Goal: Communication & Community: Answer question/provide support

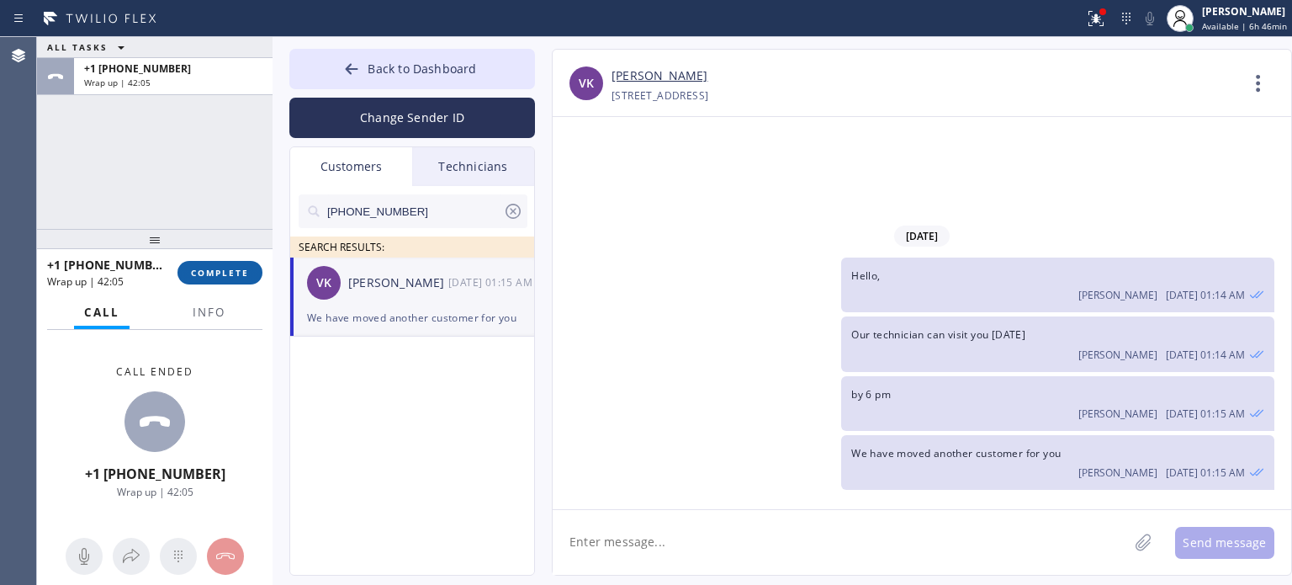
click at [245, 272] on span "COMPLETE" at bounding box center [220, 273] width 58 height 12
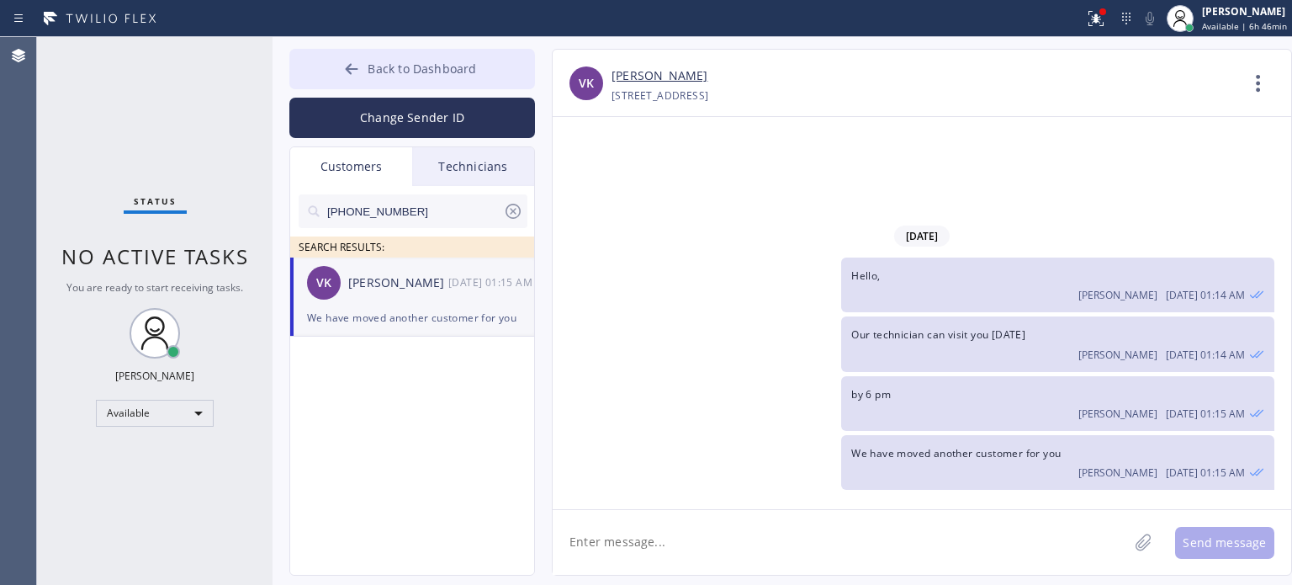
click at [353, 62] on icon at bounding box center [351, 69] width 17 height 17
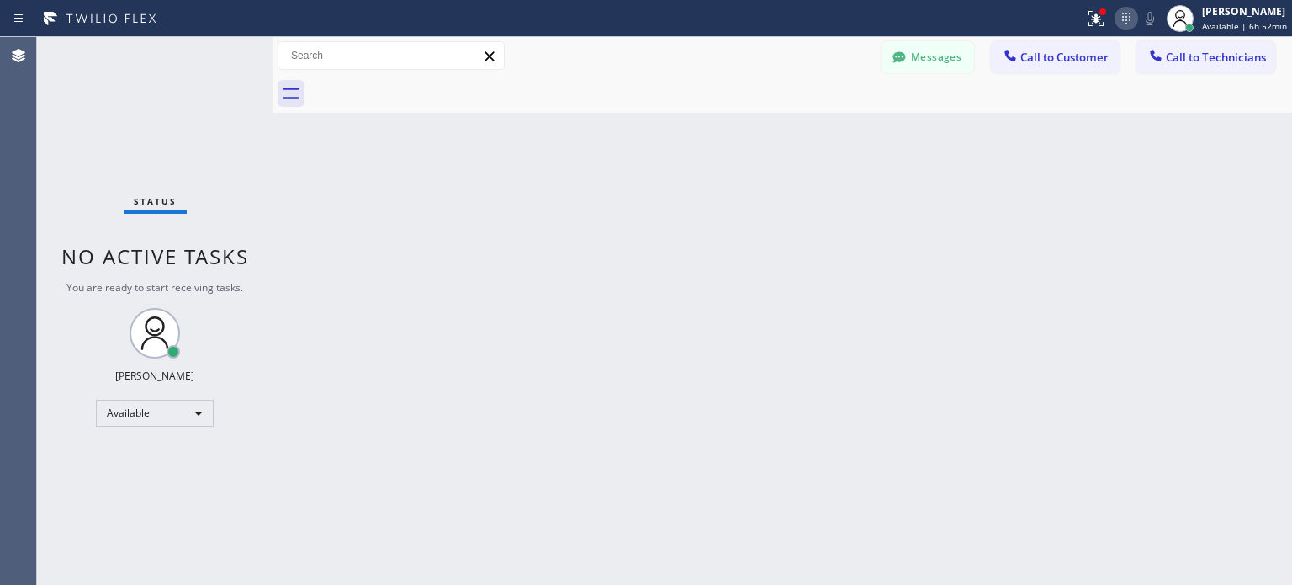
click at [1125, 24] on icon at bounding box center [1126, 18] width 20 height 20
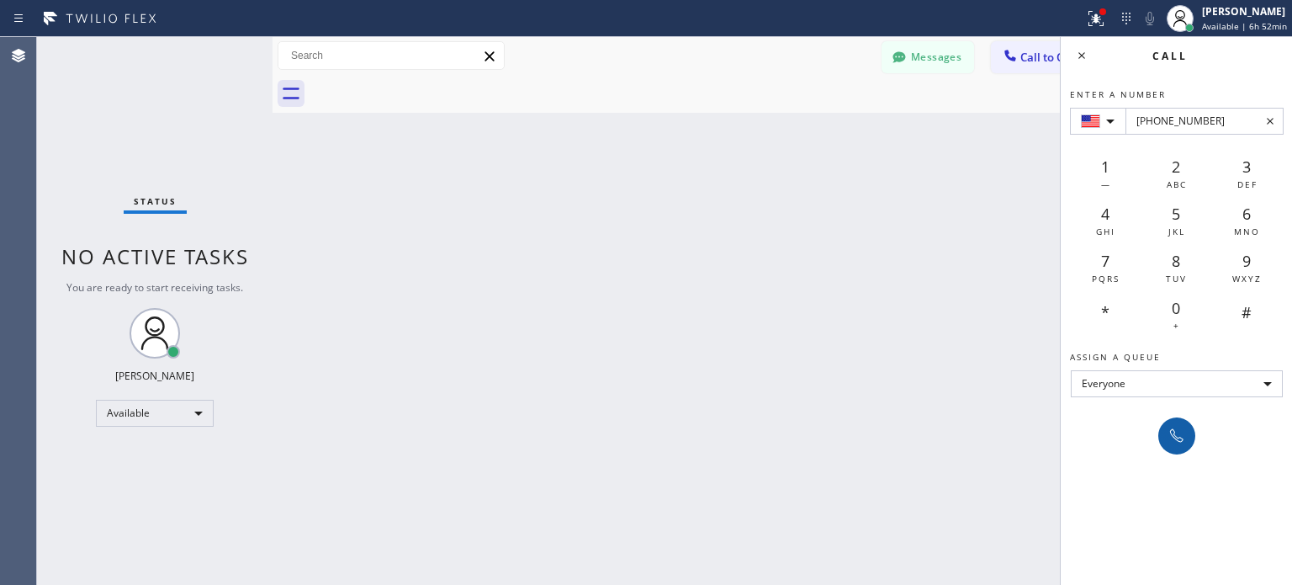
type input "[PHONE_NUMBER]"
click at [1174, 430] on icon at bounding box center [1177, 436] width 20 height 20
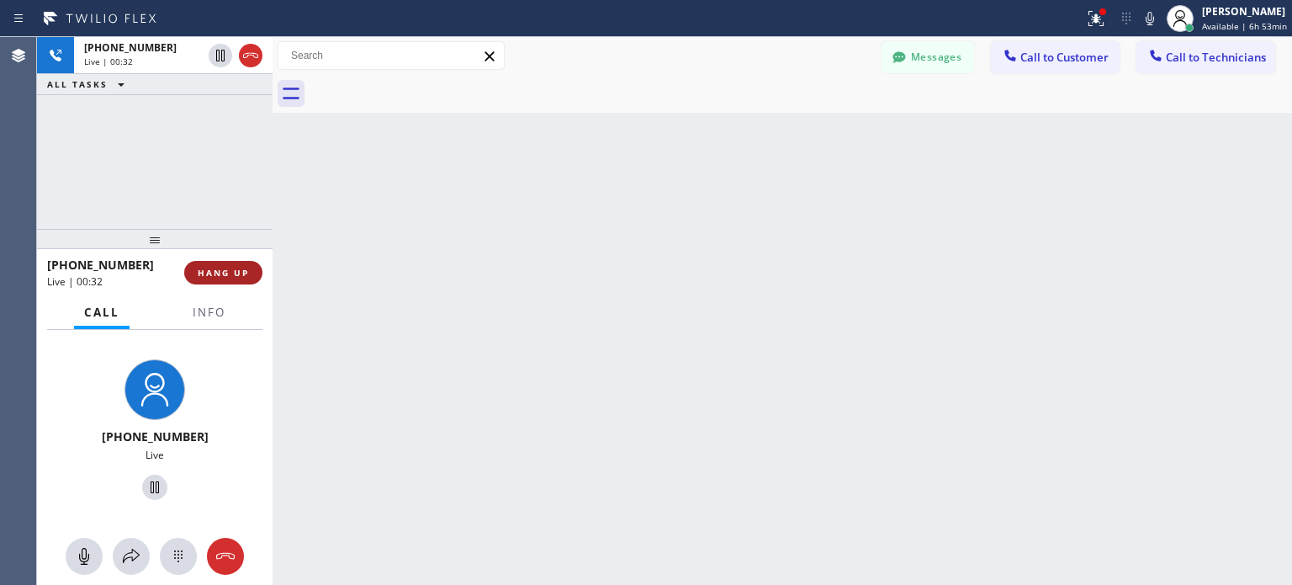
click at [245, 269] on span "HANG UP" at bounding box center [223, 273] width 51 height 12
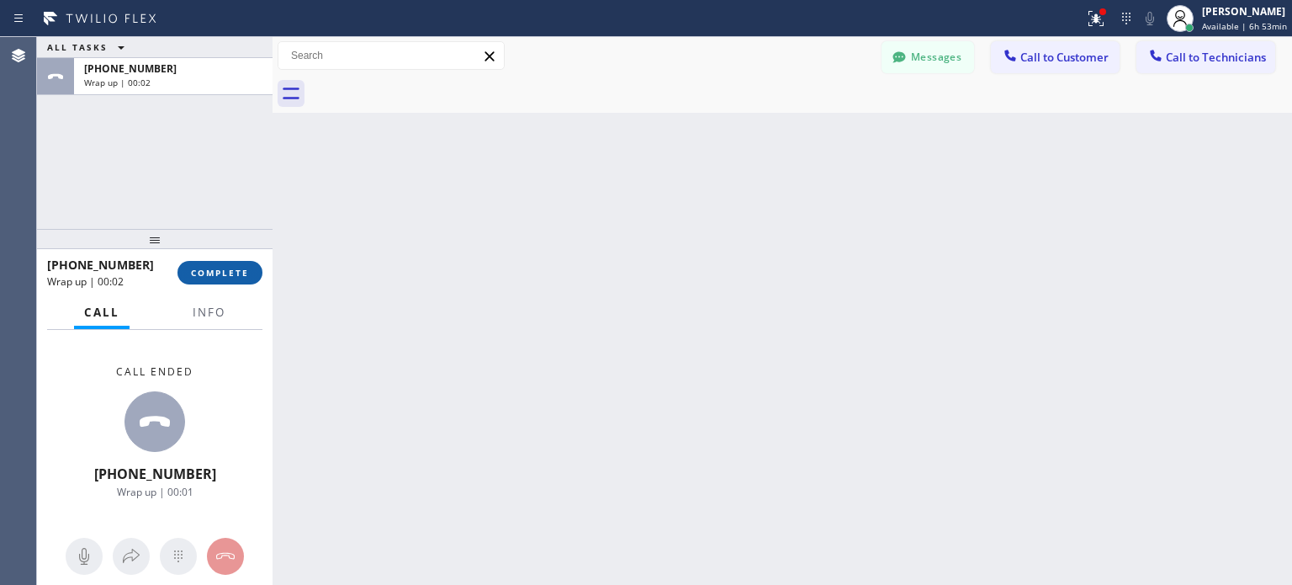
click at [199, 273] on span "COMPLETE" at bounding box center [220, 273] width 58 height 12
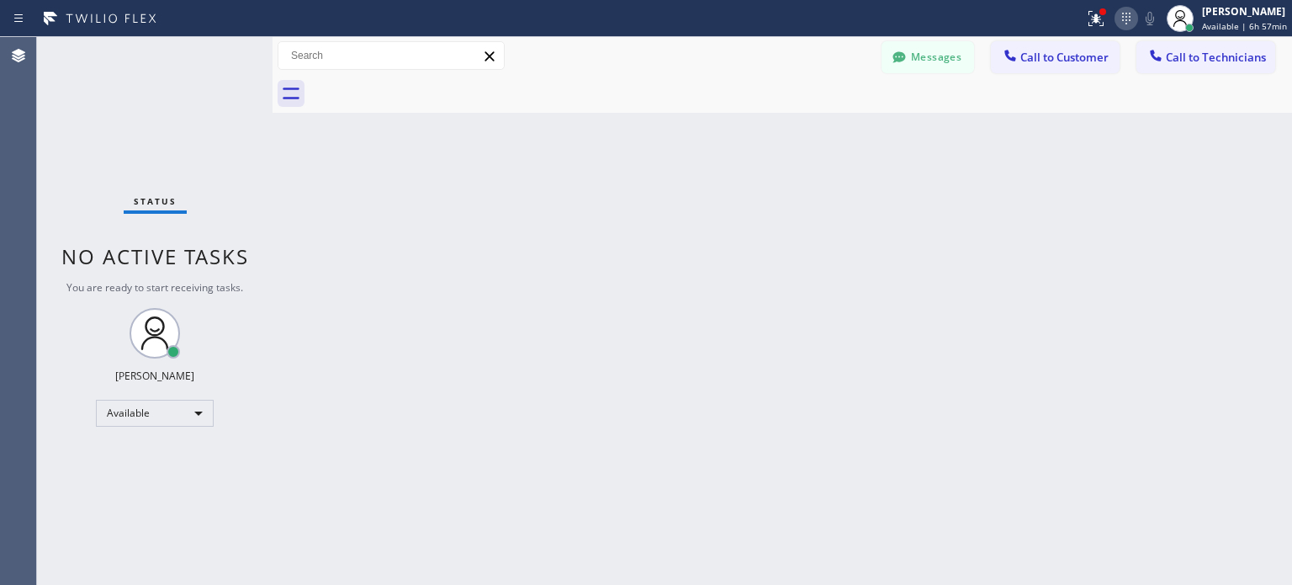
click at [1131, 23] on icon at bounding box center [1126, 18] width 20 height 20
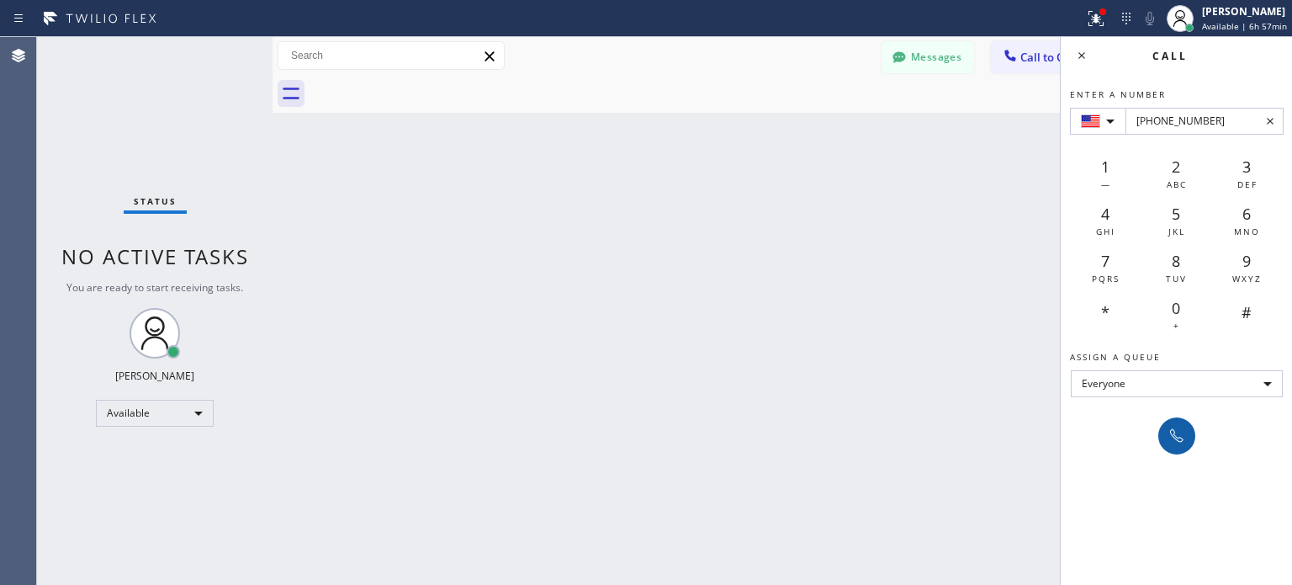
type input "[PHONE_NUMBER]"
click at [1170, 440] on icon at bounding box center [1177, 436] width 20 height 20
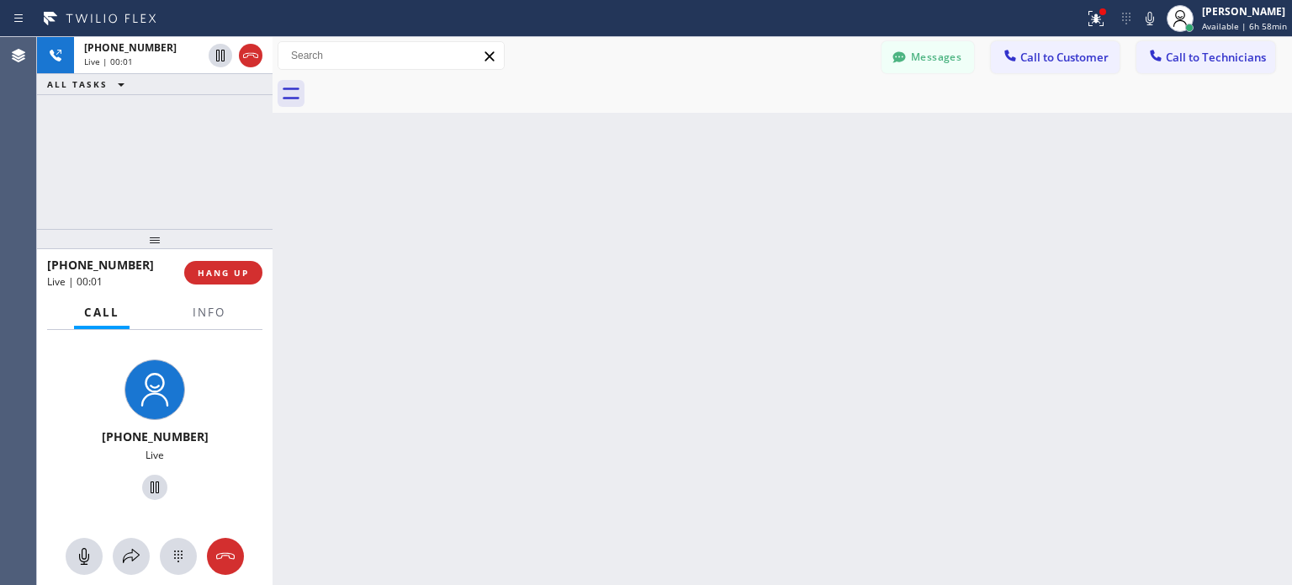
click at [237, 259] on div "[PHONE_NUMBER] Live | 00:01 HANG UP" at bounding box center [154, 273] width 215 height 44
click at [238, 265] on button "HANG UP" at bounding box center [223, 273] width 78 height 24
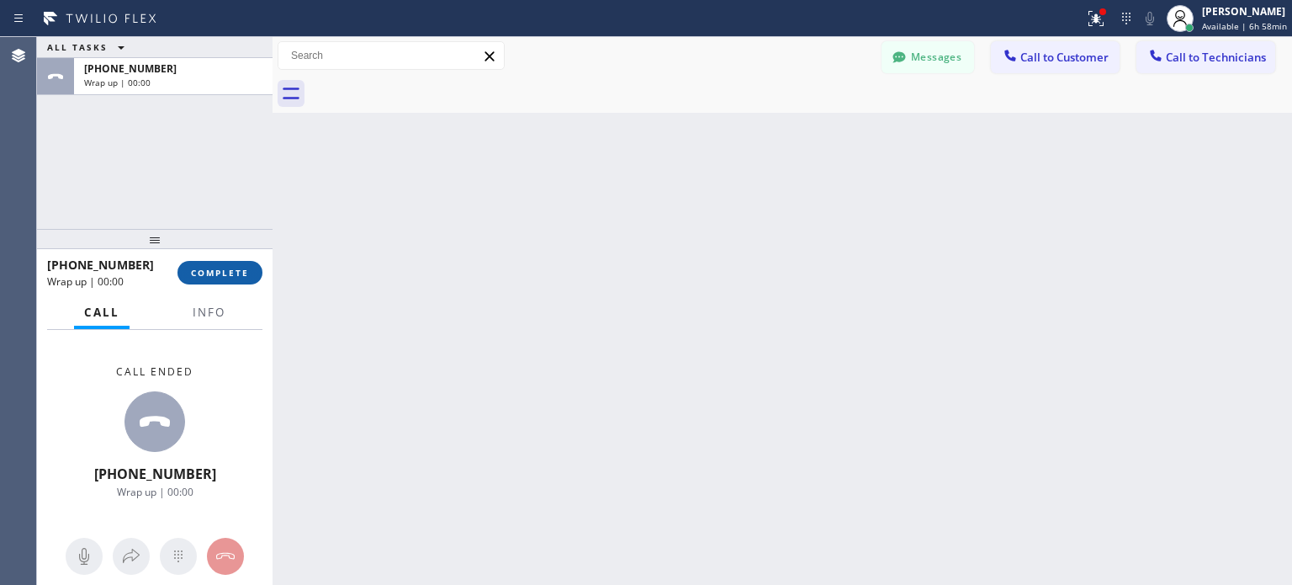
click at [239, 273] on span "COMPLETE" at bounding box center [220, 273] width 58 height 12
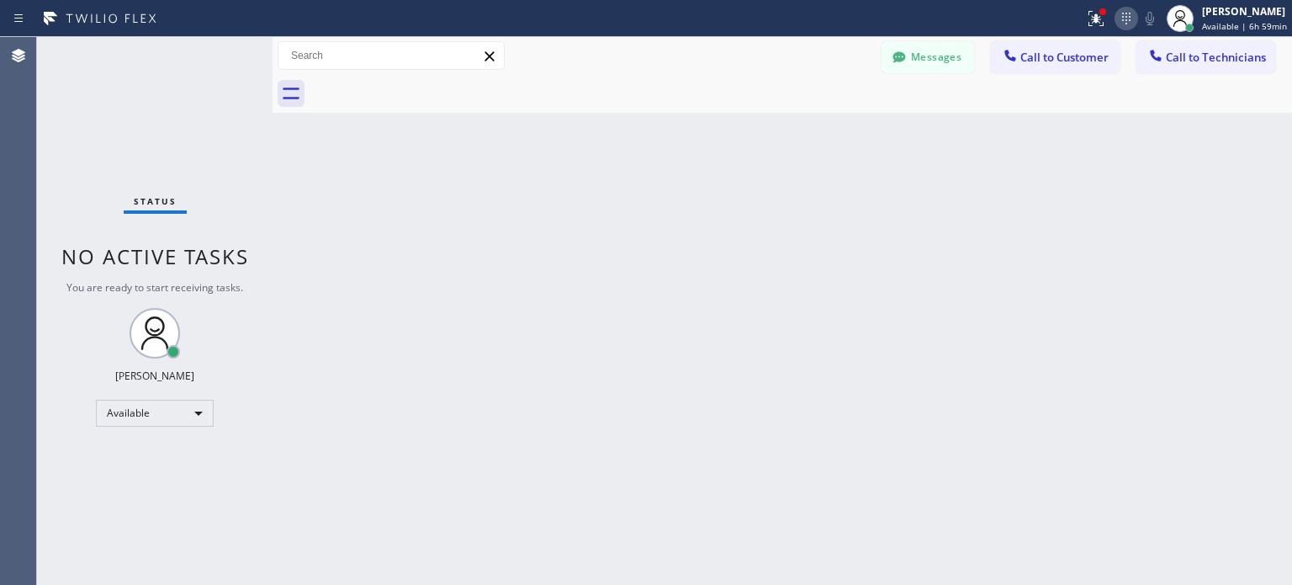
click at [1118, 18] on icon at bounding box center [1126, 18] width 20 height 20
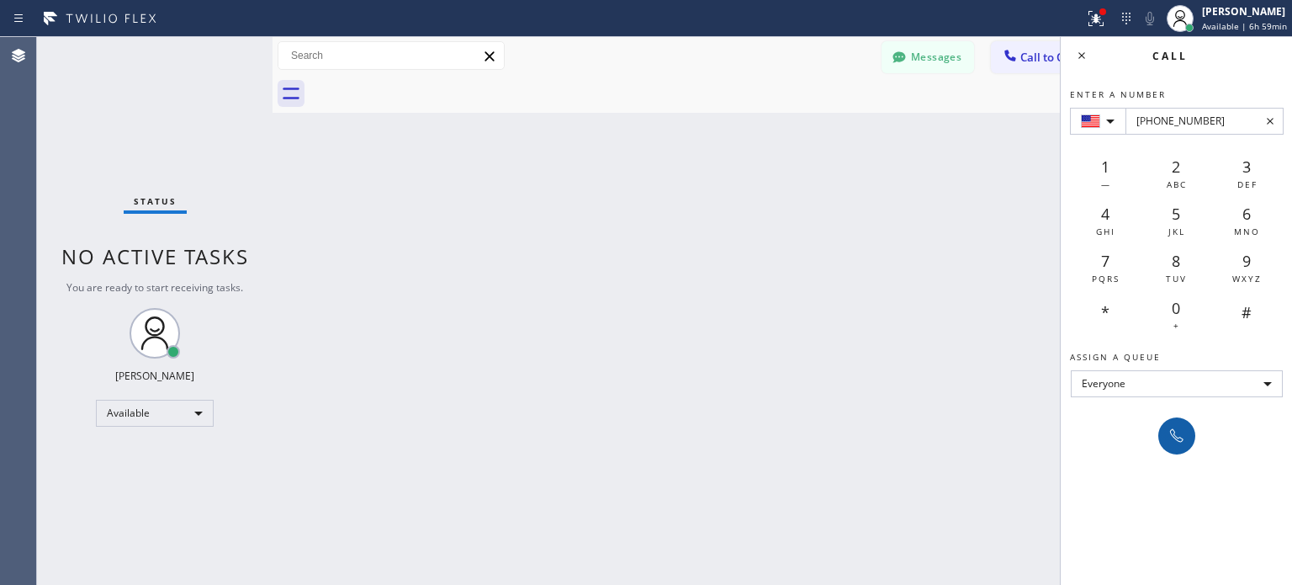
type input "[PHONE_NUMBER]"
click at [1174, 434] on icon at bounding box center [1176, 435] width 13 height 13
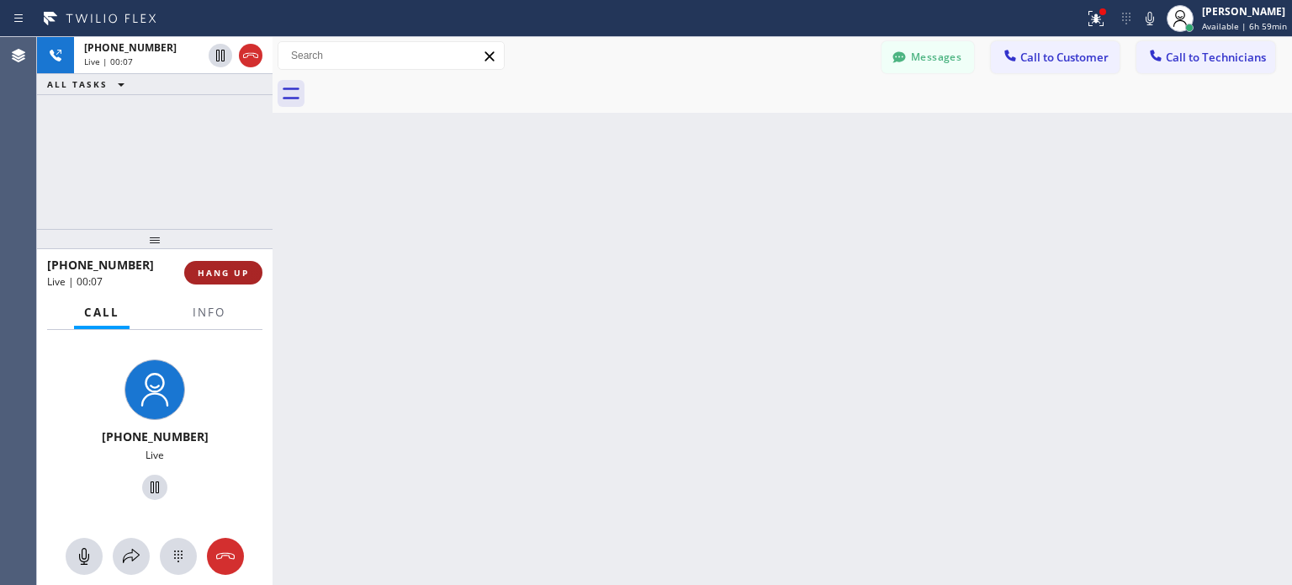
click at [241, 265] on button "HANG UP" at bounding box center [223, 273] width 78 height 24
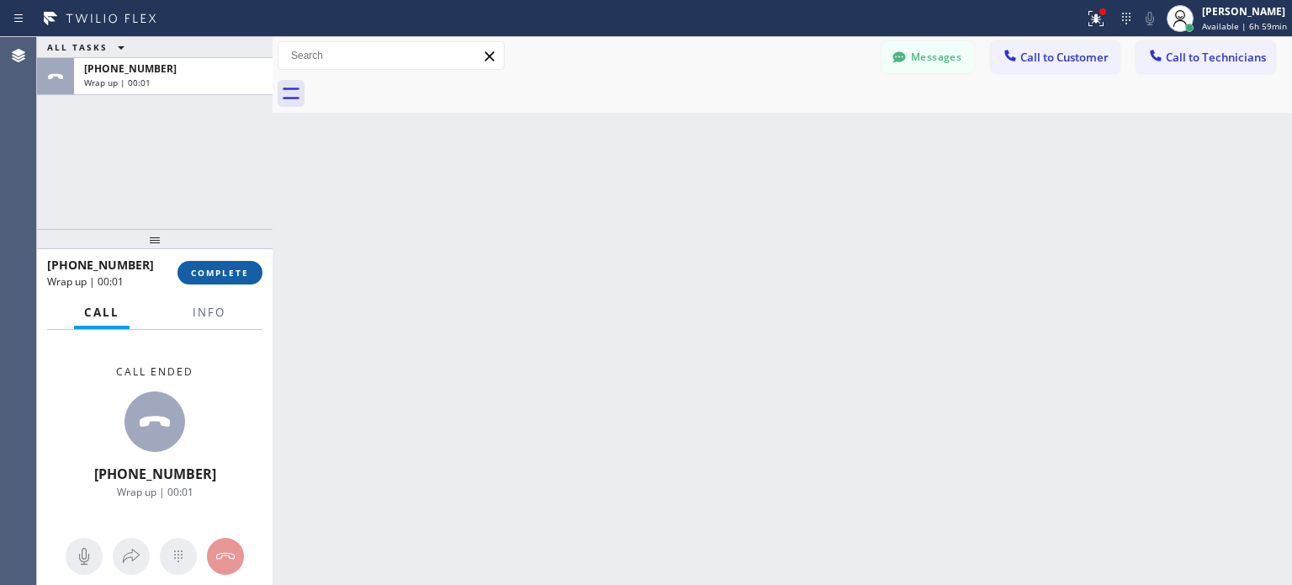
drag, startPoint x: 241, startPoint y: 275, endPoint x: 384, endPoint y: 51, distance: 265.1
click at [242, 275] on span "COMPLETE" at bounding box center [220, 273] width 58 height 12
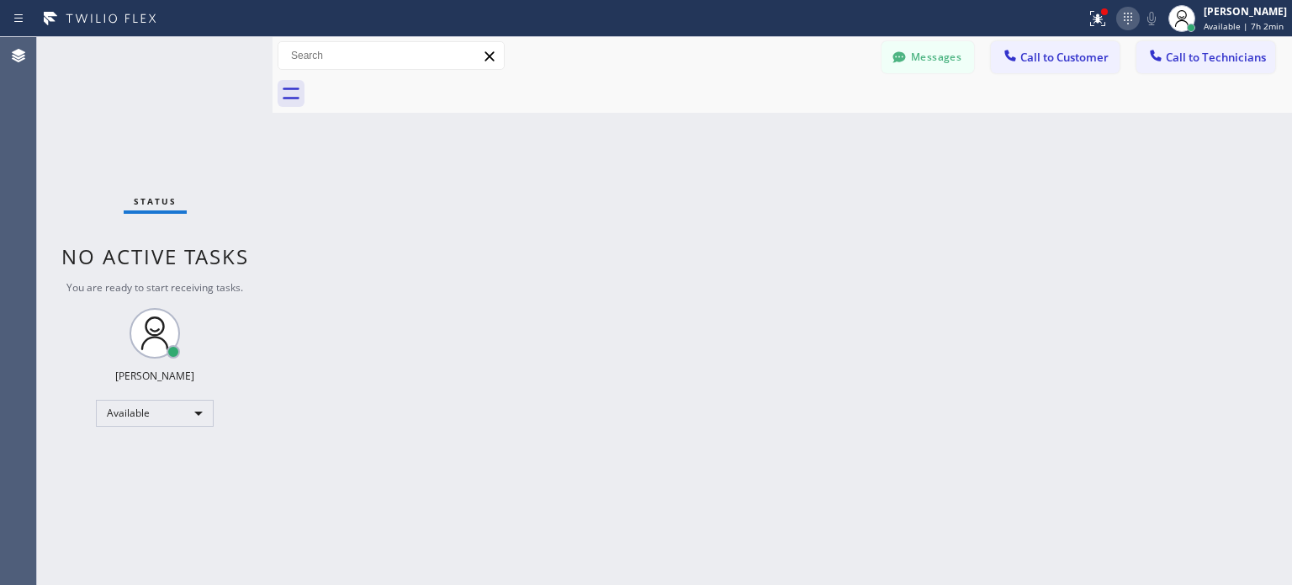
click at [1118, 21] on icon at bounding box center [1128, 18] width 20 height 20
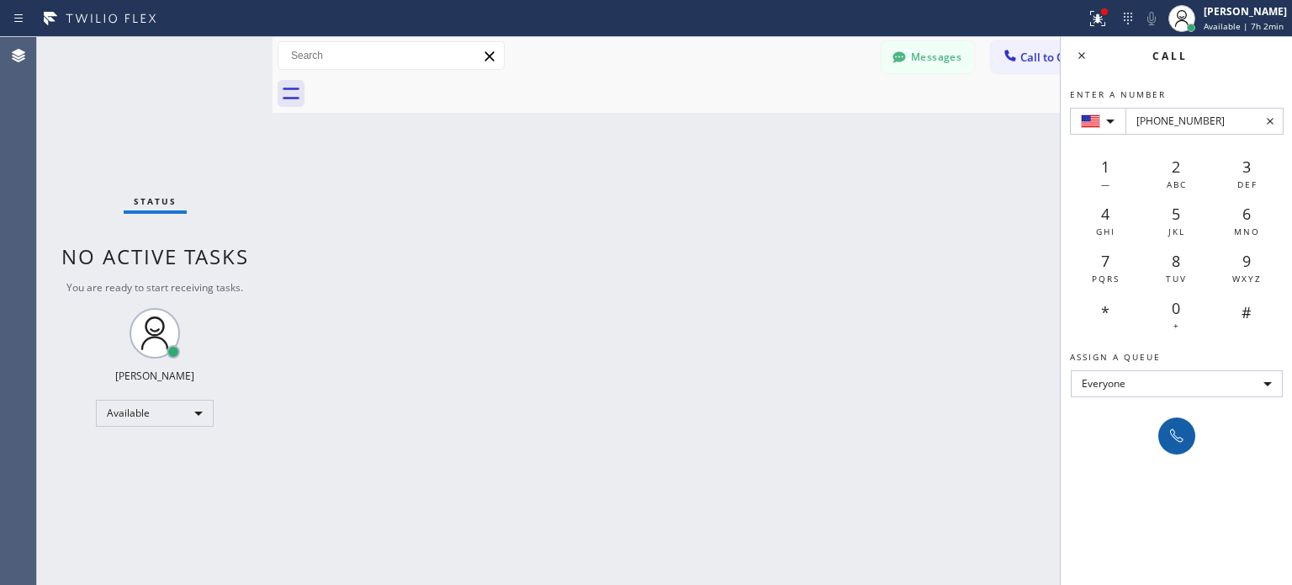
type input "[PHONE_NUMBER]"
drag, startPoint x: 1179, startPoint y: 437, endPoint x: 1177, endPoint y: 420, distance: 17.8
click at [1181, 437] on icon at bounding box center [1177, 436] width 20 height 20
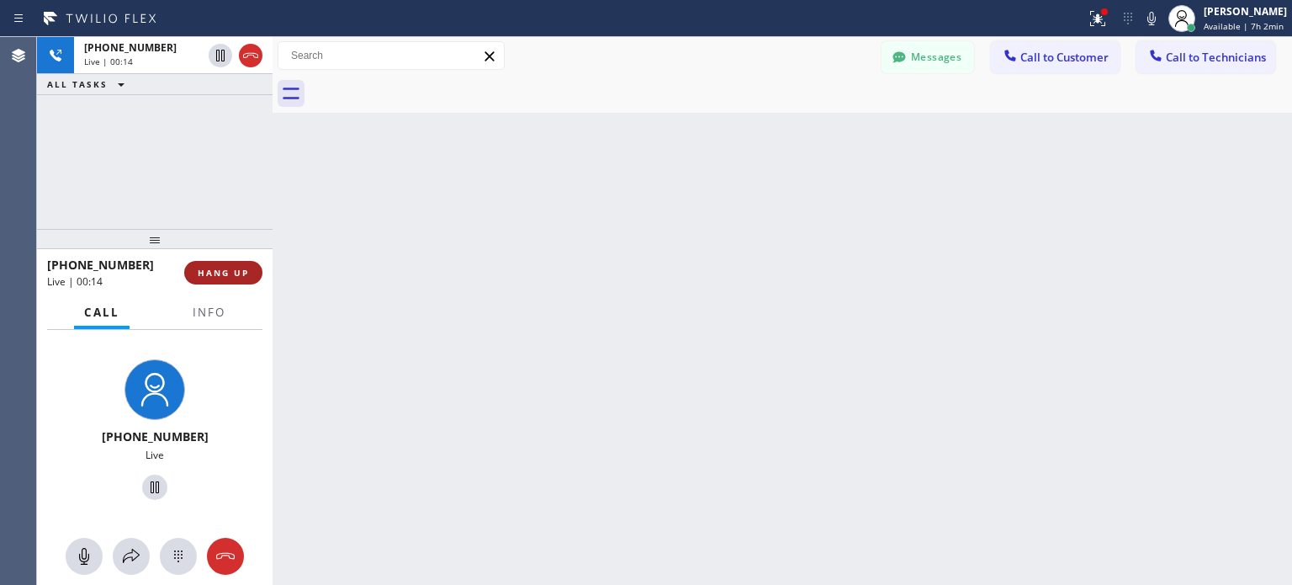
click at [229, 272] on span "HANG UP" at bounding box center [223, 273] width 51 height 12
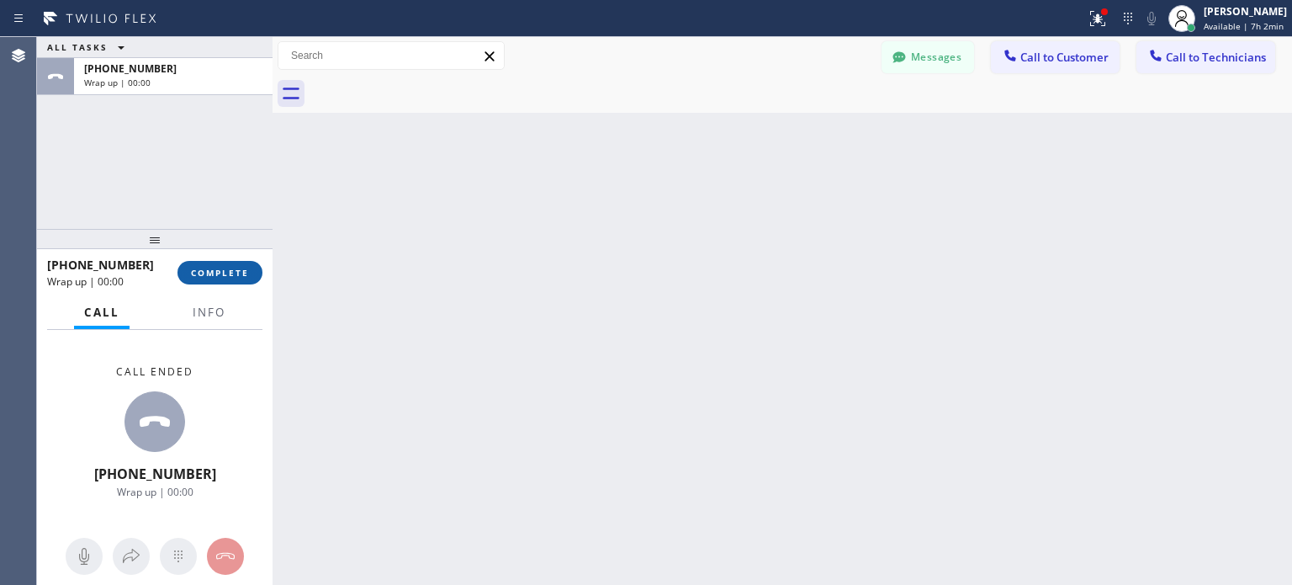
click at [240, 276] on span "COMPLETE" at bounding box center [220, 273] width 58 height 12
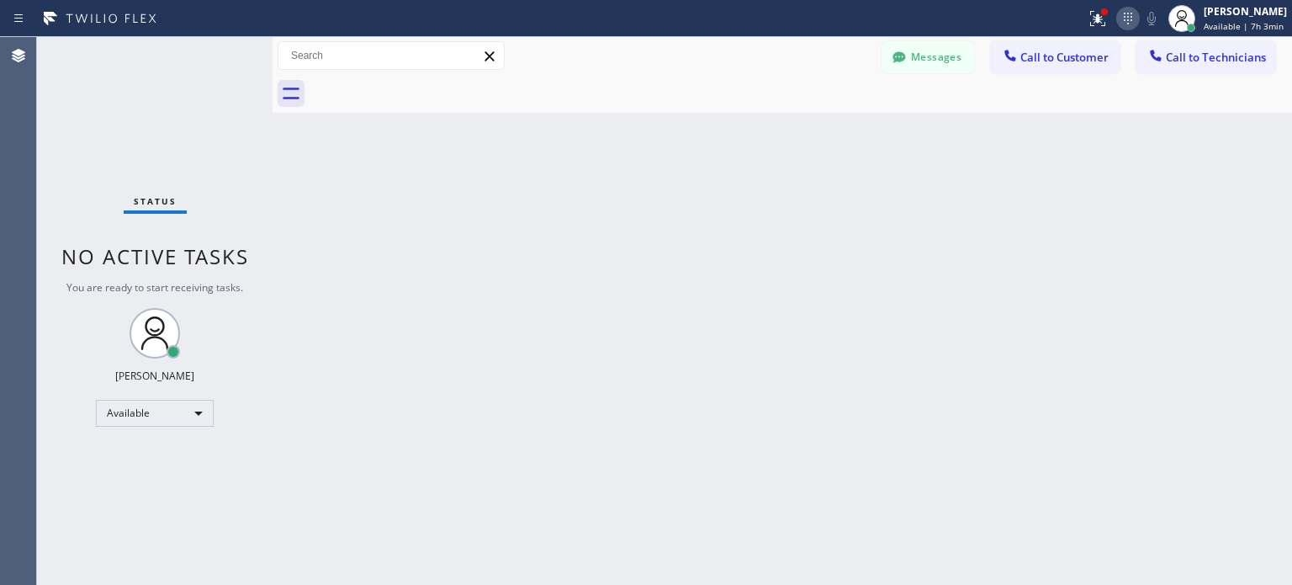
click at [1127, 25] on icon at bounding box center [1128, 18] width 20 height 20
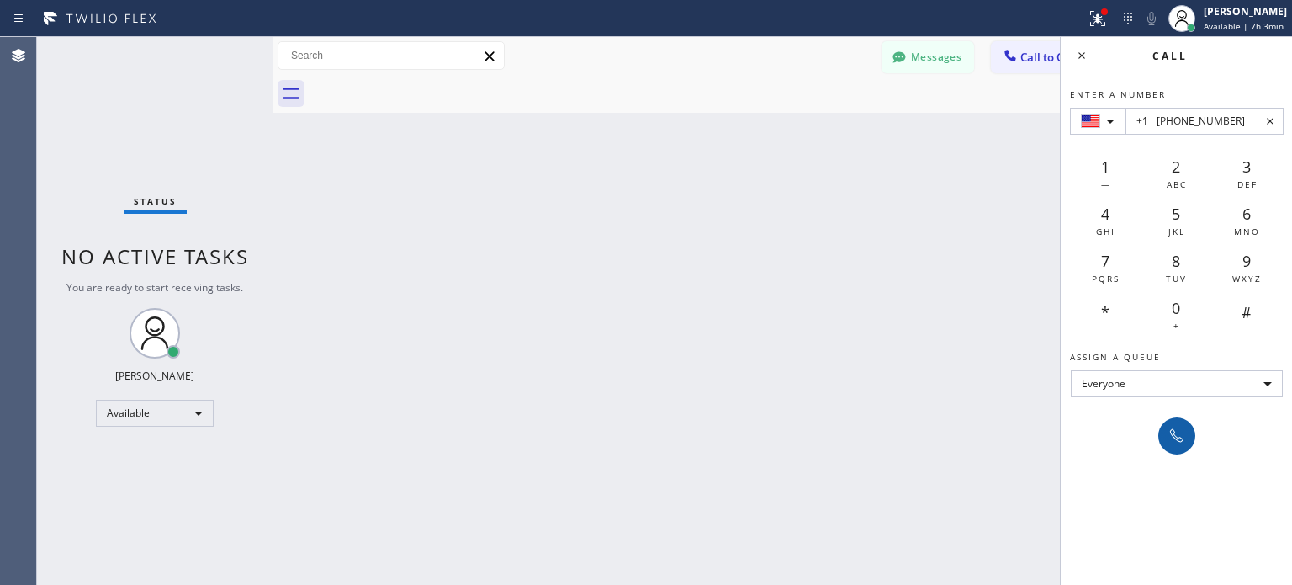
type input "+1 [PHONE_NUMBER]"
click at [1183, 433] on icon at bounding box center [1177, 436] width 20 height 20
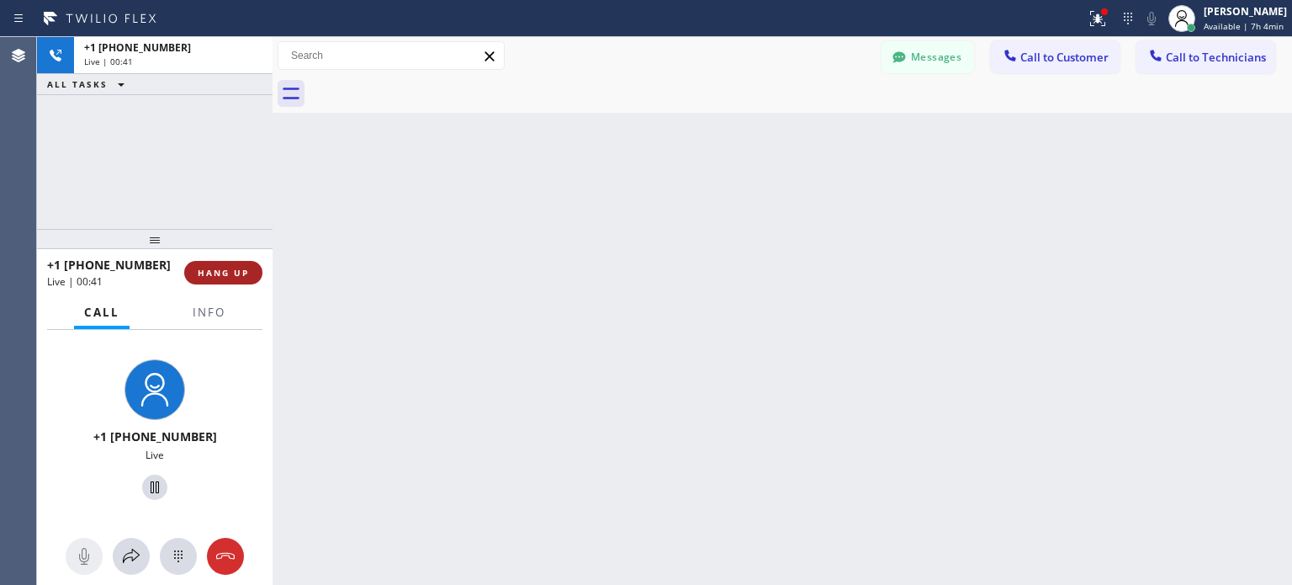
click at [251, 273] on button "HANG UP" at bounding box center [223, 273] width 78 height 24
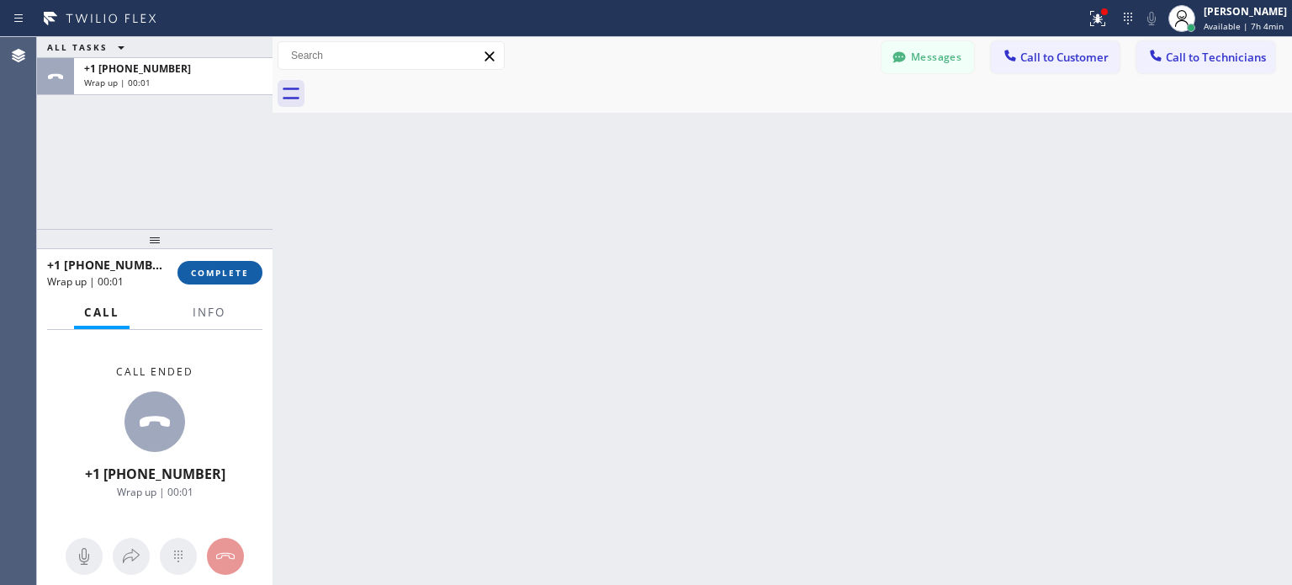
click at [234, 267] on span "COMPLETE" at bounding box center [220, 273] width 58 height 12
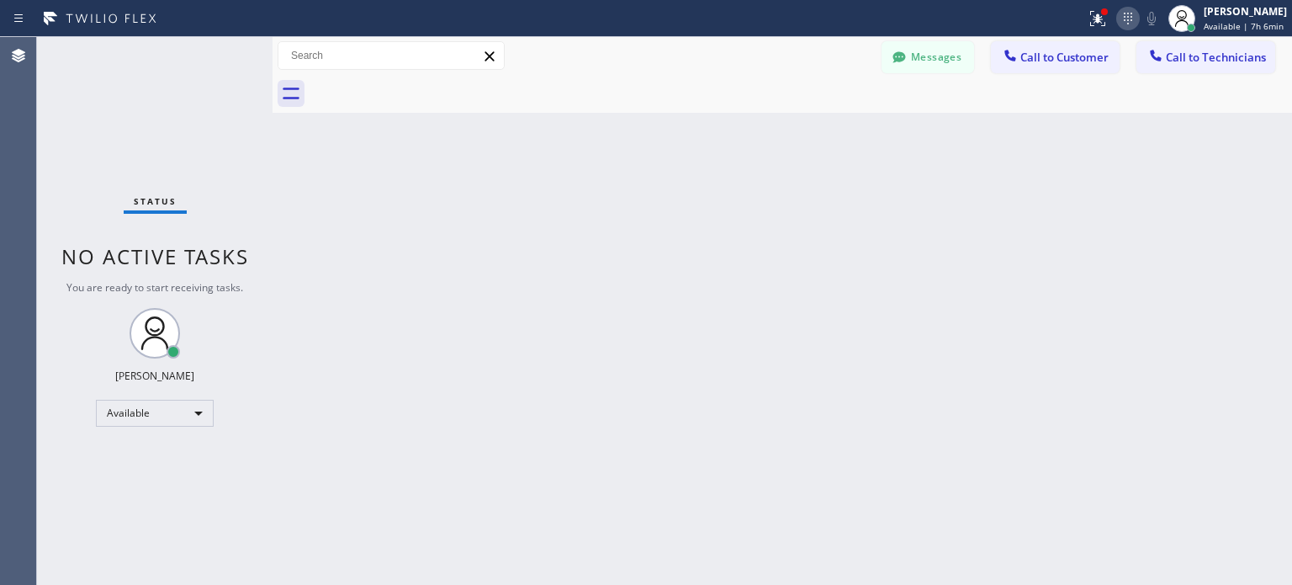
click at [1127, 23] on icon at bounding box center [1128, 18] width 20 height 20
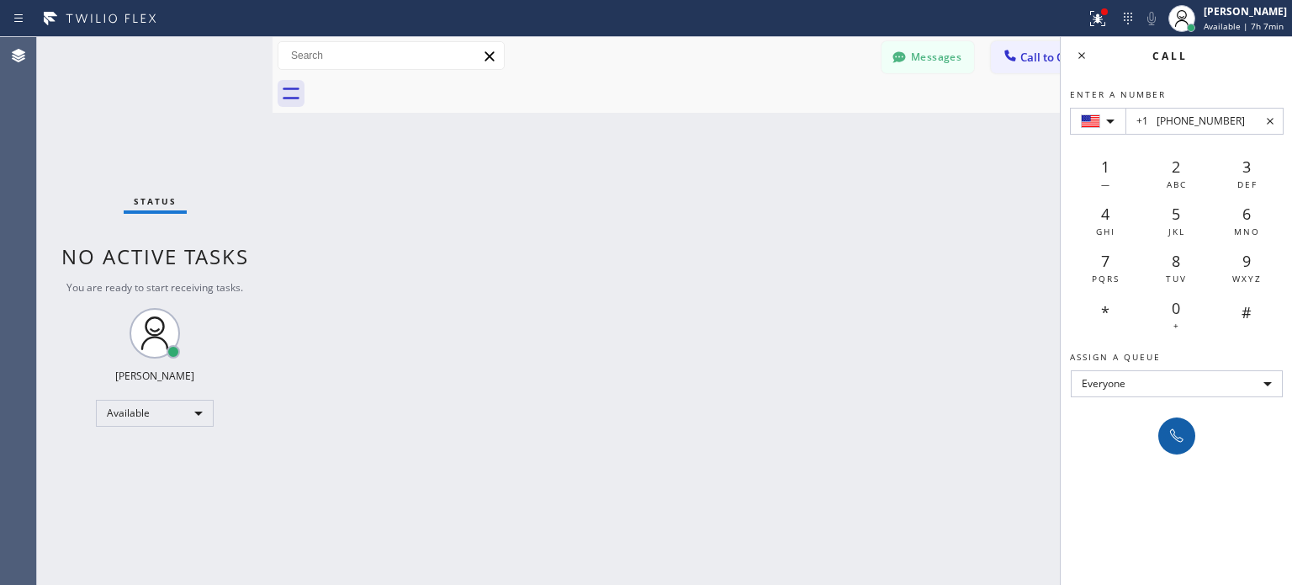
type input "+1 [PHONE_NUMBER]"
click at [1182, 440] on icon at bounding box center [1176, 435] width 13 height 13
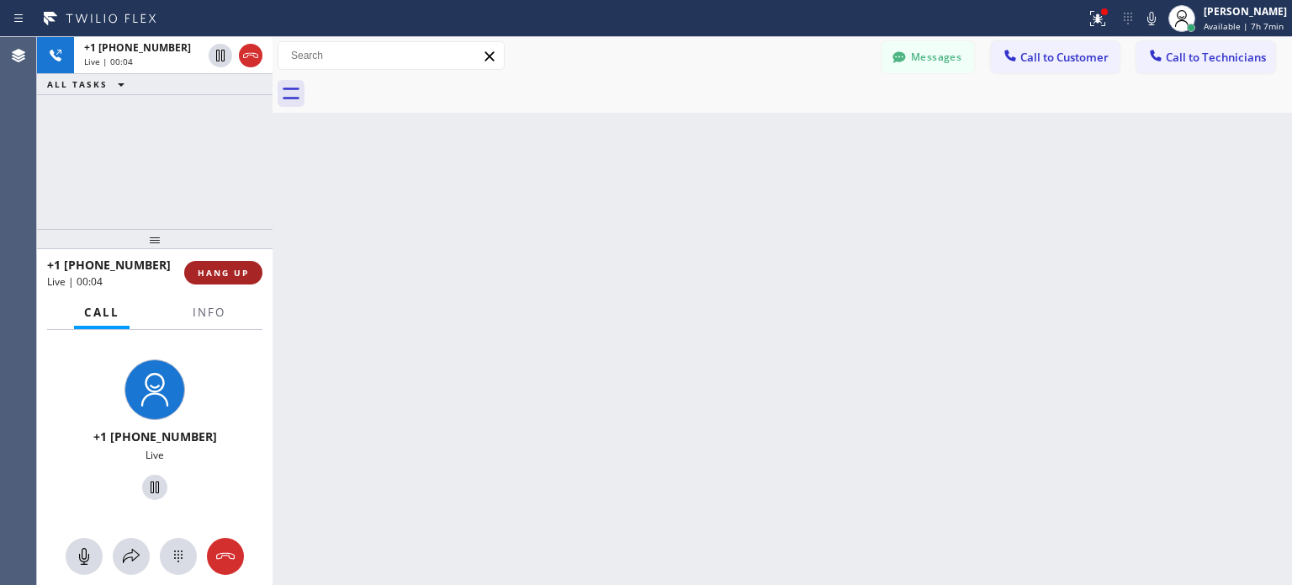
click at [222, 278] on button "HANG UP" at bounding box center [223, 273] width 78 height 24
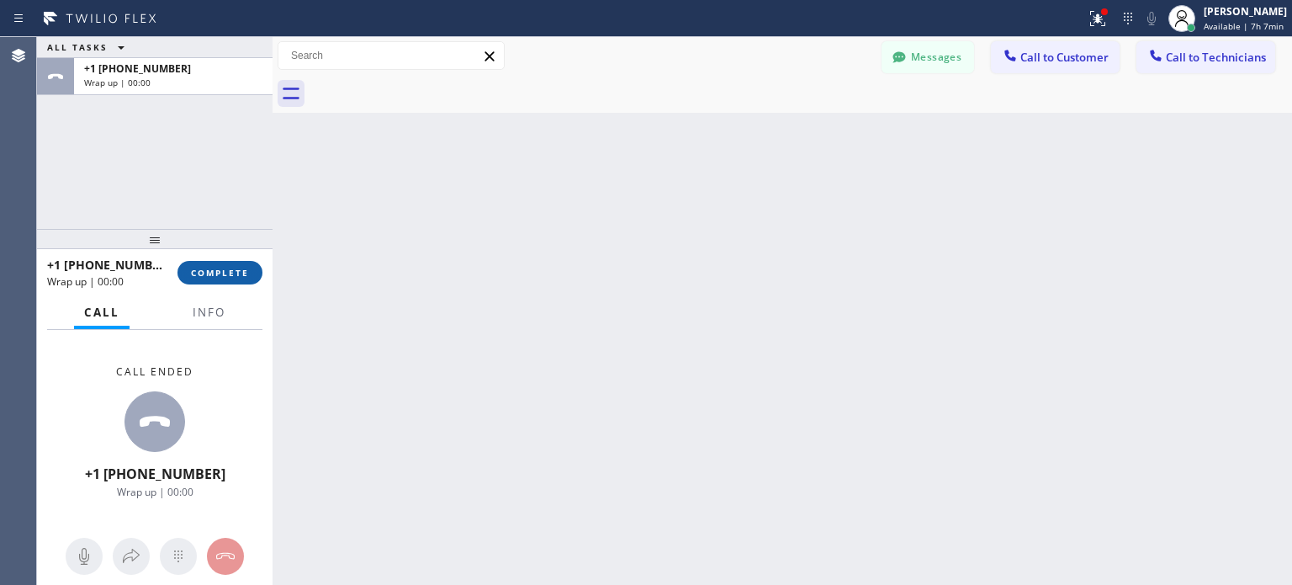
click at [227, 272] on span "COMPLETE" at bounding box center [220, 273] width 58 height 12
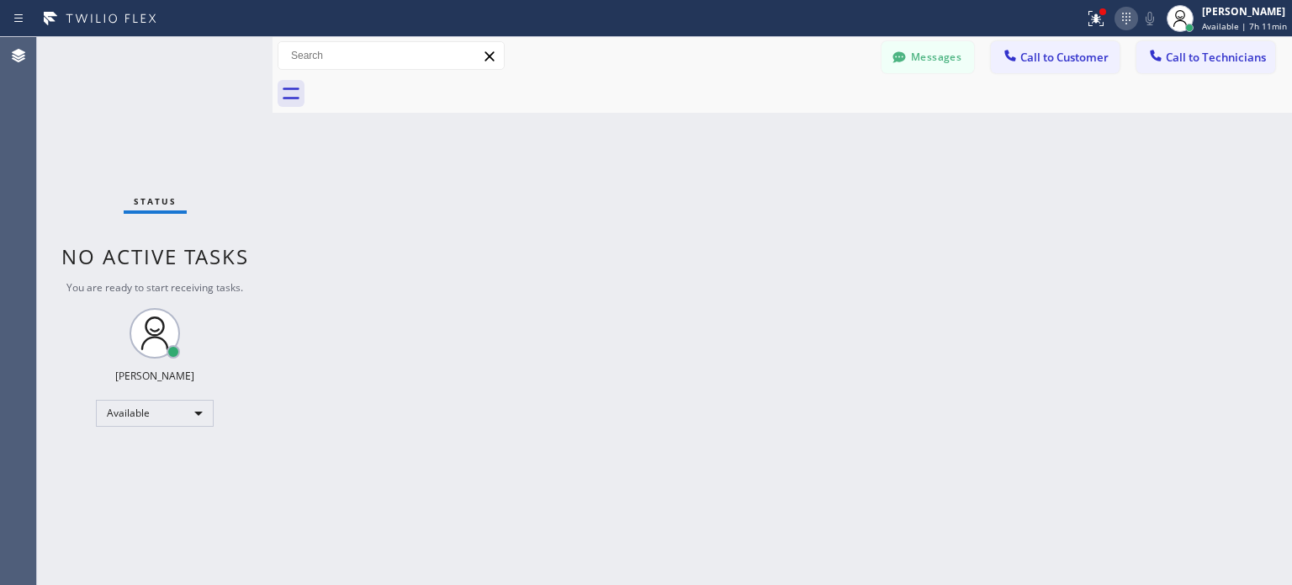
click at [1130, 22] on icon at bounding box center [1126, 18] width 20 height 20
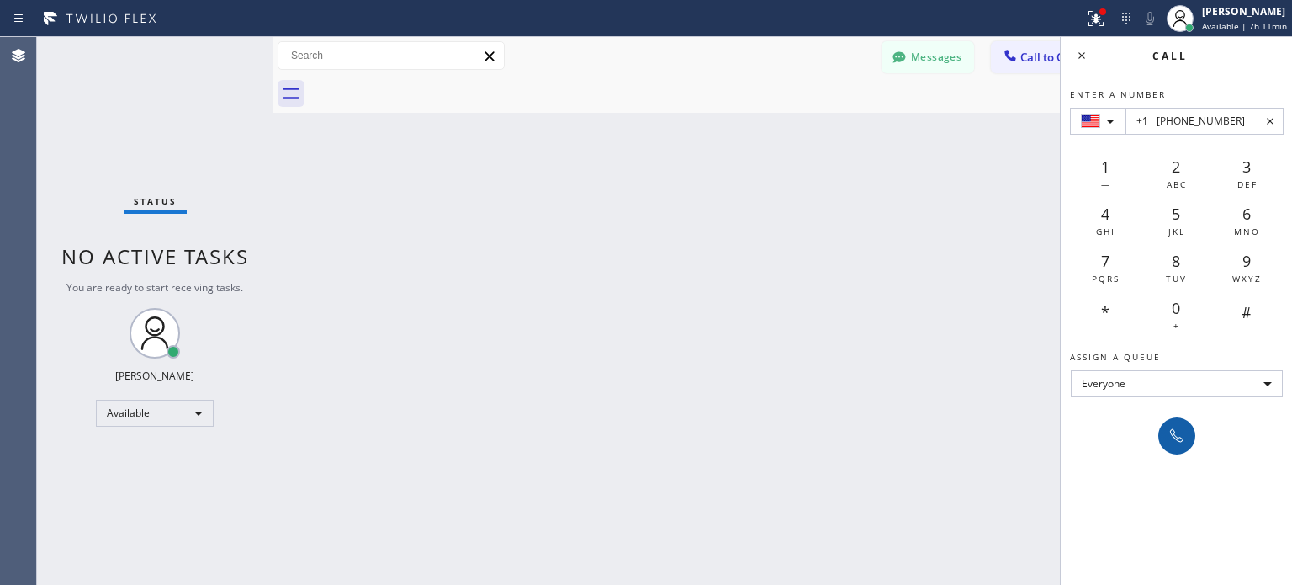
type input "+1 [PHONE_NUMBER]"
click at [1178, 437] on icon at bounding box center [1177, 436] width 20 height 20
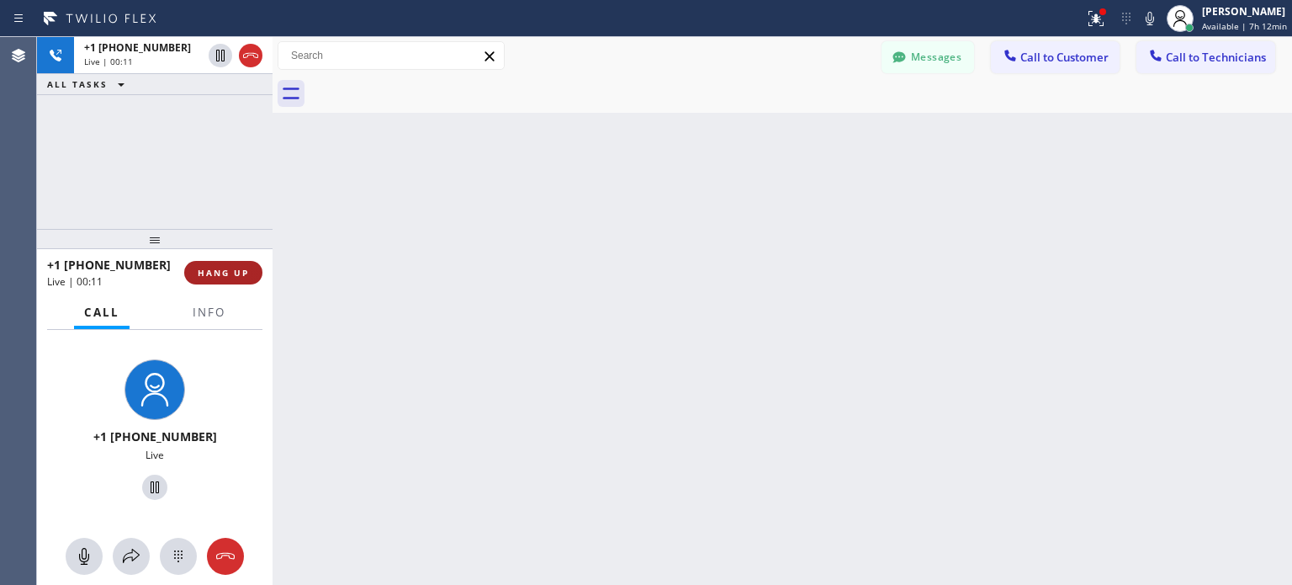
click at [244, 273] on span "HANG UP" at bounding box center [223, 273] width 51 height 12
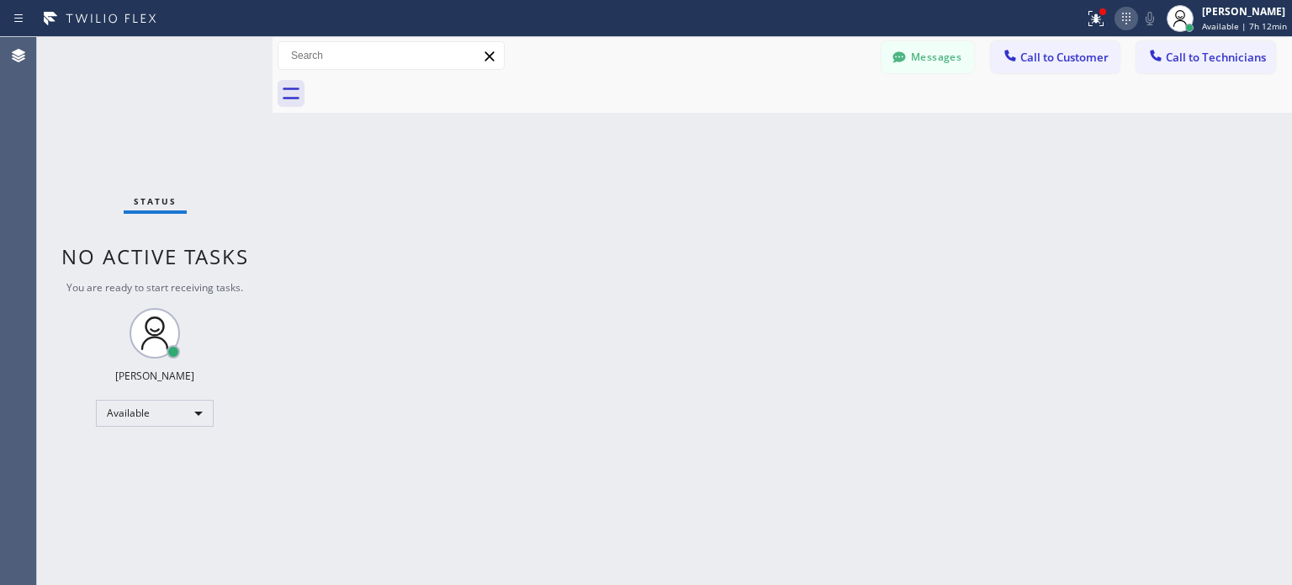
click at [1128, 17] on icon at bounding box center [1126, 18] width 20 height 20
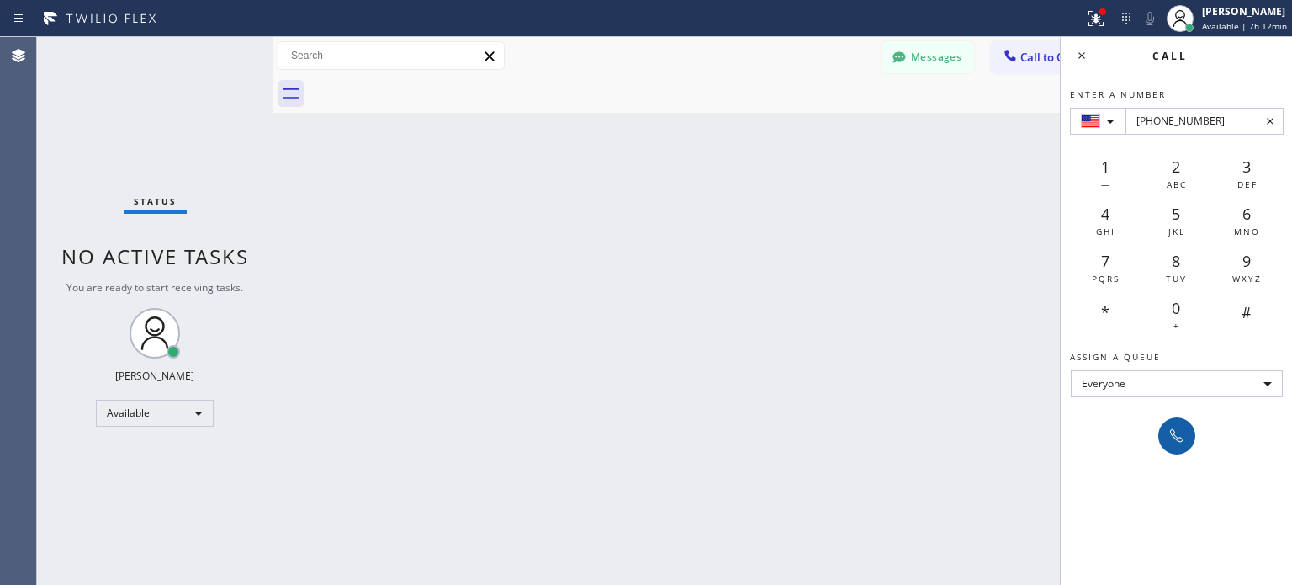
type input "[PHONE_NUMBER]"
click at [1175, 434] on icon at bounding box center [1177, 436] width 20 height 20
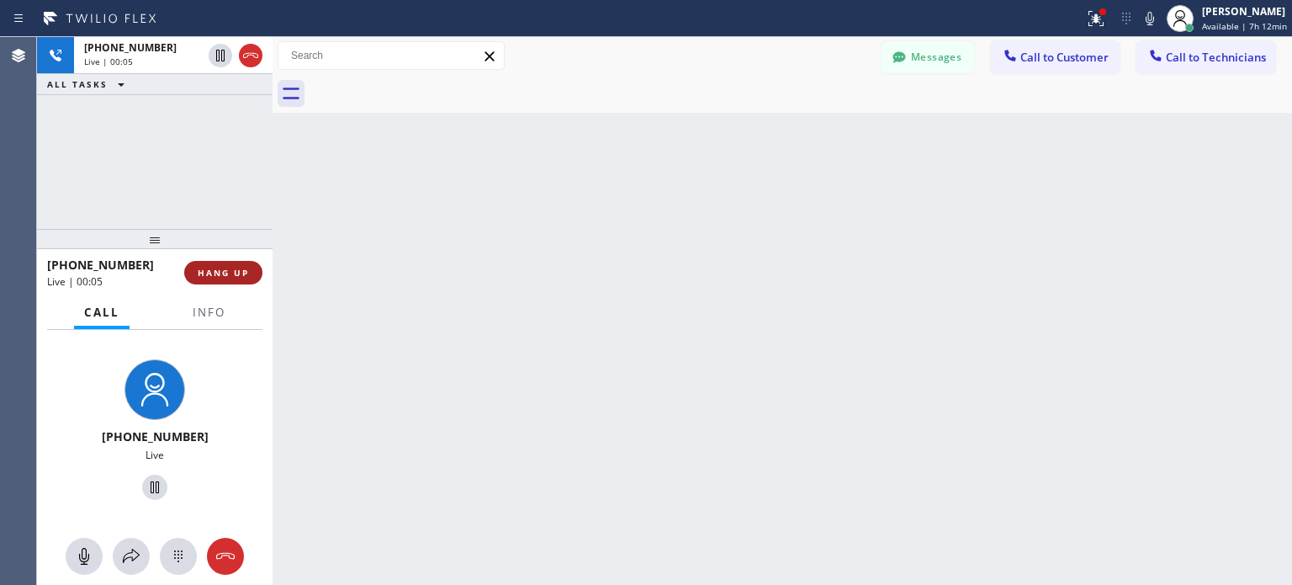
click at [236, 276] on span "HANG UP" at bounding box center [223, 273] width 51 height 12
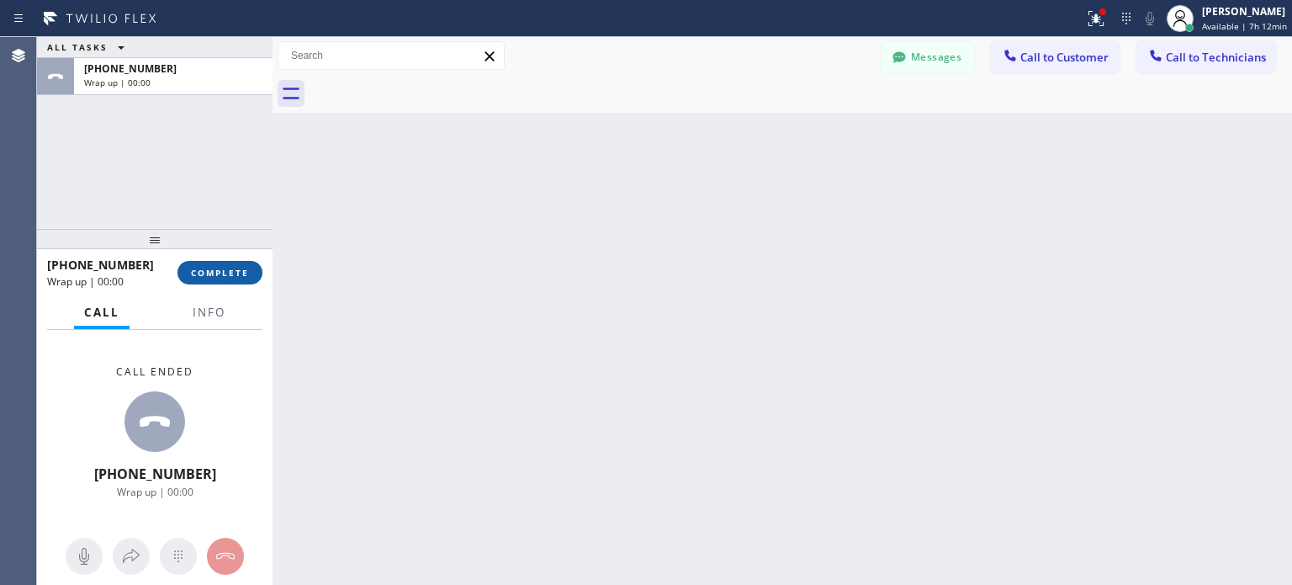
click at [239, 273] on span "COMPLETE" at bounding box center [220, 273] width 58 height 12
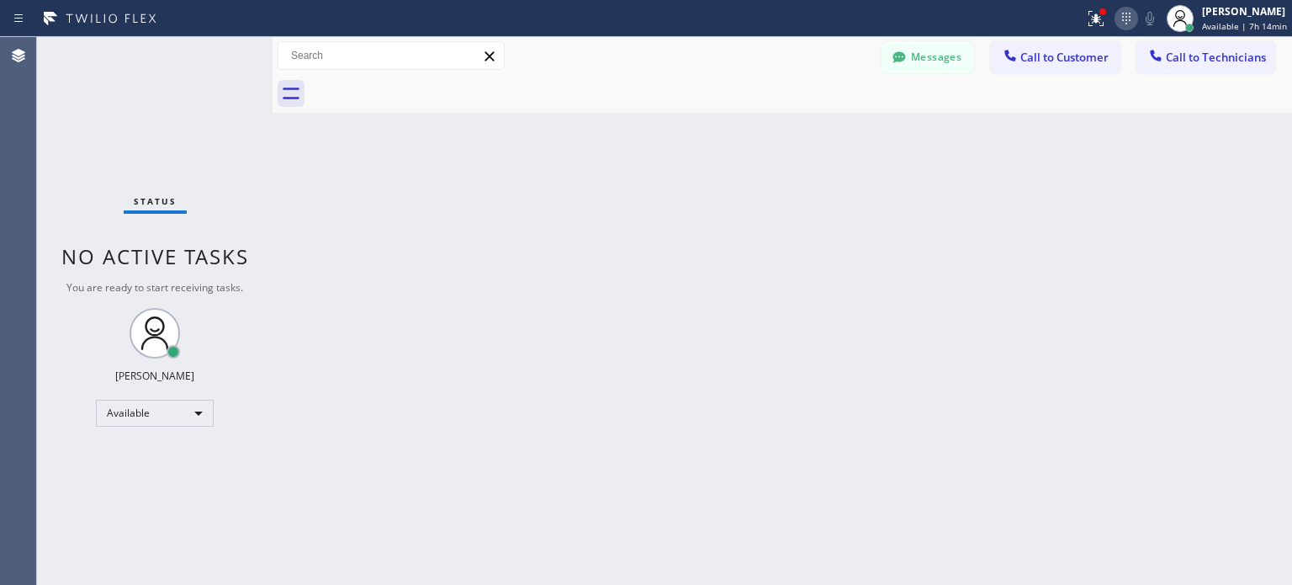
click at [1116, 24] on icon at bounding box center [1126, 18] width 20 height 20
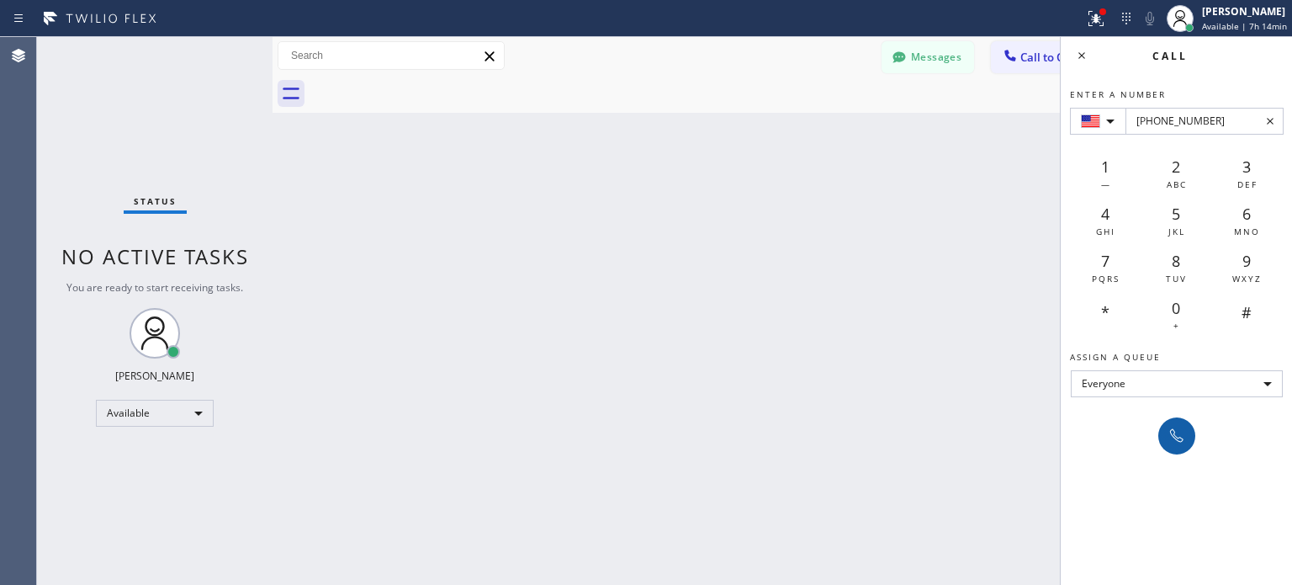
type input "[PHONE_NUMBER]"
click at [1178, 436] on icon at bounding box center [1177, 436] width 20 height 20
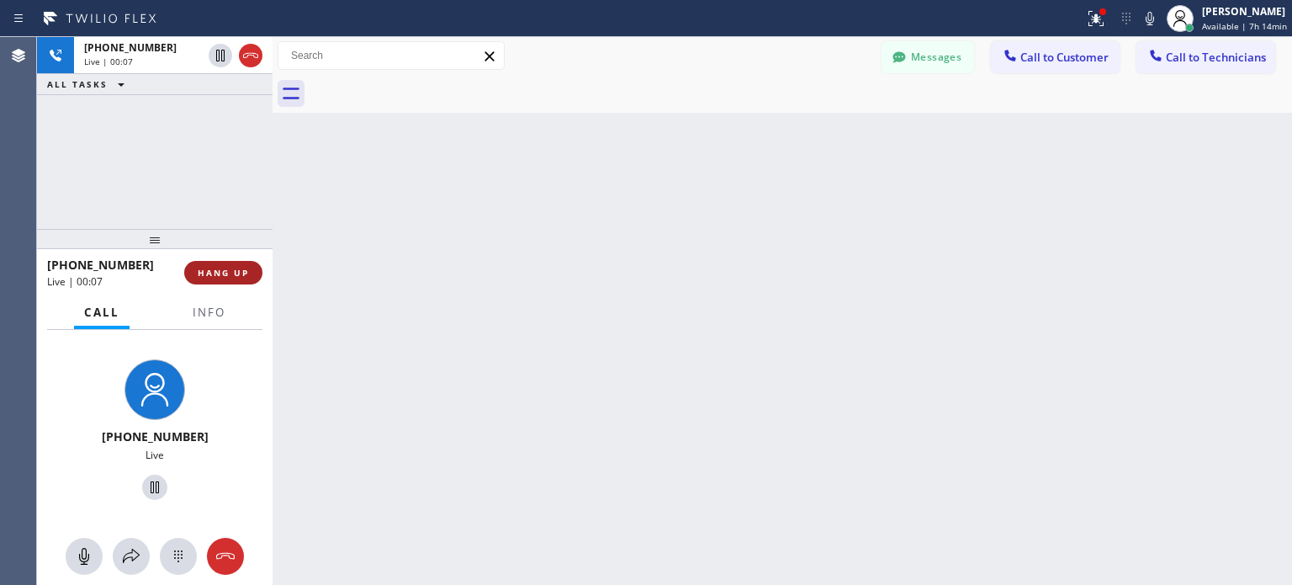
click at [233, 282] on button "HANG UP" at bounding box center [223, 273] width 78 height 24
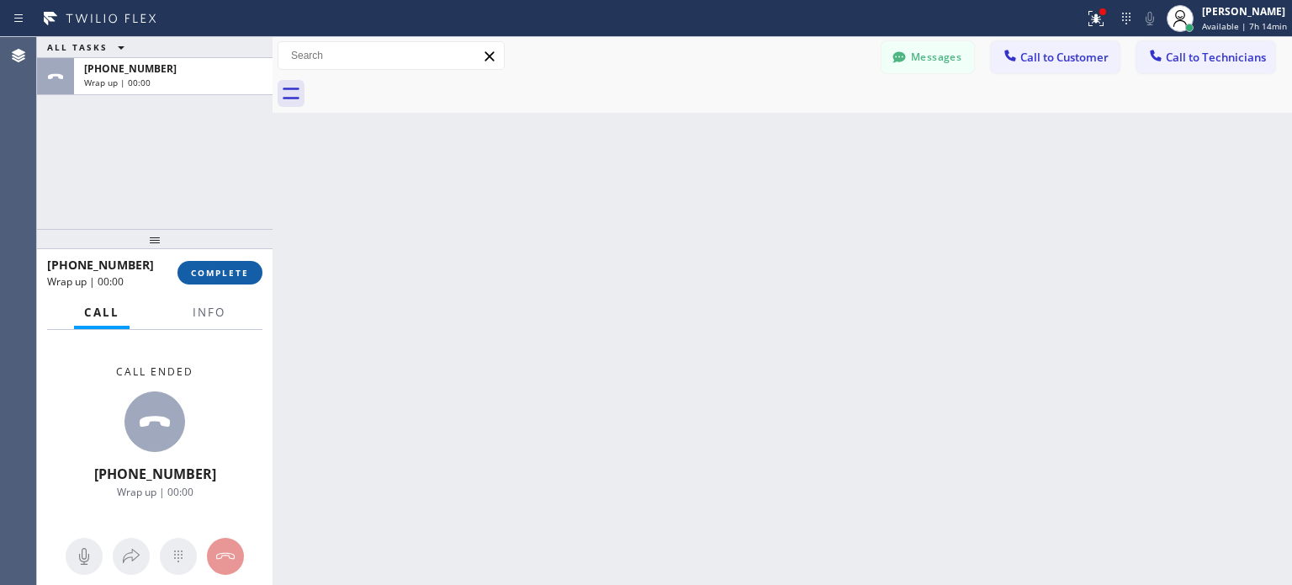
drag, startPoint x: 223, startPoint y: 270, endPoint x: 838, endPoint y: 13, distance: 666.5
click at [224, 270] on span "COMPLETE" at bounding box center [220, 273] width 58 height 12
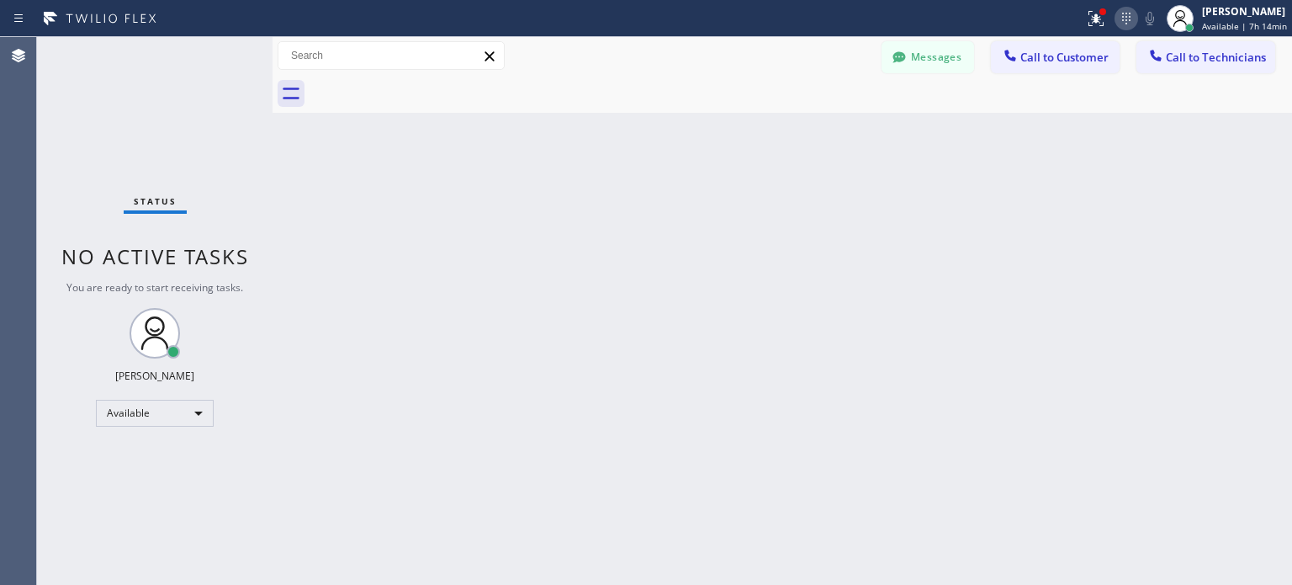
click at [1129, 16] on icon at bounding box center [1126, 18] width 20 height 20
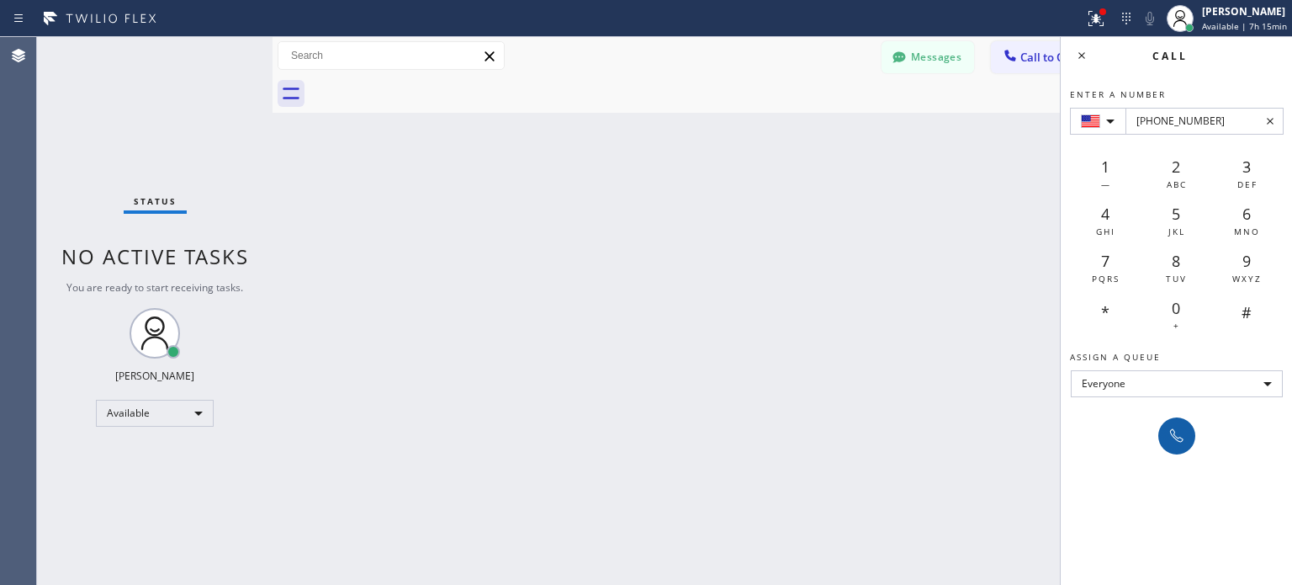
type input "[PHONE_NUMBER]"
click at [1178, 437] on icon at bounding box center [1177, 436] width 20 height 20
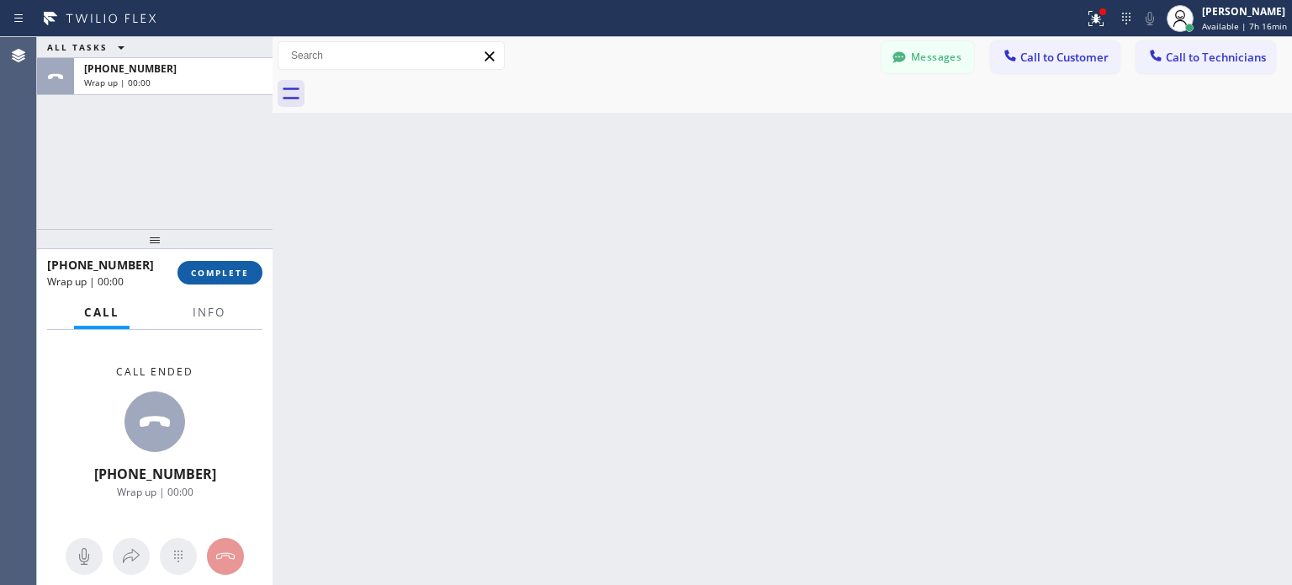
click at [217, 265] on button "COMPLETE" at bounding box center [219, 273] width 85 height 24
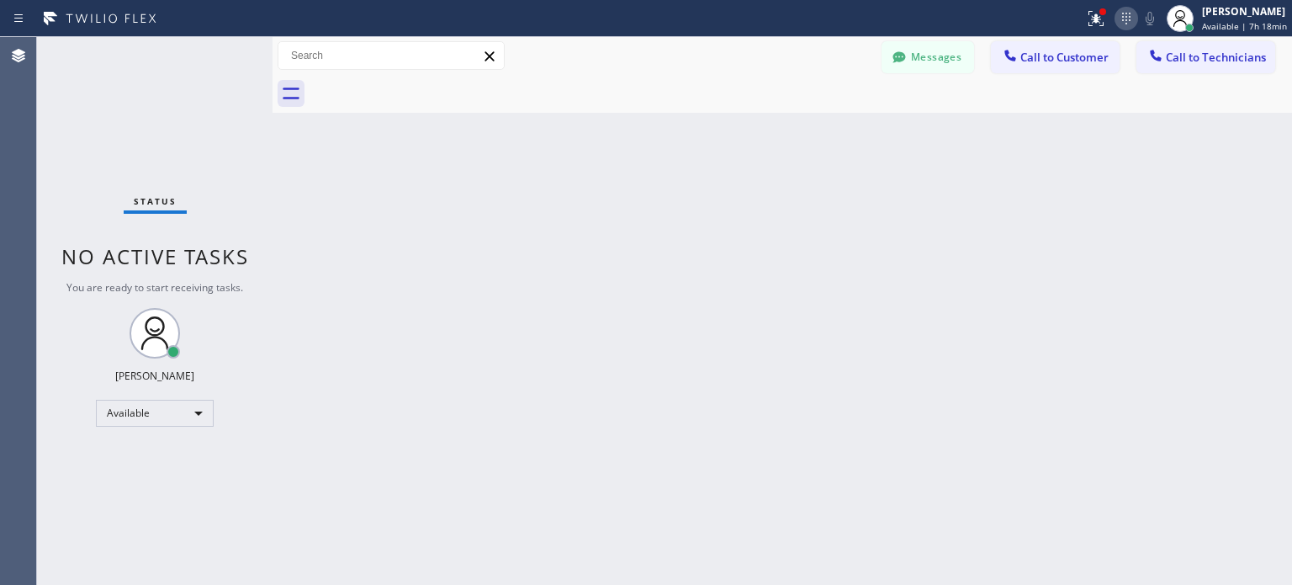
click at [1133, 13] on icon at bounding box center [1126, 18] width 20 height 20
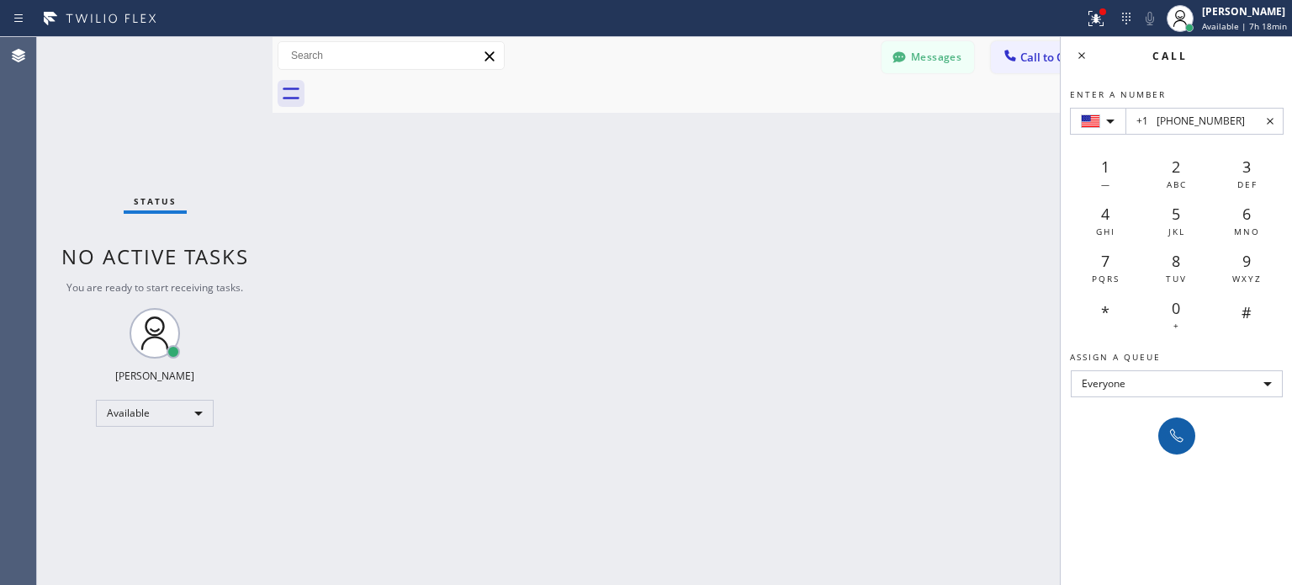
type input "+1 [PHONE_NUMBER]"
click at [1168, 426] on icon at bounding box center [1177, 436] width 20 height 20
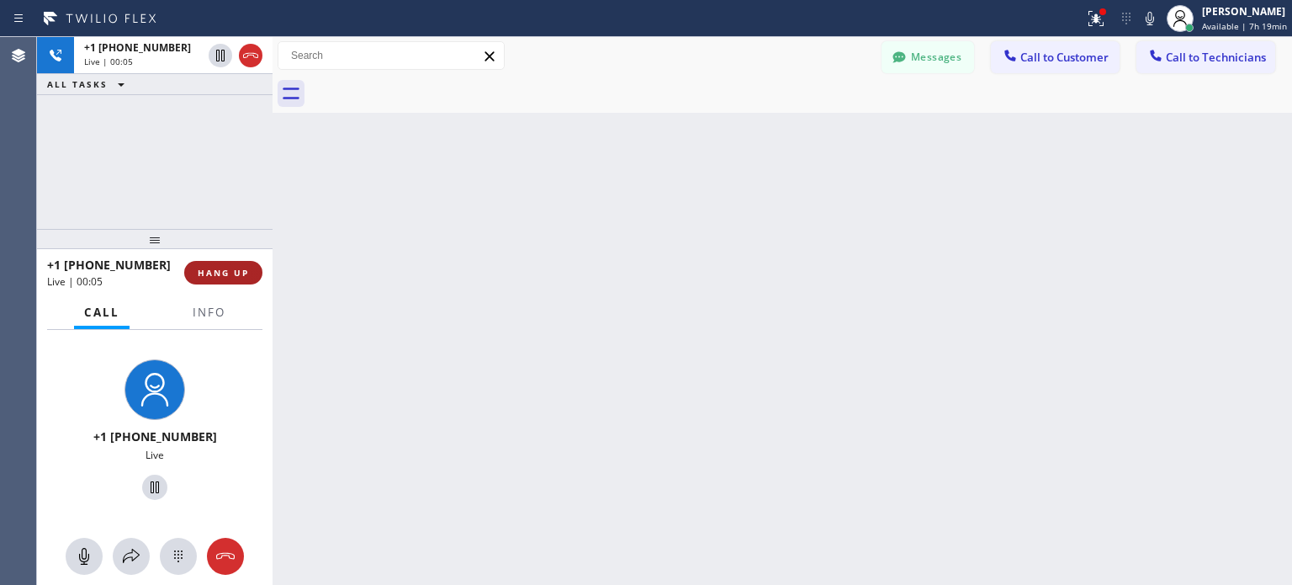
click at [241, 282] on button "HANG UP" at bounding box center [223, 273] width 78 height 24
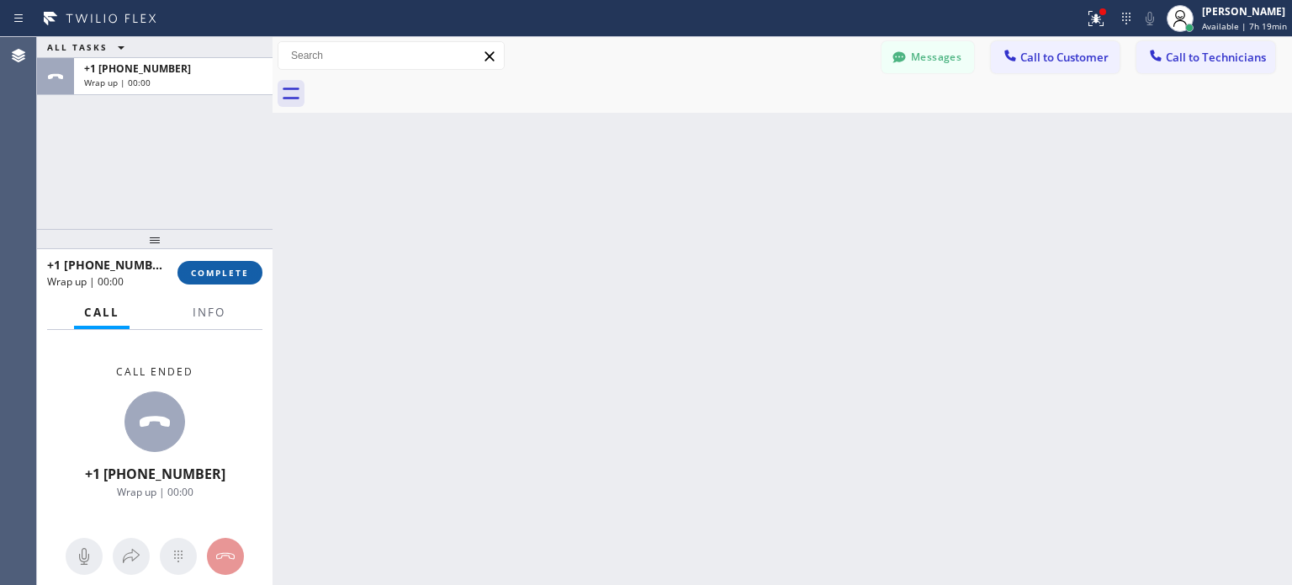
click at [239, 275] on span "COMPLETE" at bounding box center [220, 273] width 58 height 12
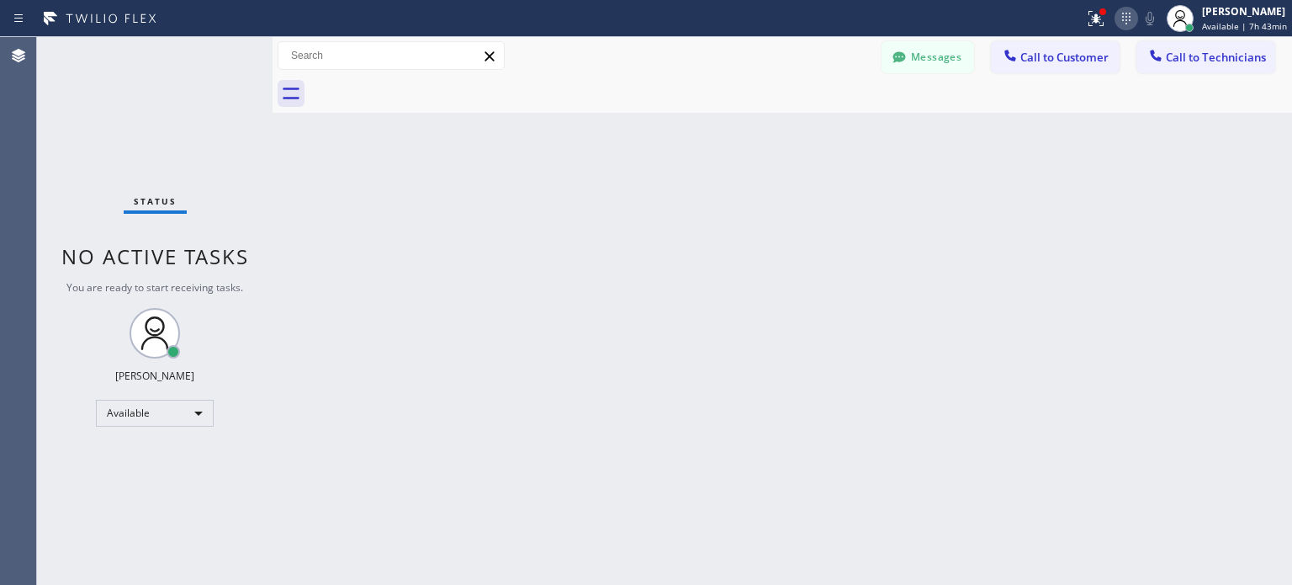
click at [1127, 20] on icon at bounding box center [1126, 18] width 20 height 20
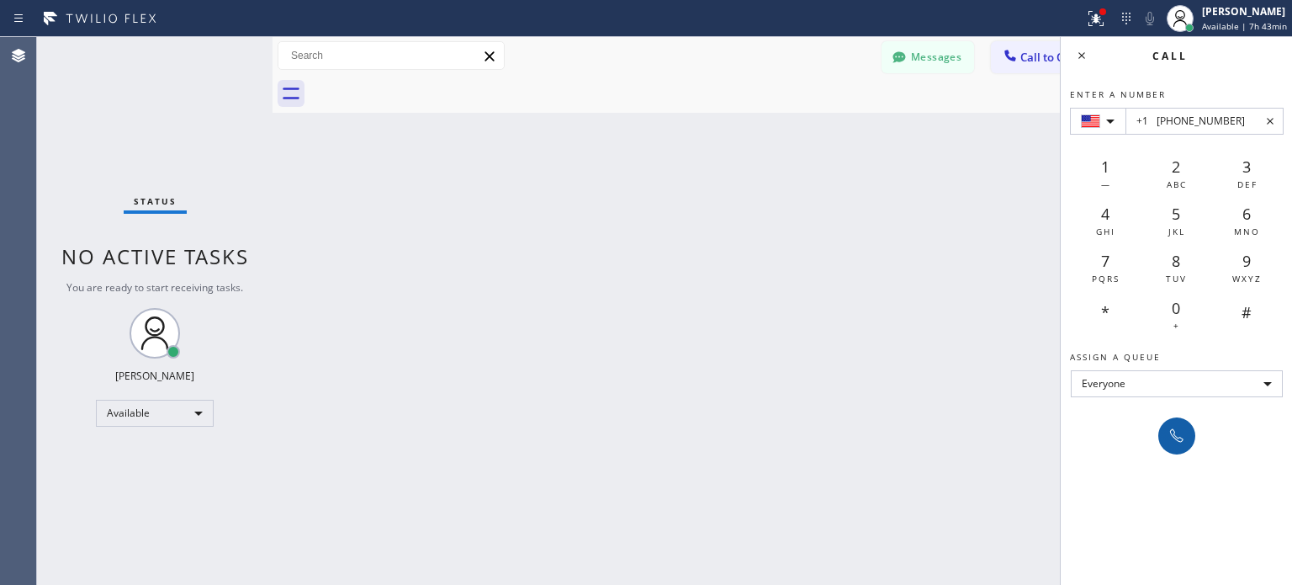
type input "+1 [PHONE_NUMBER]"
click at [1177, 440] on icon at bounding box center [1177, 436] width 20 height 20
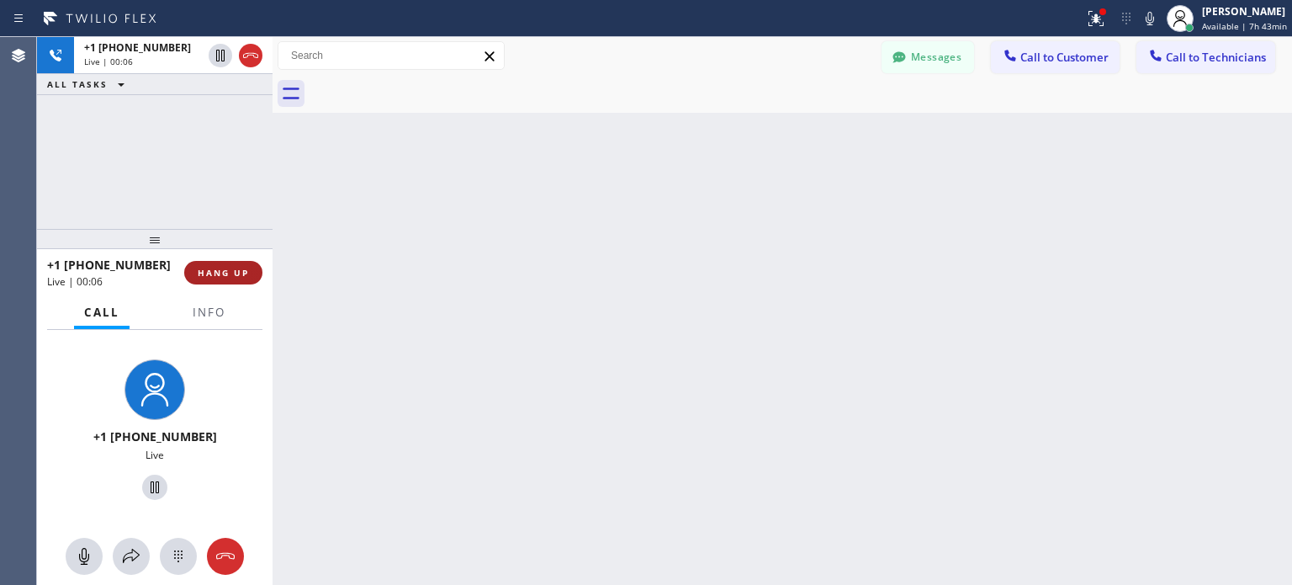
click at [232, 267] on span "HANG UP" at bounding box center [223, 273] width 51 height 12
click at [232, 271] on span "HANG UP" at bounding box center [223, 273] width 51 height 12
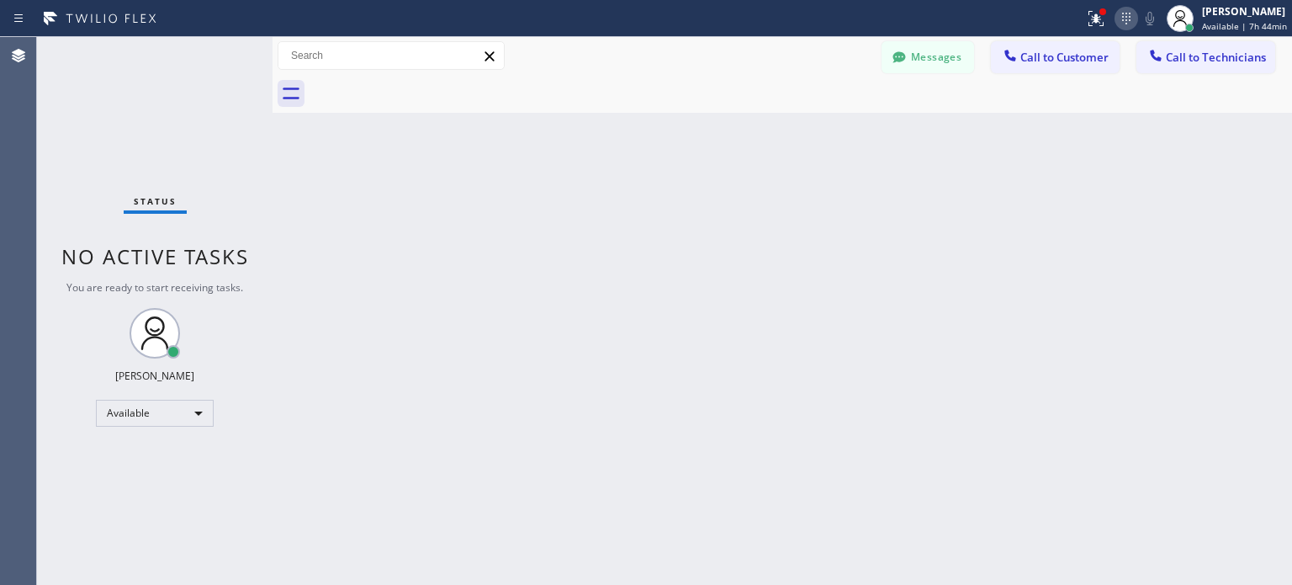
click at [1123, 28] on icon at bounding box center [1126, 18] width 20 height 20
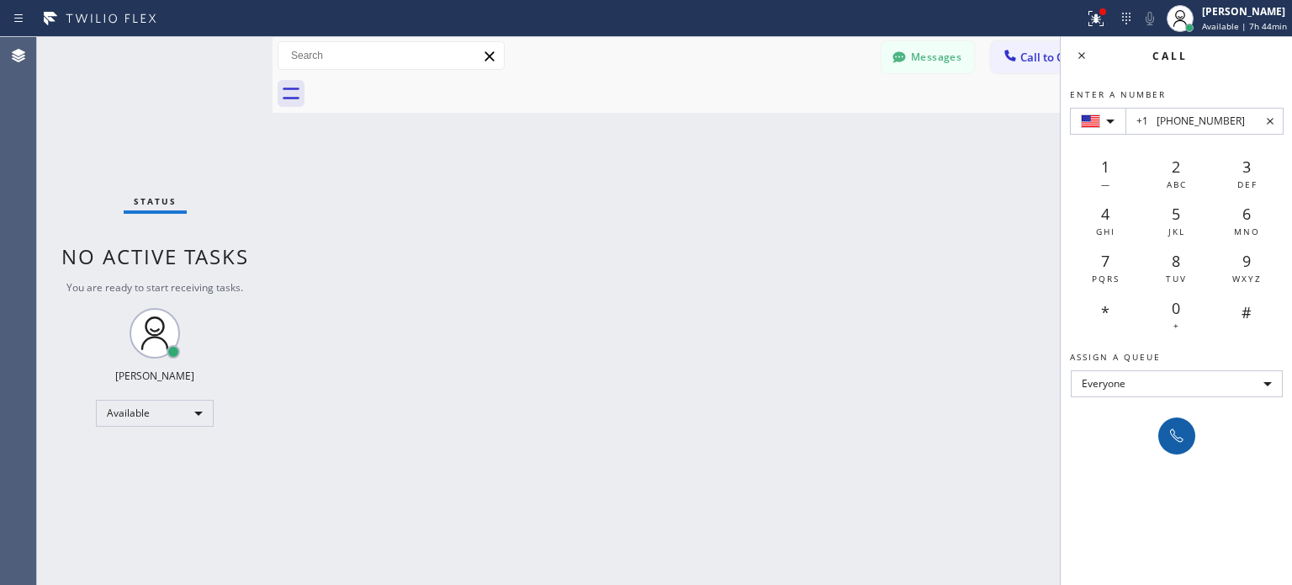
type input "+1 [PHONE_NUMBER]"
click at [1176, 431] on icon at bounding box center [1177, 436] width 20 height 20
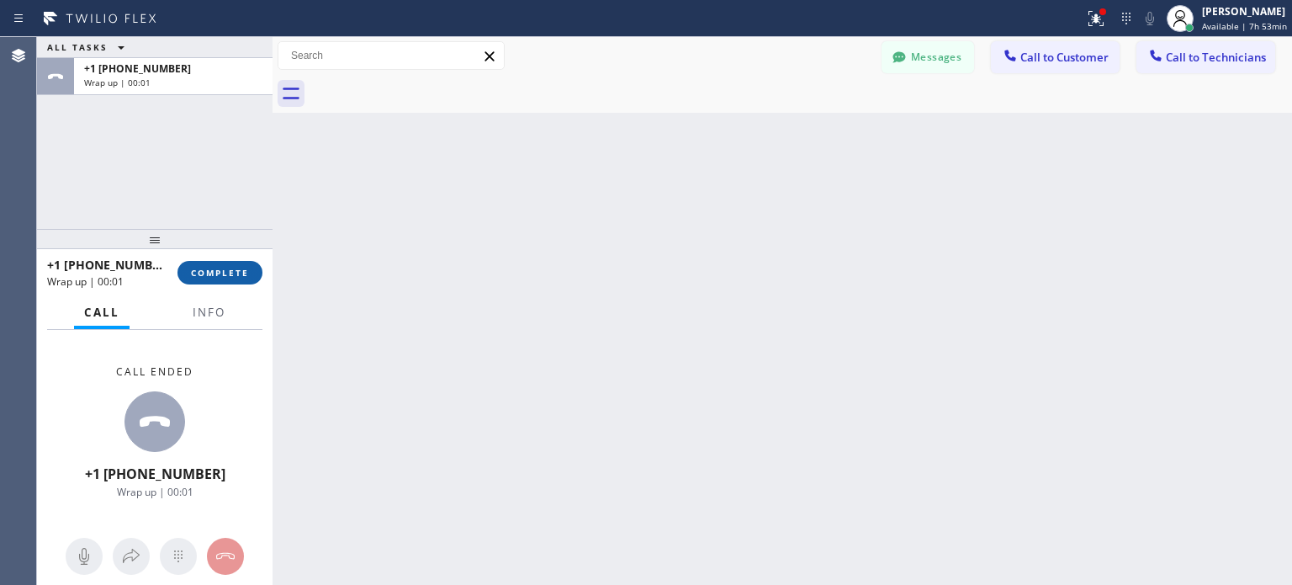
click at [246, 271] on span "COMPLETE" at bounding box center [220, 273] width 58 height 12
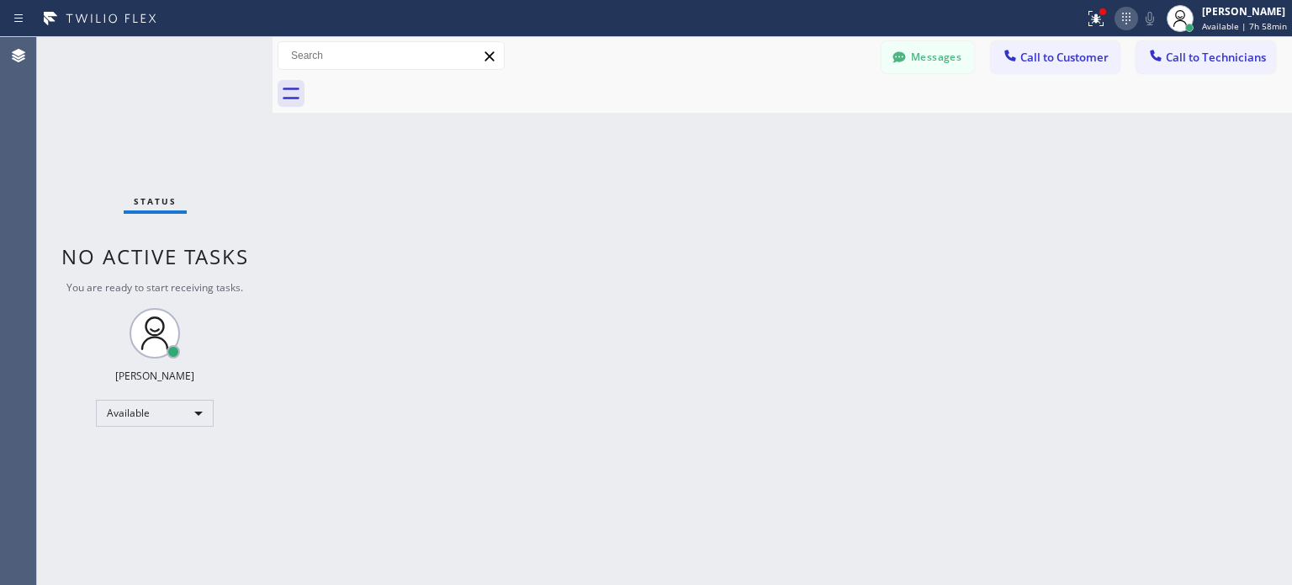
click at [1122, 20] on icon at bounding box center [1126, 18] width 20 height 20
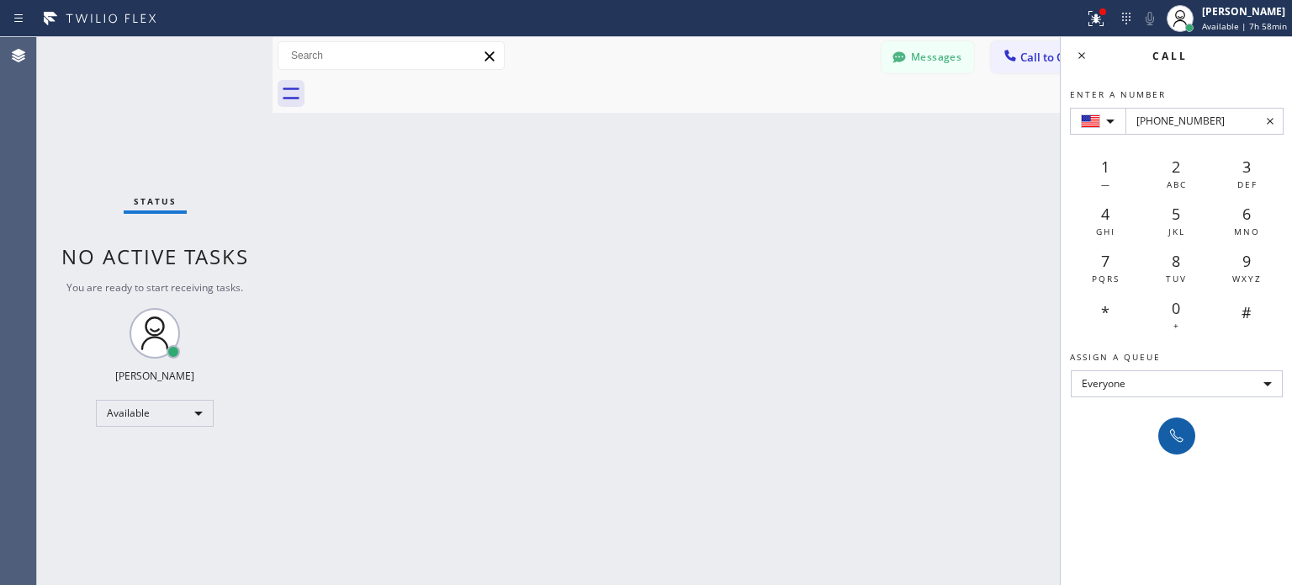
type input "[PHONE_NUMBER]"
click at [1163, 438] on button at bounding box center [1176, 435] width 37 height 37
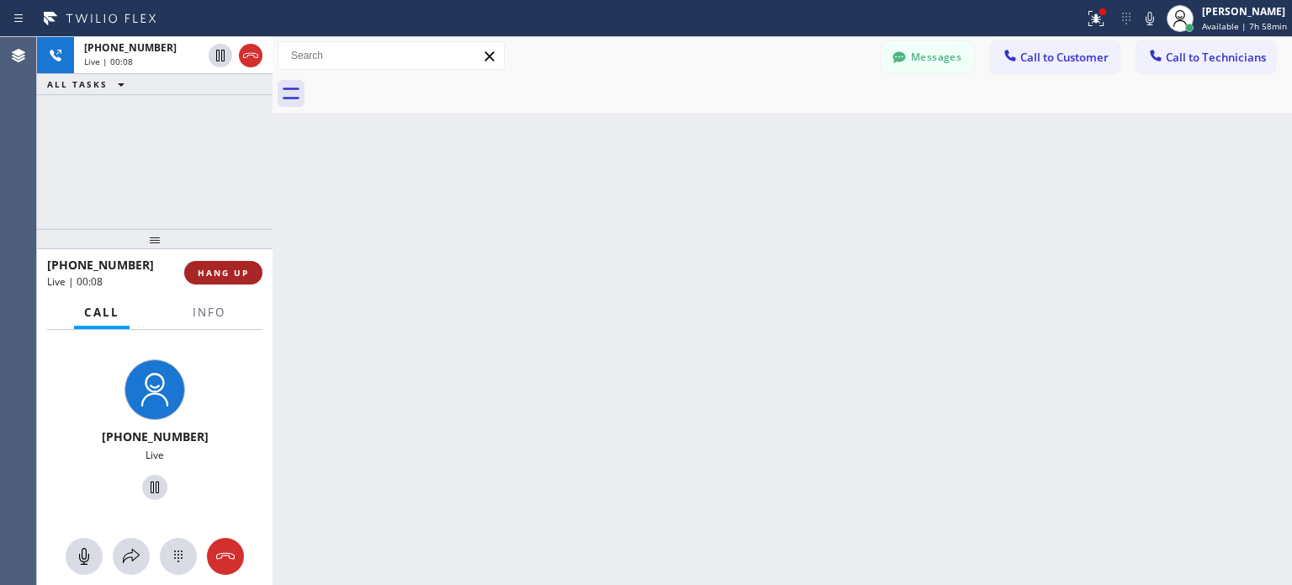
click at [233, 269] on span "HANG UP" at bounding box center [223, 273] width 51 height 12
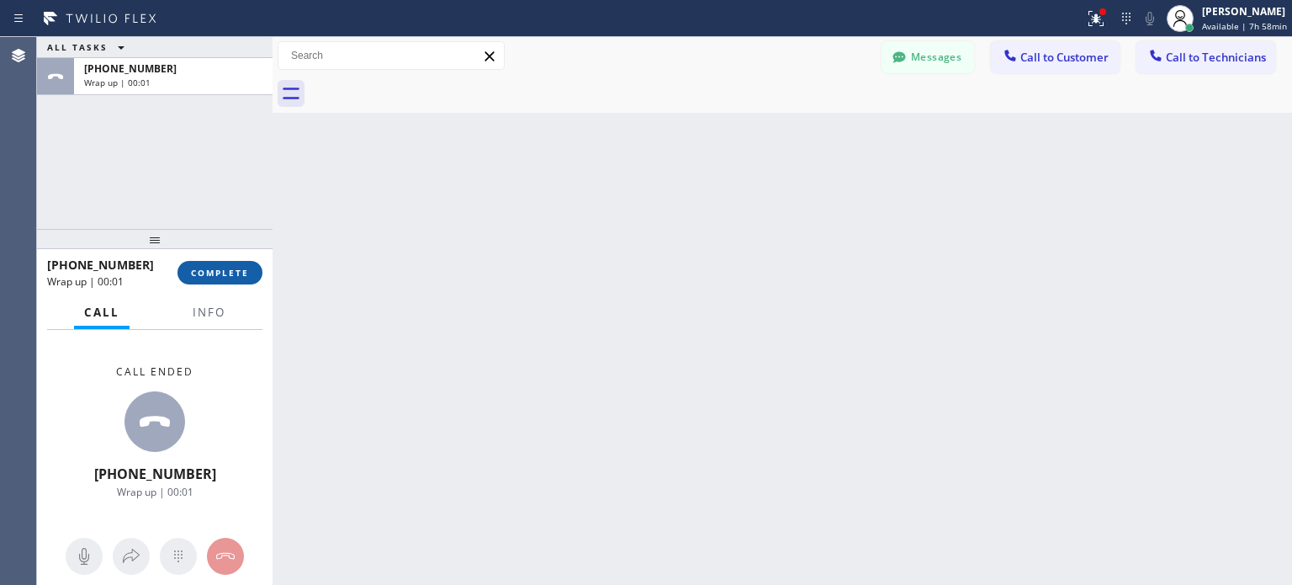
click at [239, 278] on button "COMPLETE" at bounding box center [219, 273] width 85 height 24
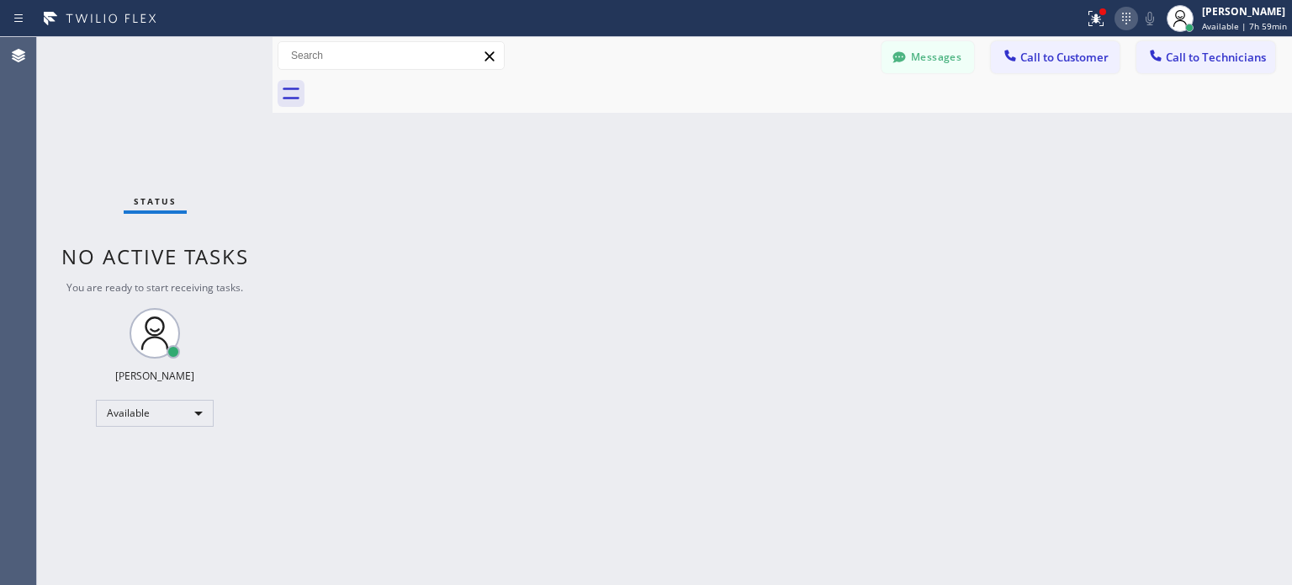
click at [1121, 16] on icon at bounding box center [1126, 18] width 20 height 20
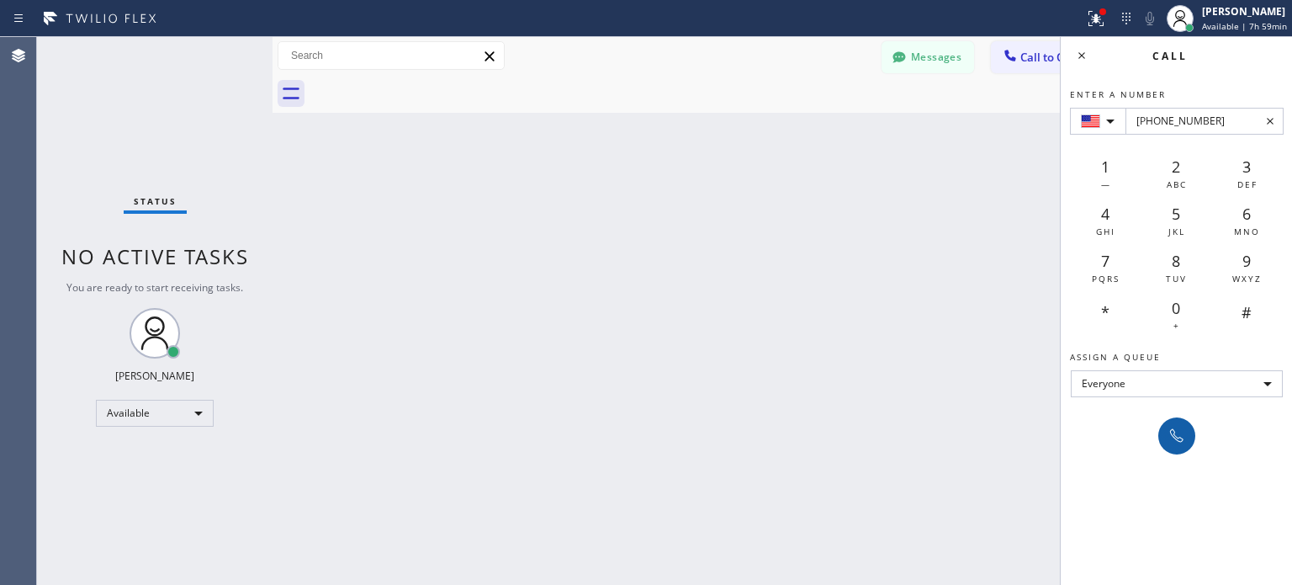
type input "[PHONE_NUMBER]"
click at [1167, 431] on icon at bounding box center [1177, 436] width 20 height 20
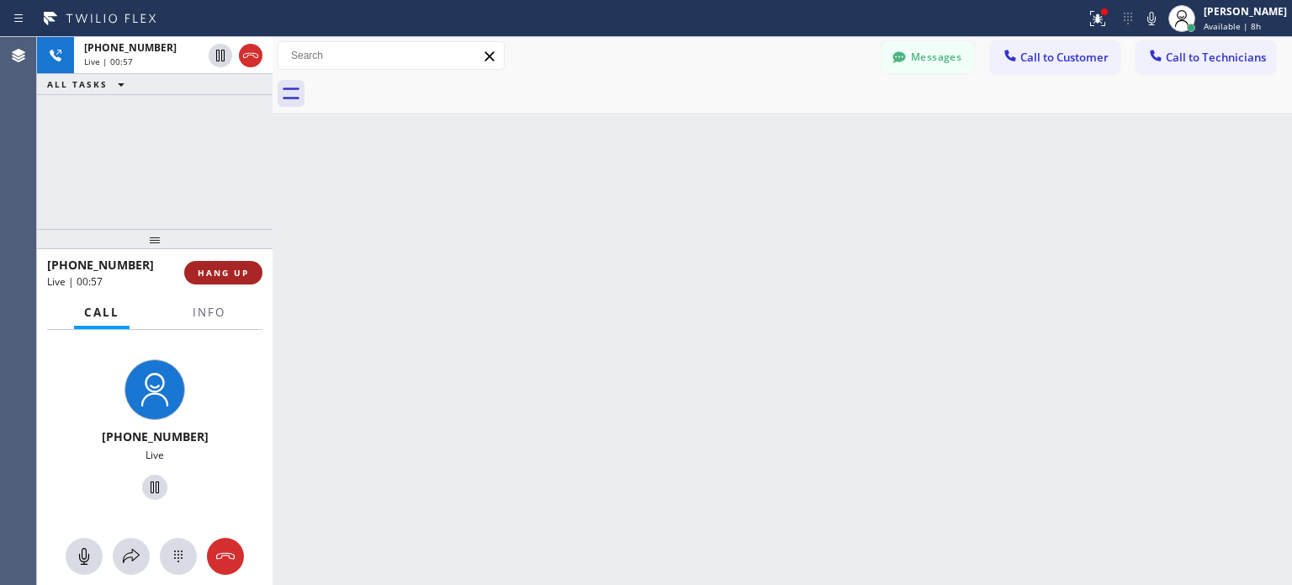
click at [232, 268] on span "HANG UP" at bounding box center [223, 273] width 51 height 12
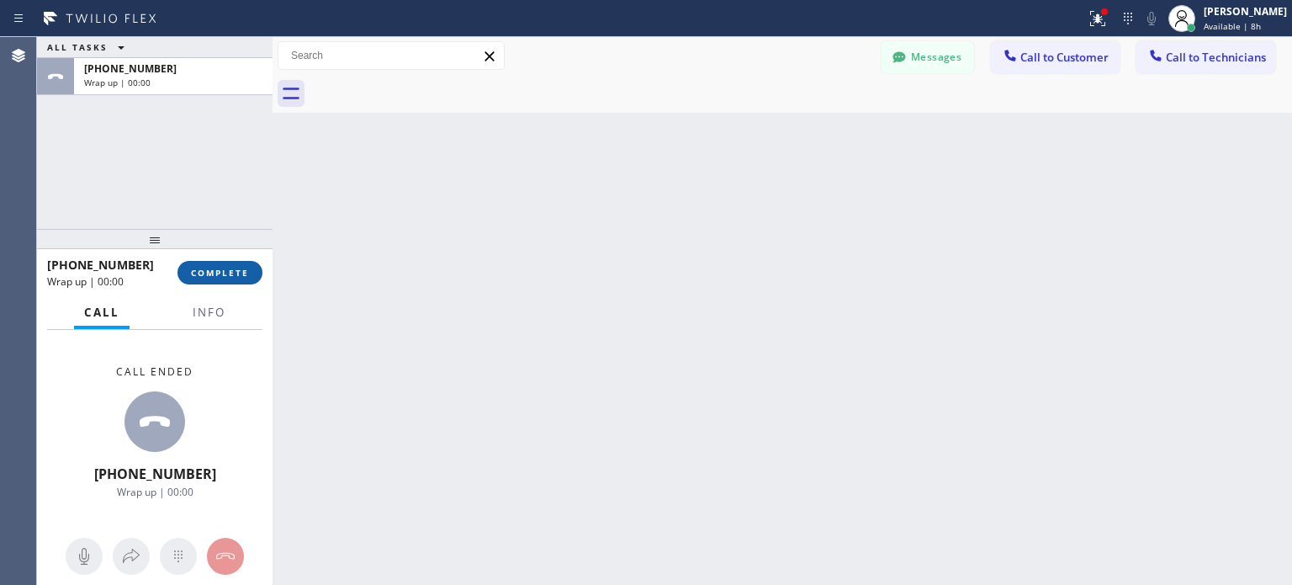
click at [232, 277] on span "COMPLETE" at bounding box center [220, 273] width 58 height 12
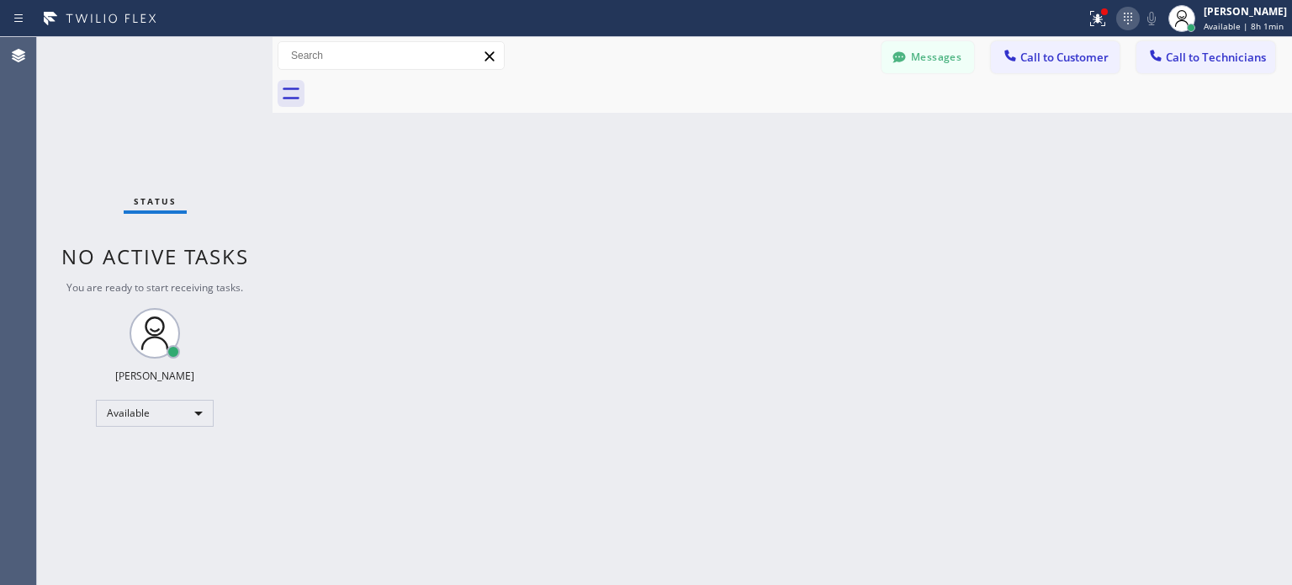
click at [1134, 20] on div at bounding box center [1128, 18] width 24 height 20
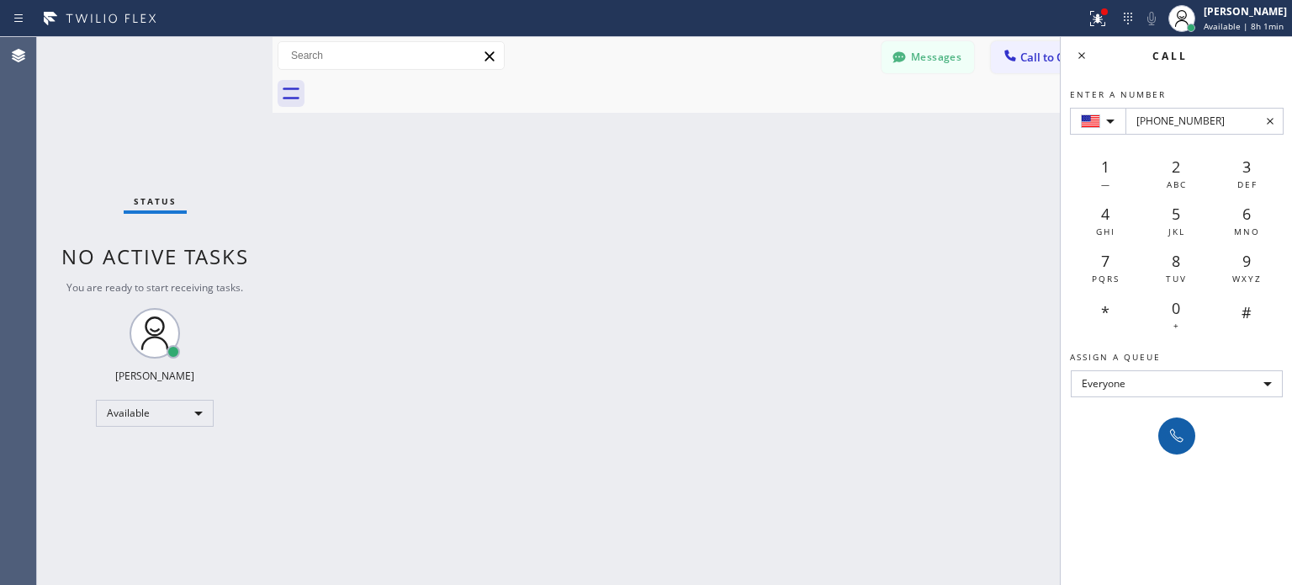
type input "[PHONE_NUMBER]"
click at [1178, 445] on button at bounding box center [1176, 435] width 37 height 37
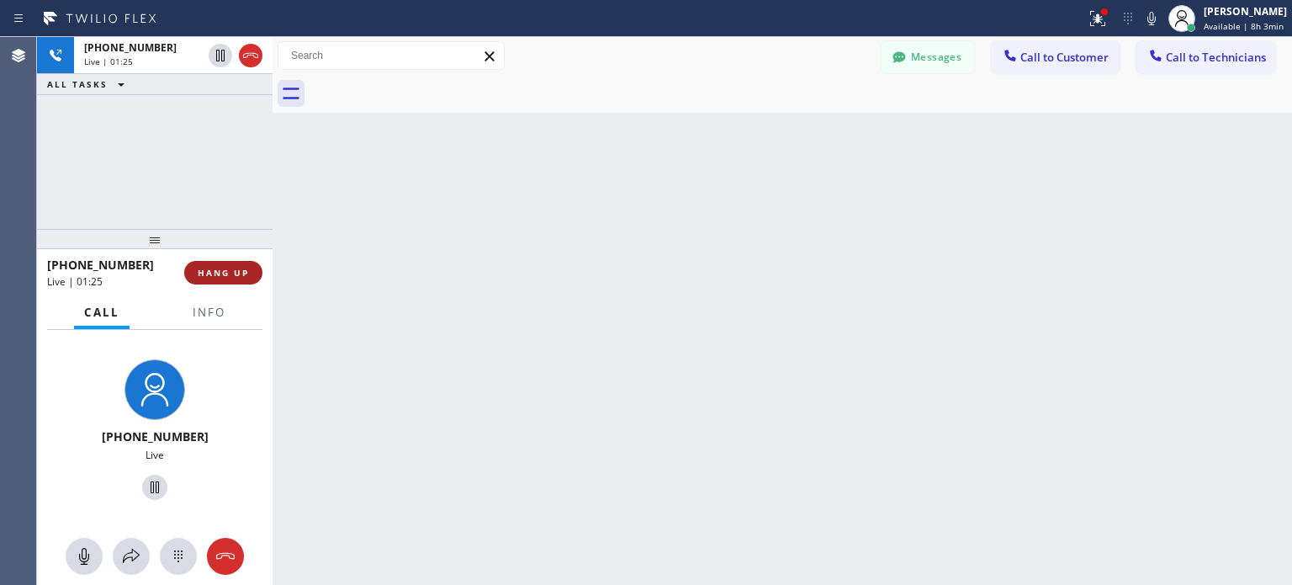
click at [241, 265] on button "HANG UP" at bounding box center [223, 273] width 78 height 24
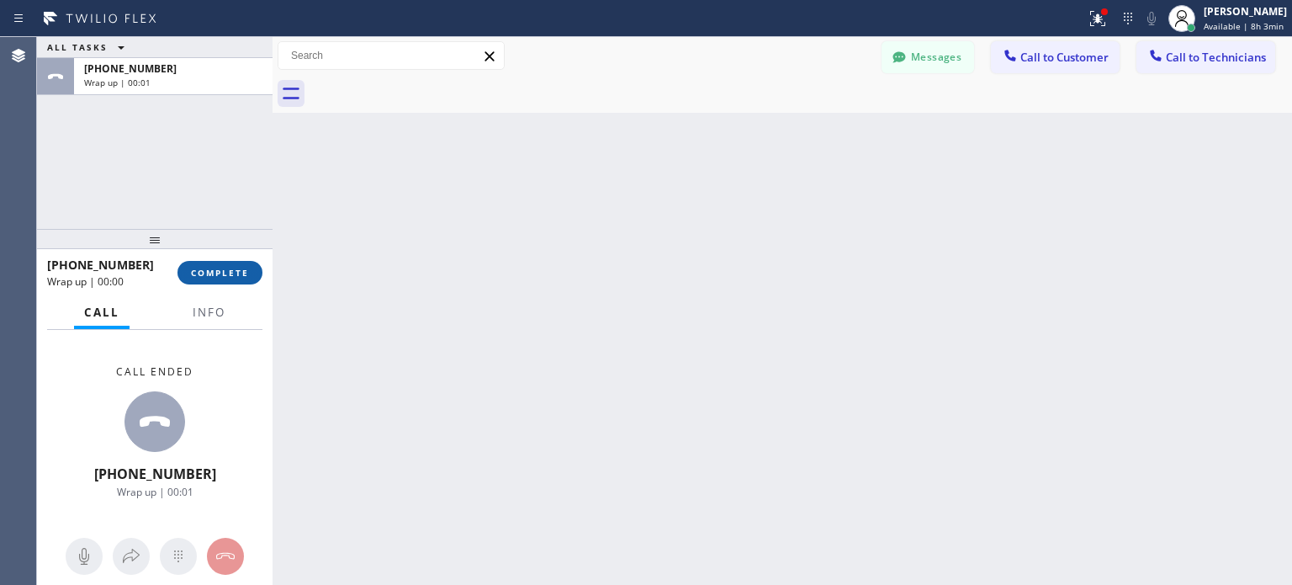
click at [222, 267] on span "COMPLETE" at bounding box center [220, 273] width 58 height 12
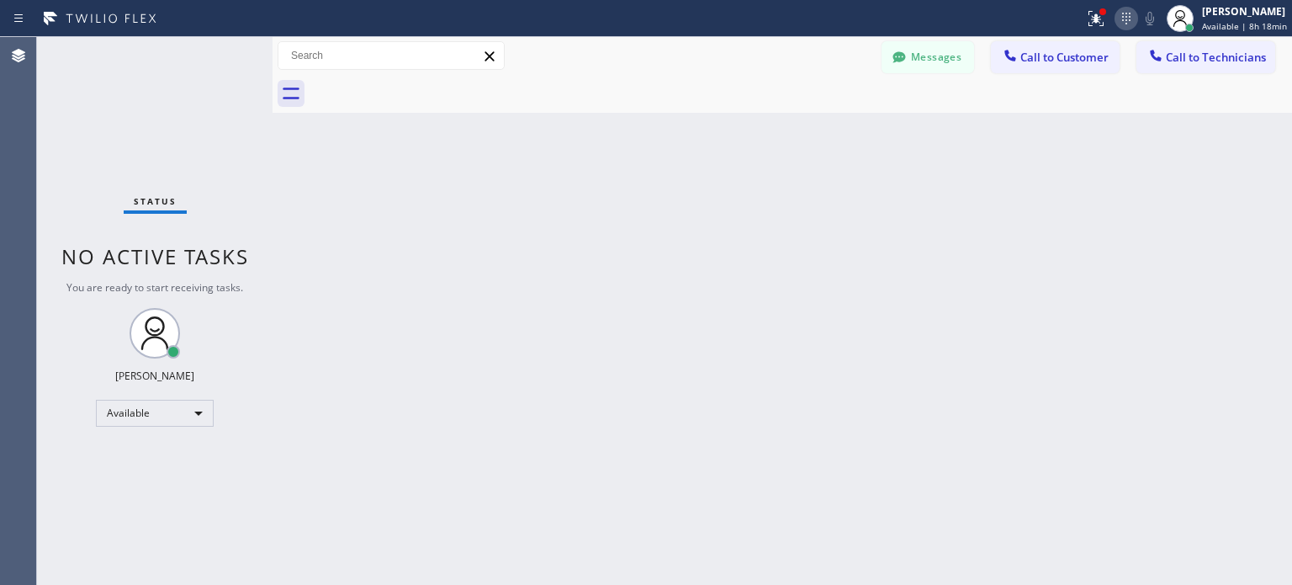
click at [1124, 26] on icon at bounding box center [1126, 18] width 20 height 20
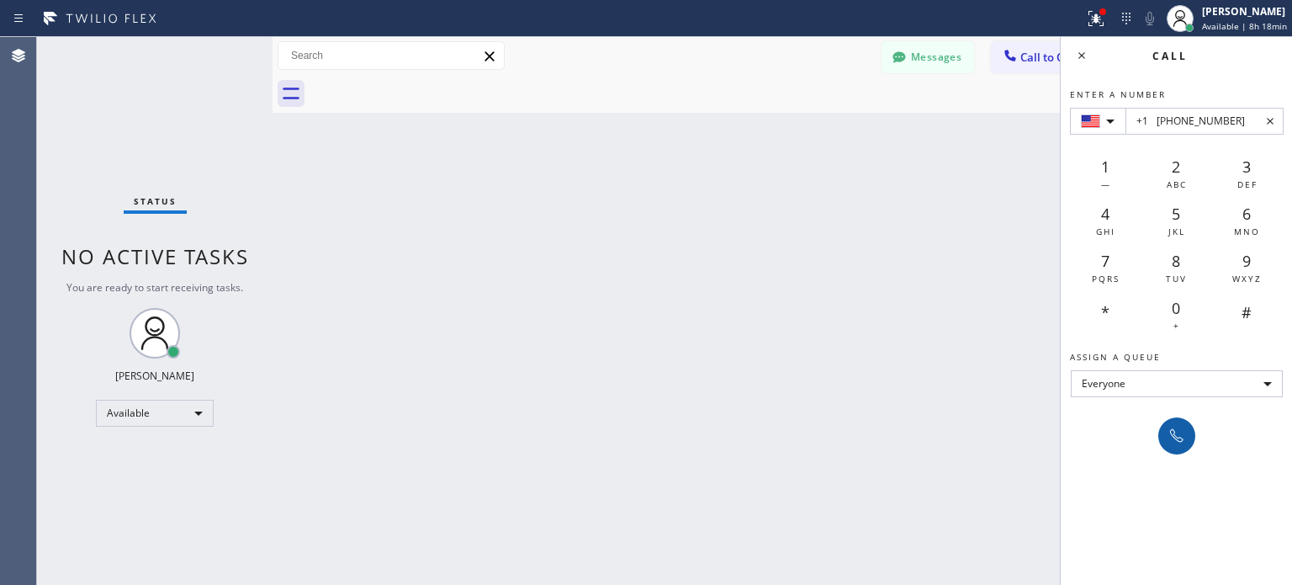
type input "+1 [PHONE_NUMBER]"
click at [1191, 441] on button at bounding box center [1176, 435] width 37 height 37
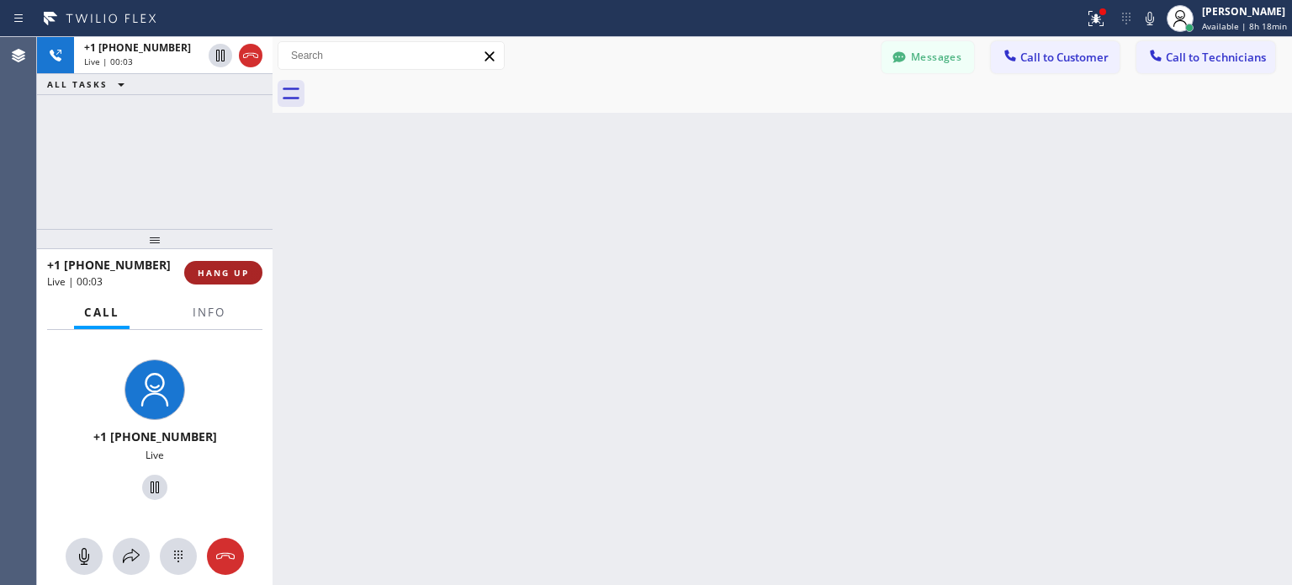
click at [242, 277] on span "HANG UP" at bounding box center [223, 273] width 51 height 12
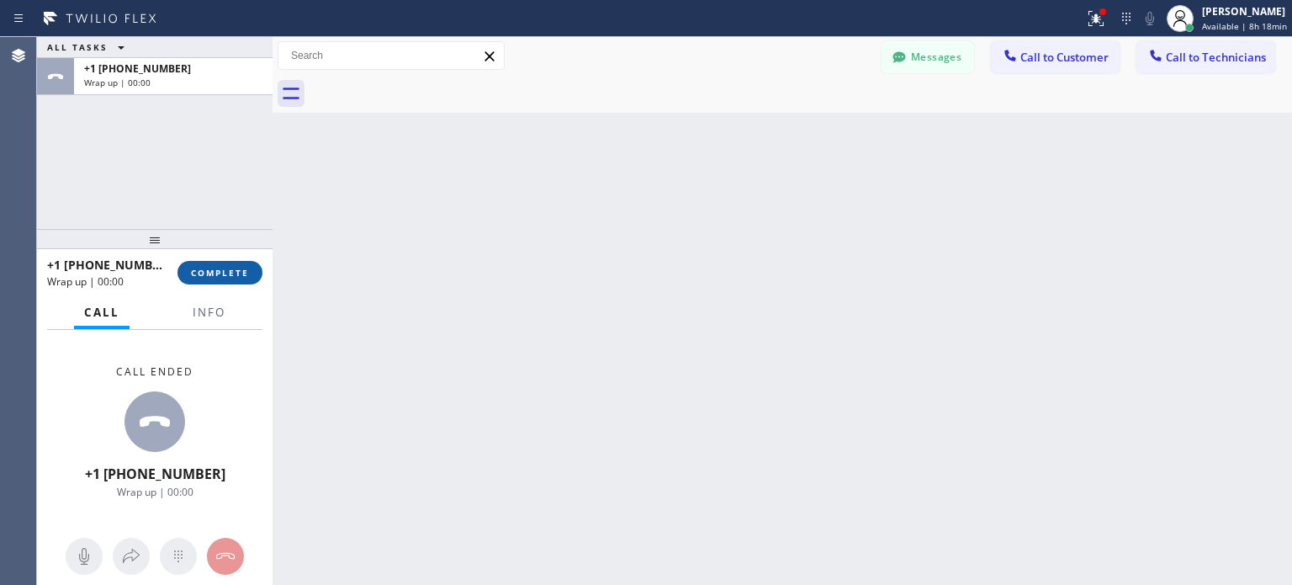
click at [242, 275] on span "COMPLETE" at bounding box center [220, 273] width 58 height 12
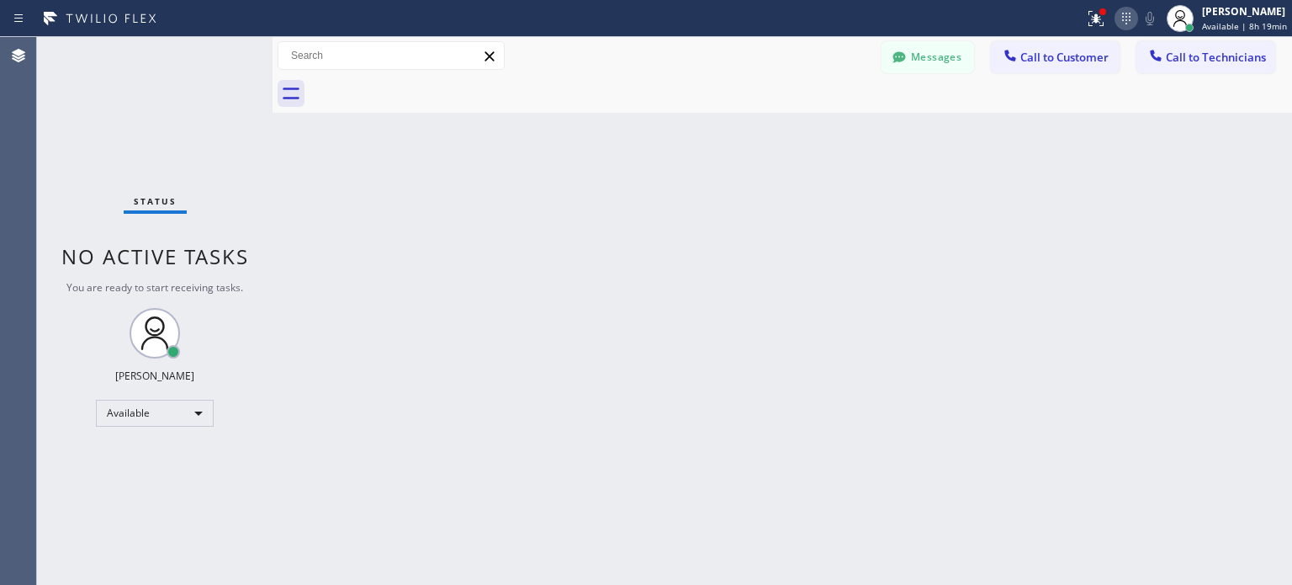
click at [1131, 26] on icon at bounding box center [1126, 18] width 20 height 20
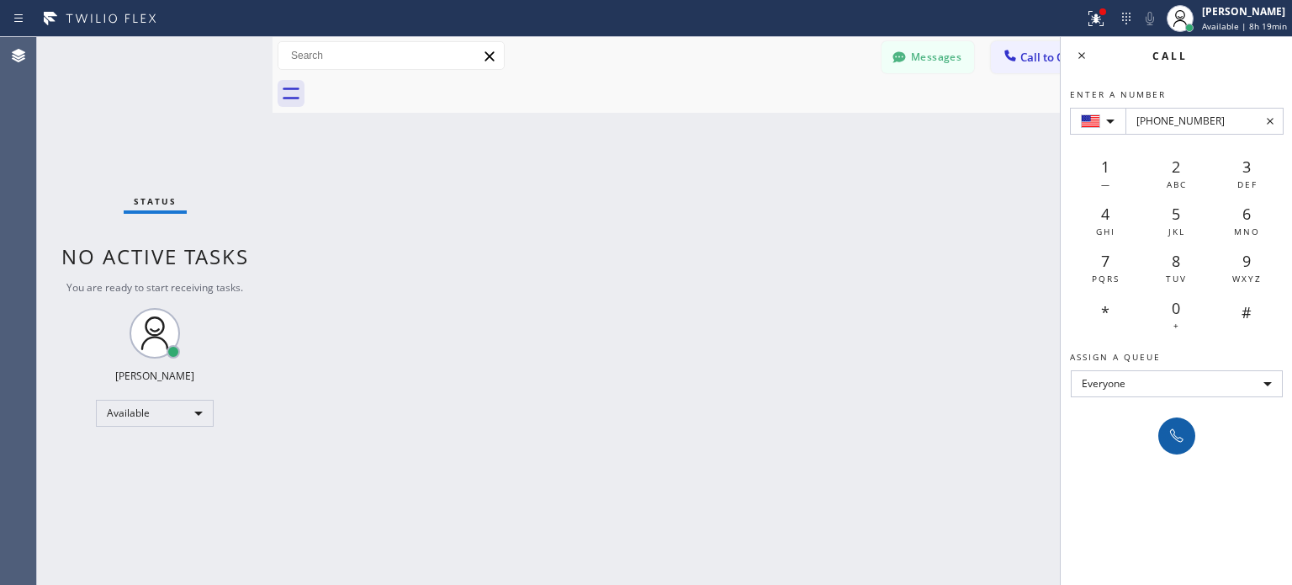
type input "[PHONE_NUMBER]"
click at [1179, 421] on button at bounding box center [1176, 435] width 37 height 37
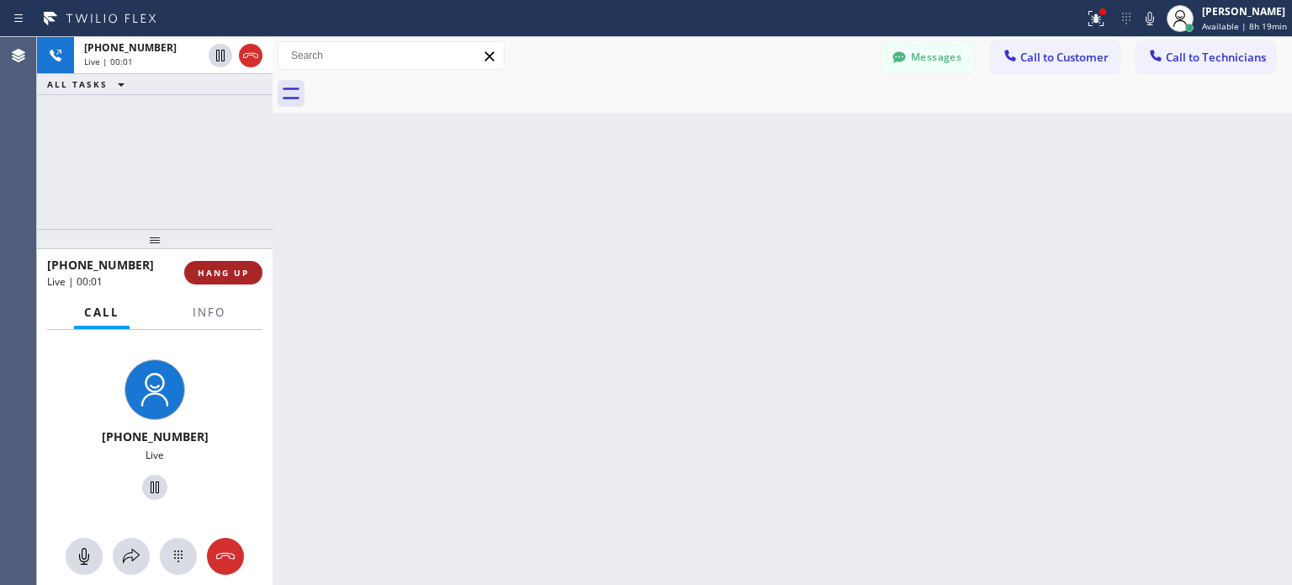
drag, startPoint x: 272, startPoint y: 270, endPoint x: 254, endPoint y: 275, distance: 18.4
click at [262, 272] on div "[PHONE_NUMBER] Live | 00:01 ALL TASKS ALL TASKS ACTIVE TASKS TASKS IN WRAP UP […" at bounding box center [664, 311] width 1255 height 548
click at [254, 275] on button "HANG UP" at bounding box center [220, 273] width 78 height 24
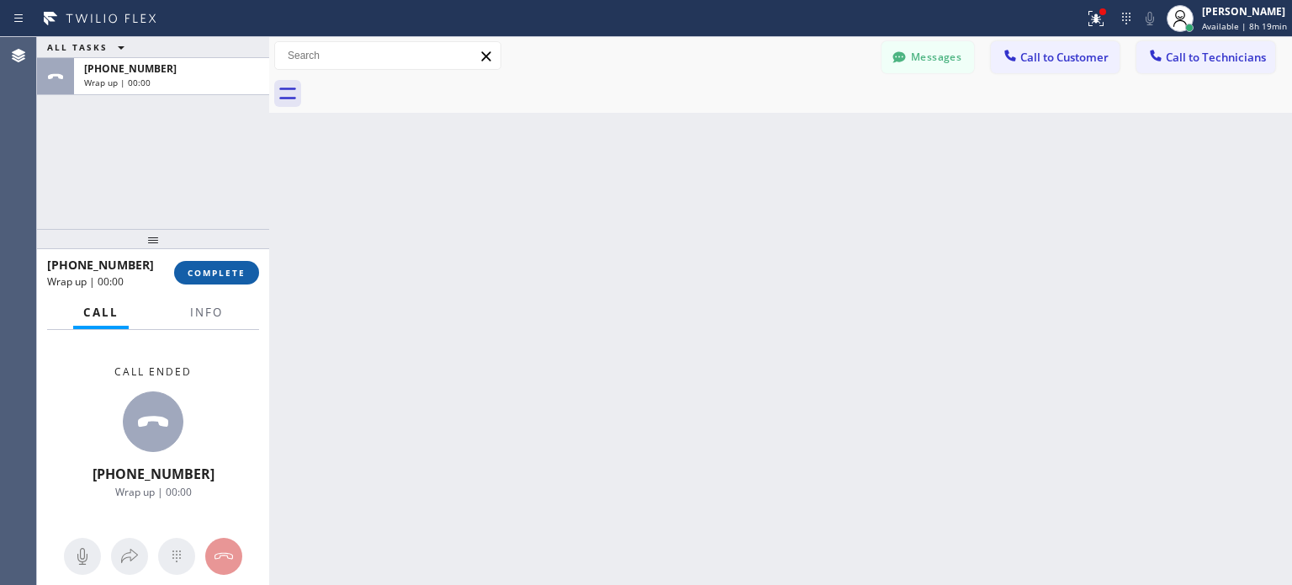
click at [229, 273] on span "COMPLETE" at bounding box center [217, 273] width 58 height 12
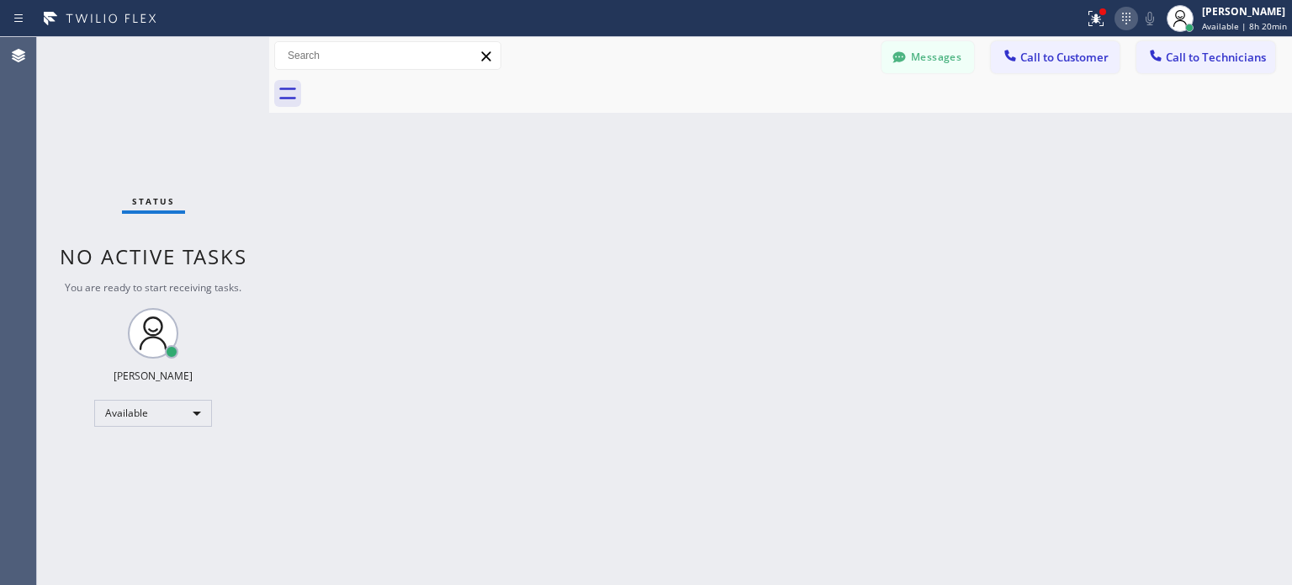
click at [1126, 17] on icon at bounding box center [1126, 18] width 20 height 20
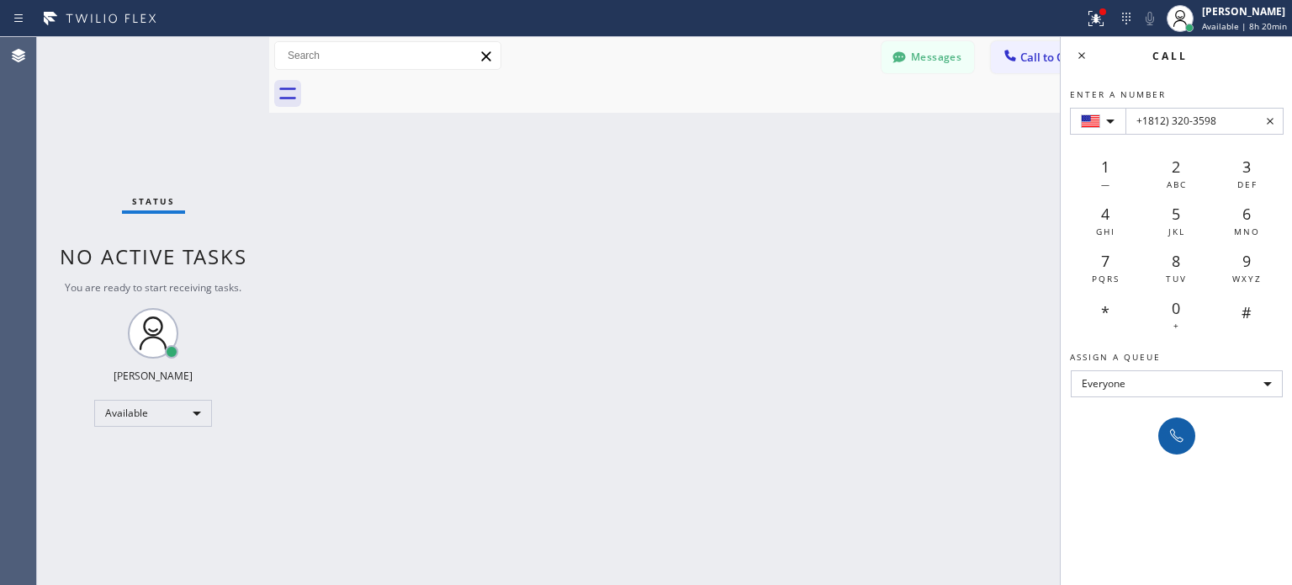
type input "+1812) 320-3598"
click at [1176, 437] on icon at bounding box center [1177, 436] width 20 height 20
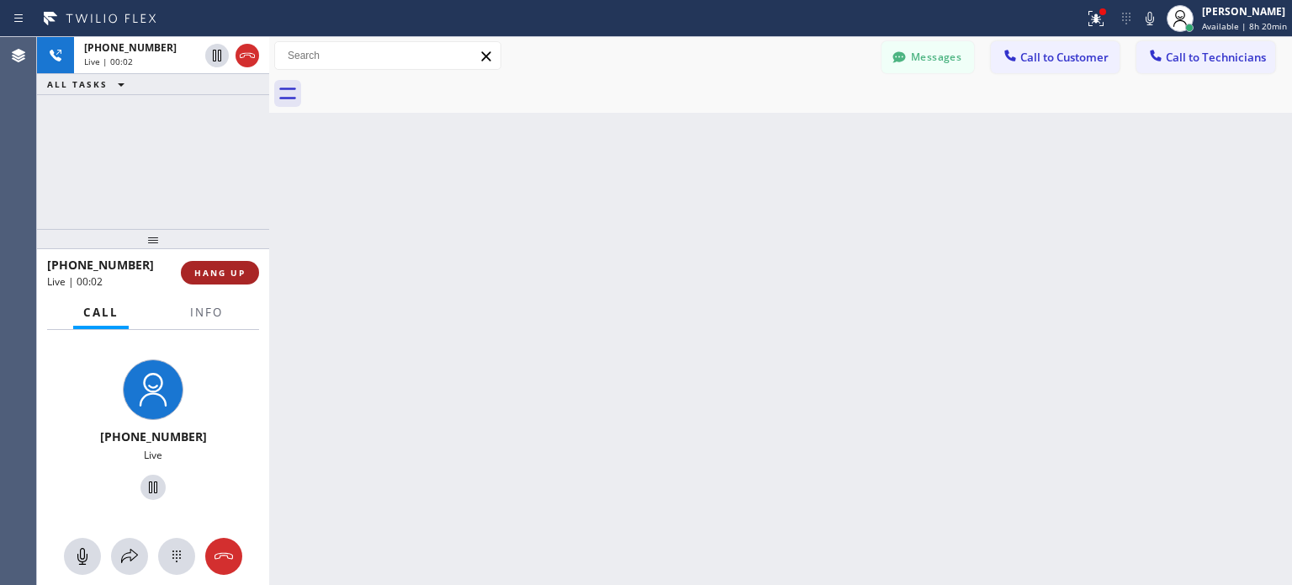
click at [236, 274] on span "HANG UP" at bounding box center [219, 273] width 51 height 12
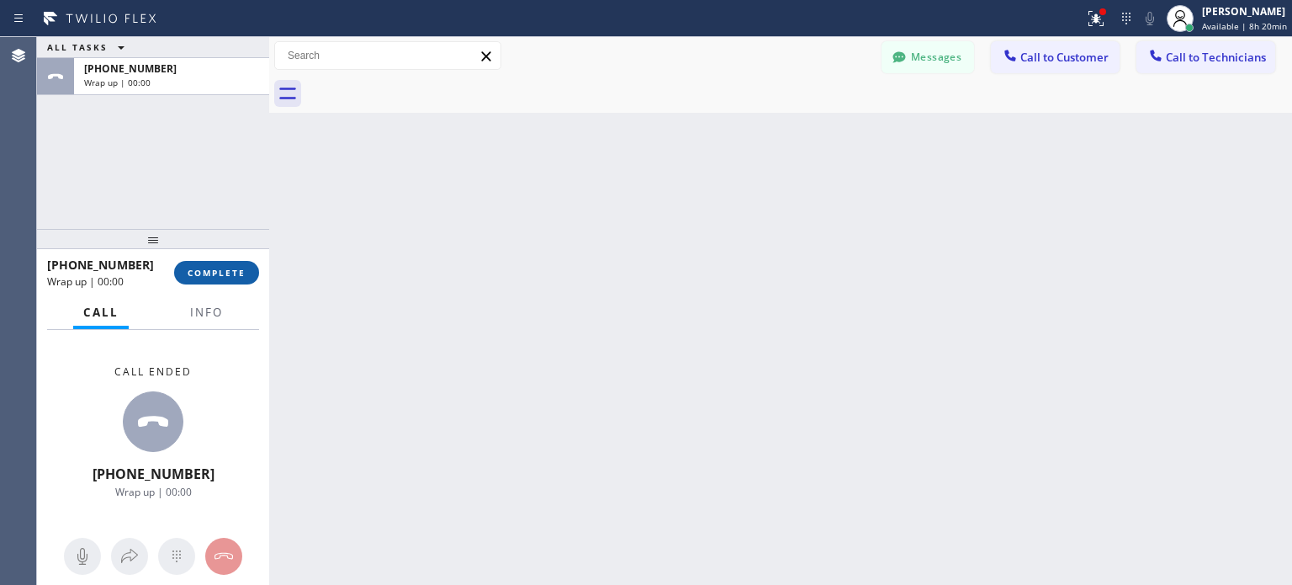
click at [229, 275] on span "COMPLETE" at bounding box center [217, 273] width 58 height 12
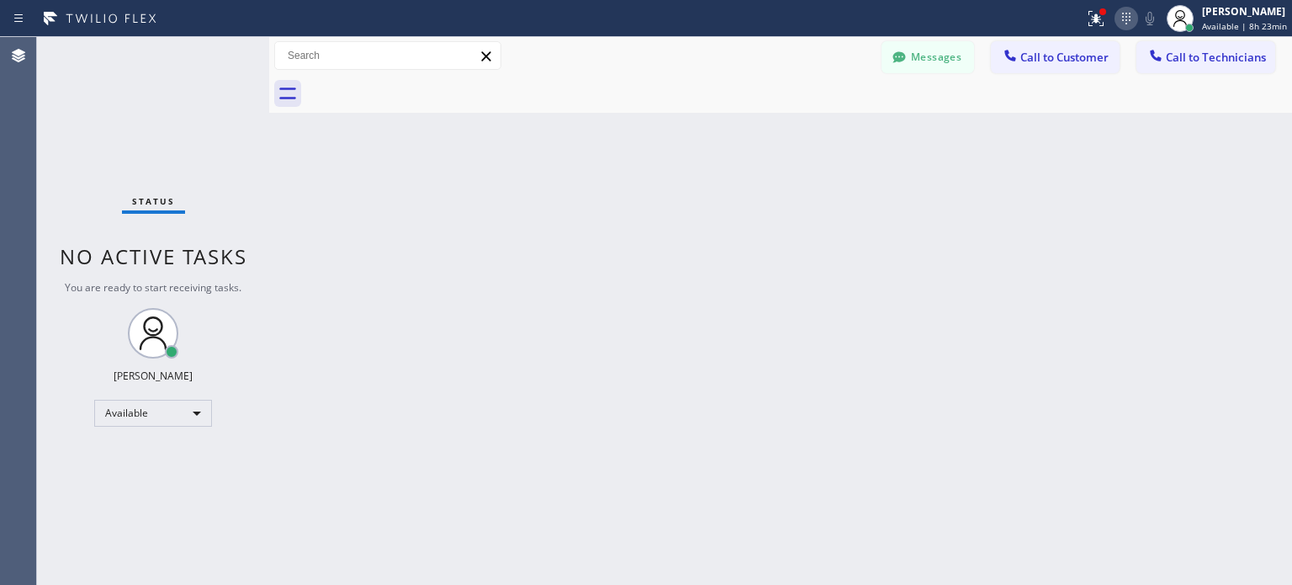
click at [1120, 15] on icon at bounding box center [1126, 18] width 20 height 20
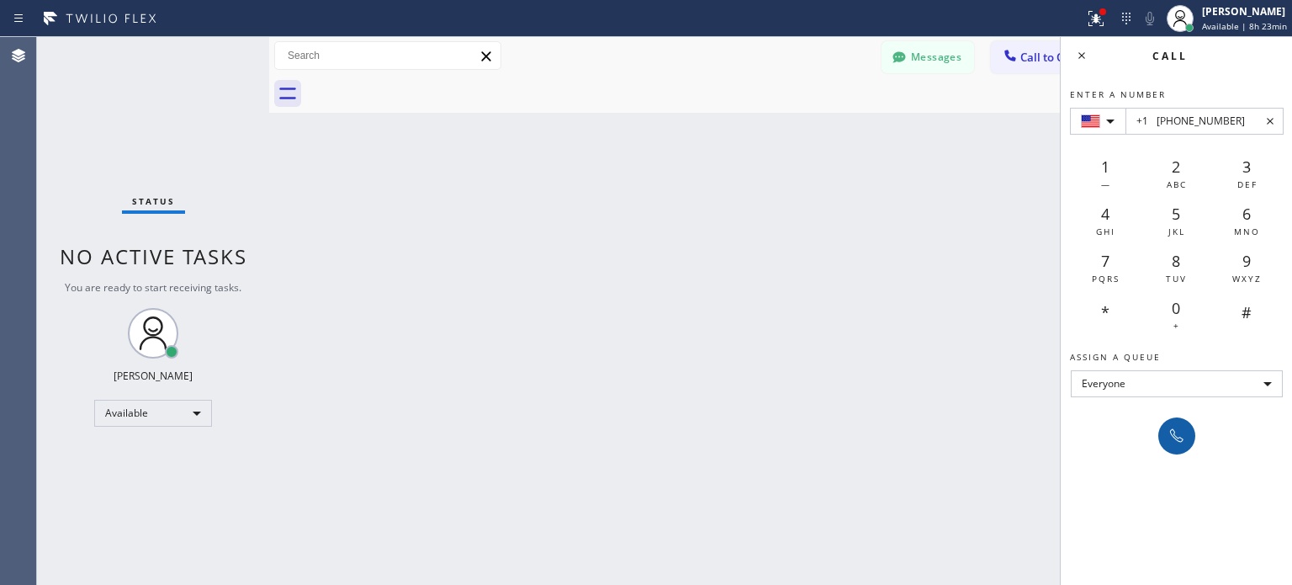
type input "+1 [PHONE_NUMBER]"
click at [1176, 431] on icon at bounding box center [1177, 436] width 20 height 20
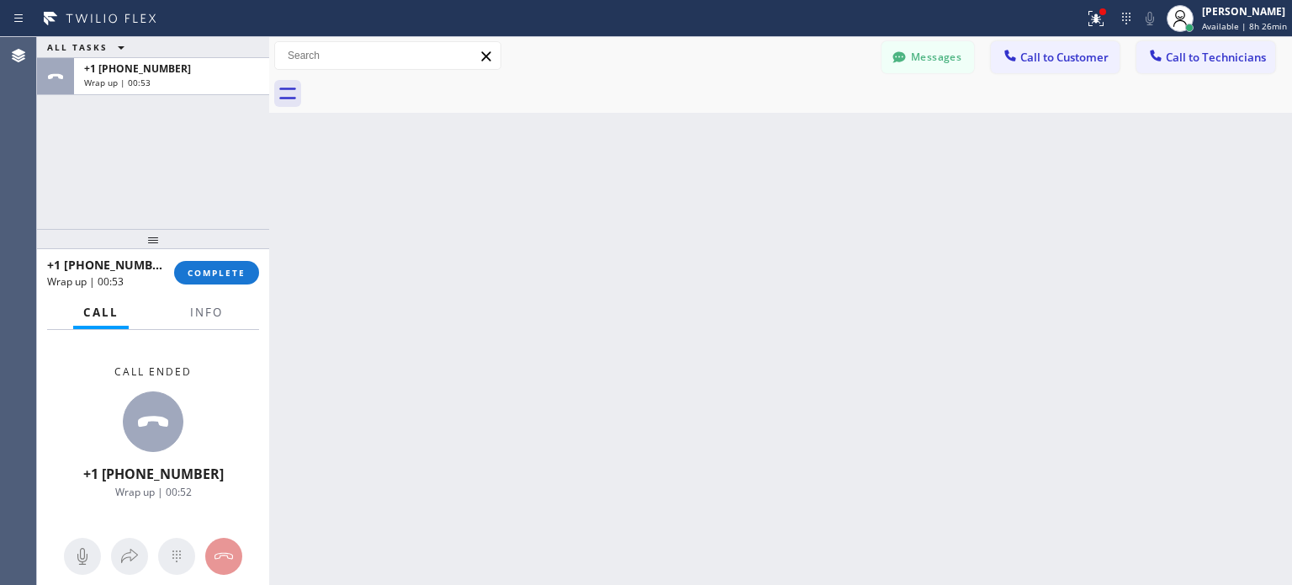
drag, startPoint x: 221, startPoint y: 263, endPoint x: 451, endPoint y: 272, distance: 229.8
click at [222, 263] on button "COMPLETE" at bounding box center [216, 273] width 85 height 24
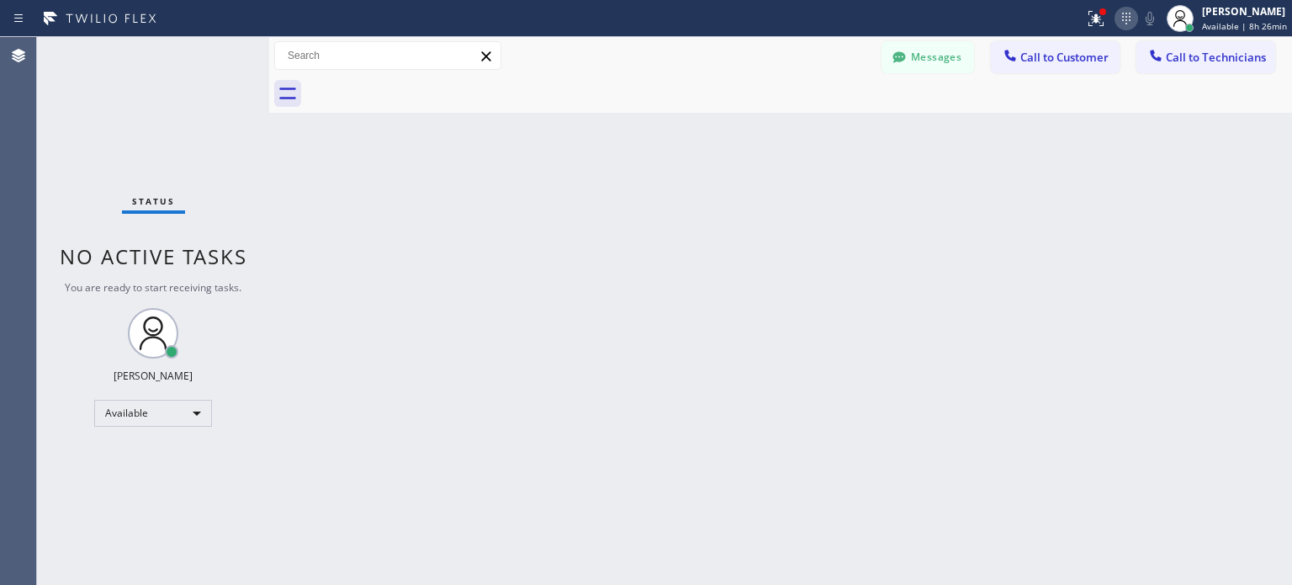
click at [1120, 15] on icon at bounding box center [1126, 18] width 20 height 20
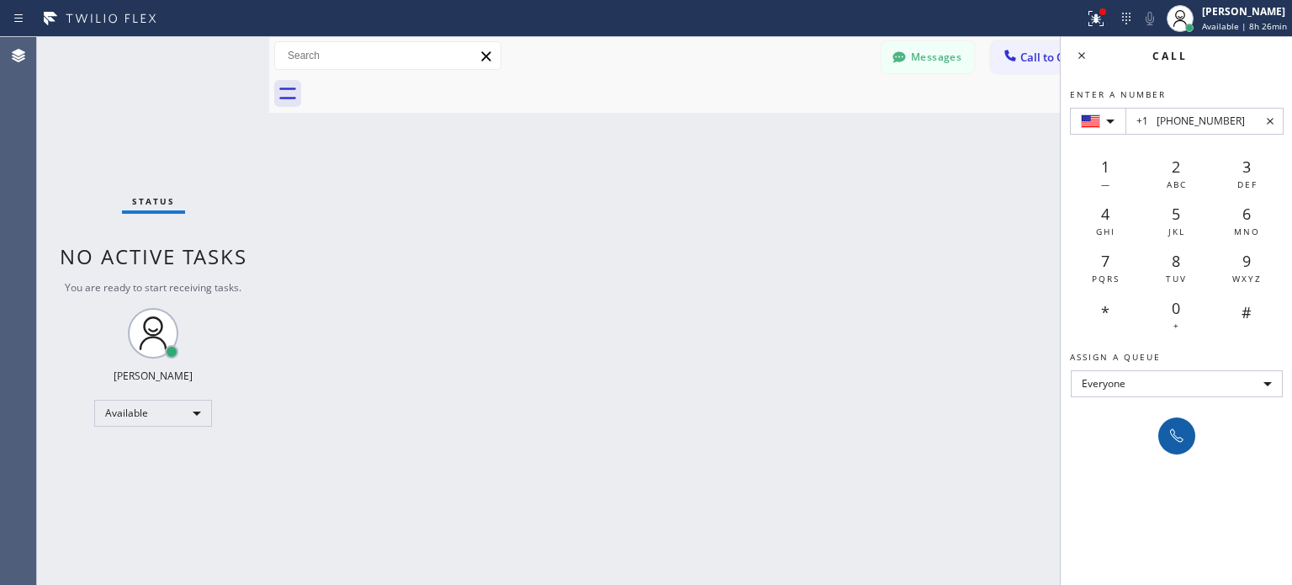
type input "+1 [PHONE_NUMBER]"
click at [1173, 429] on icon at bounding box center [1176, 435] width 13 height 13
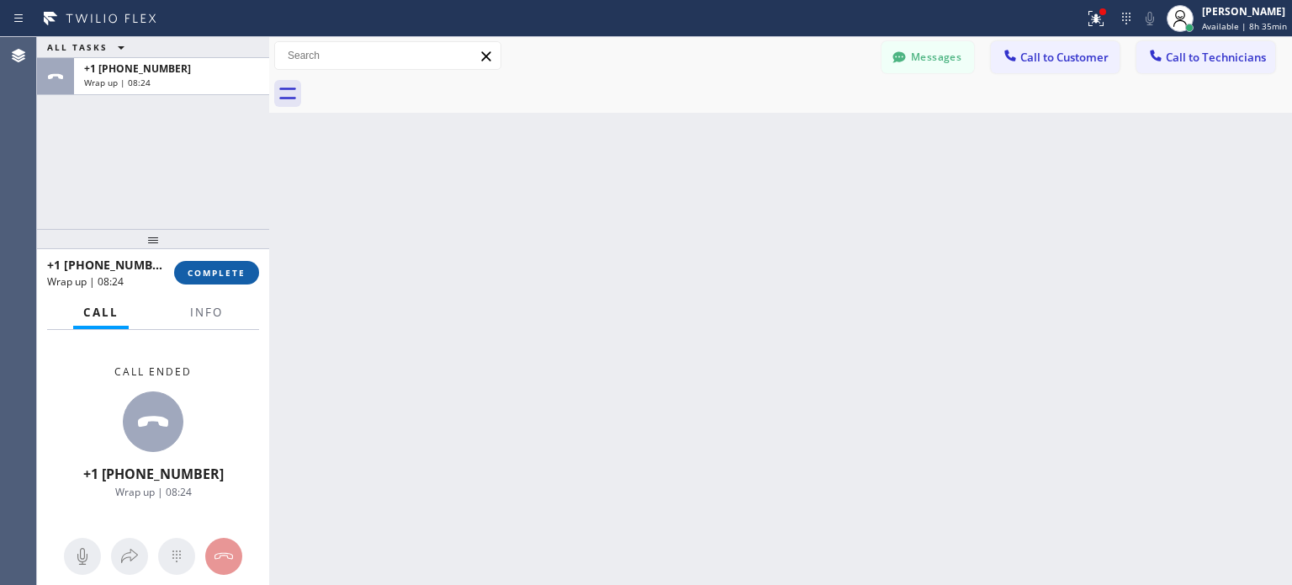
click at [213, 263] on button "COMPLETE" at bounding box center [216, 273] width 85 height 24
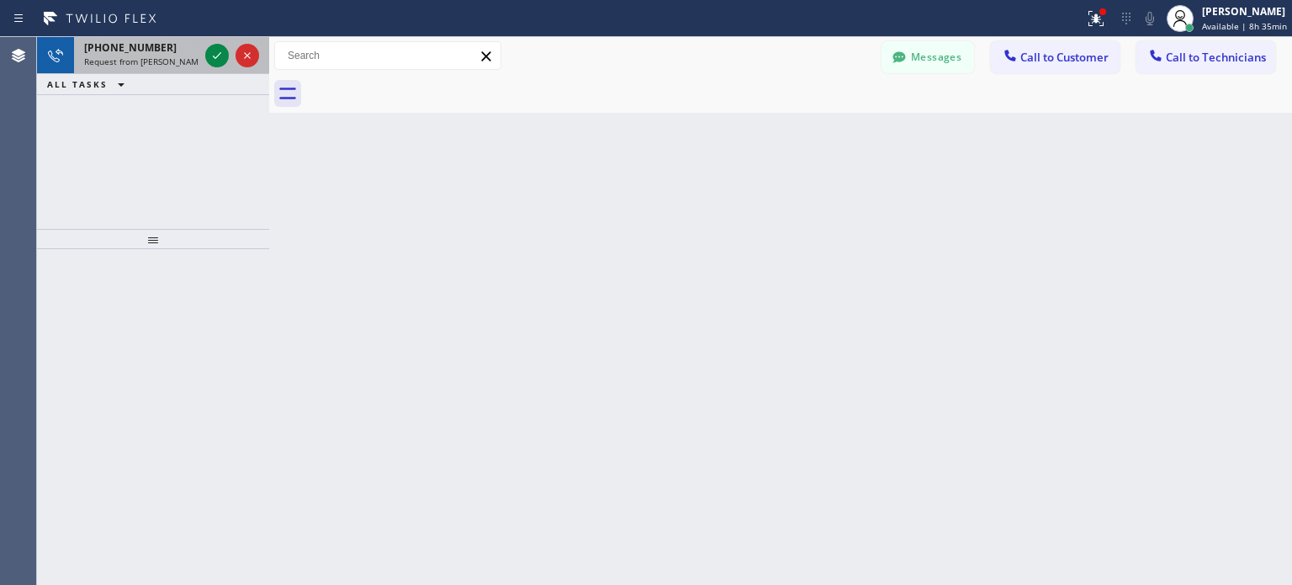
click at [225, 39] on div at bounding box center [232, 55] width 61 height 37
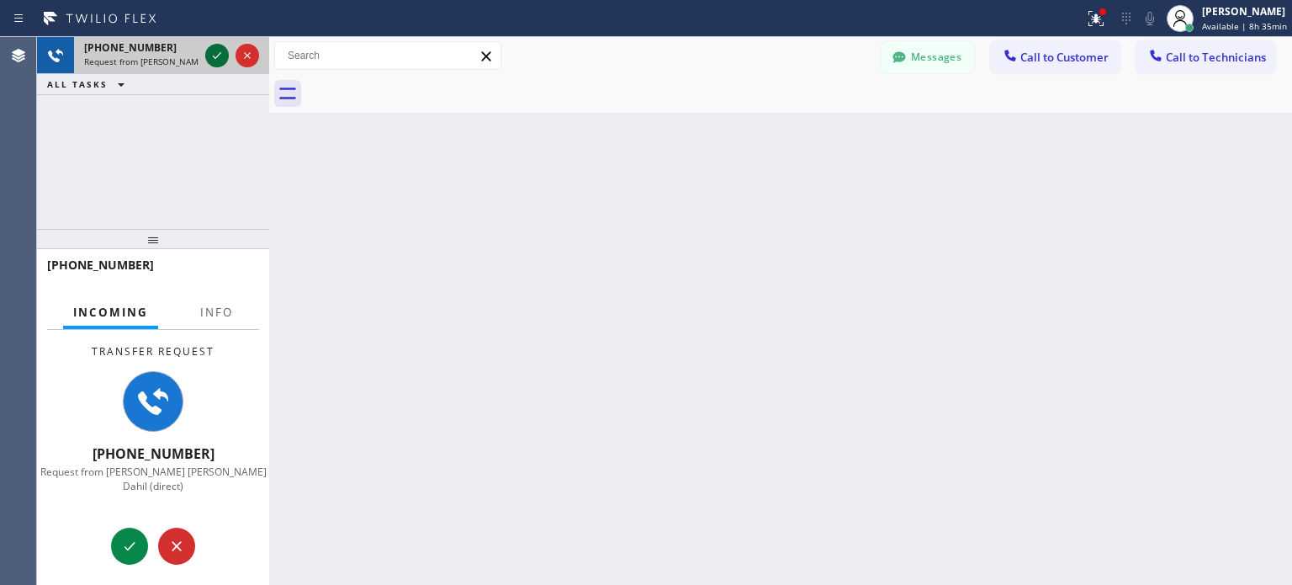
click at [217, 60] on icon at bounding box center [217, 55] width 20 height 20
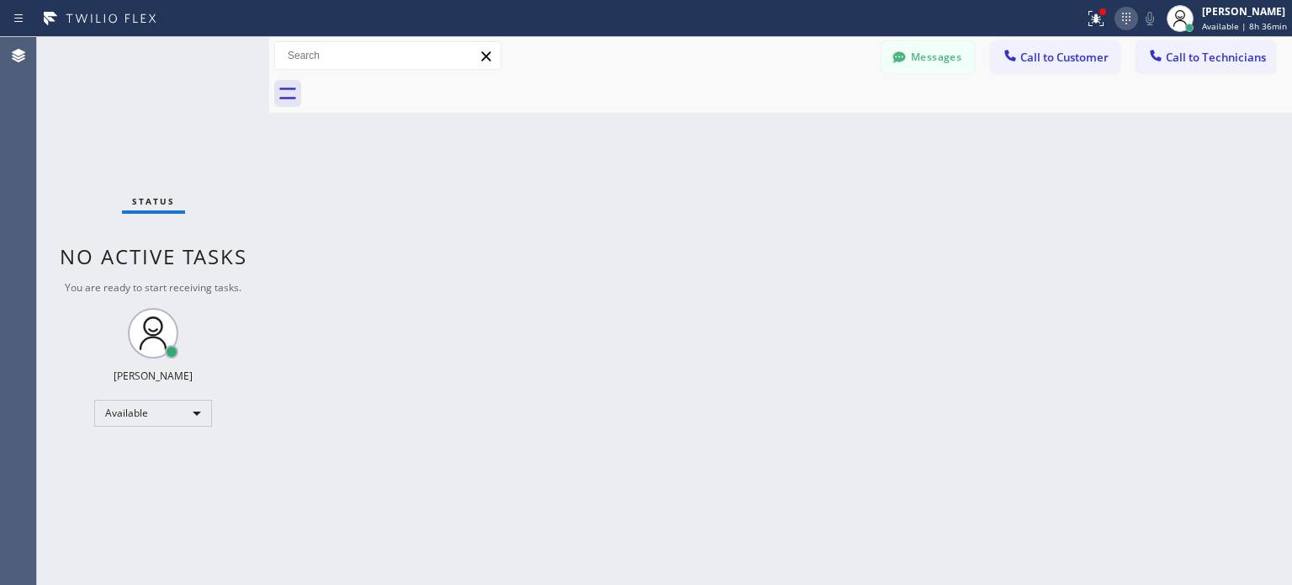
click at [1123, 23] on icon at bounding box center [1126, 18] width 20 height 20
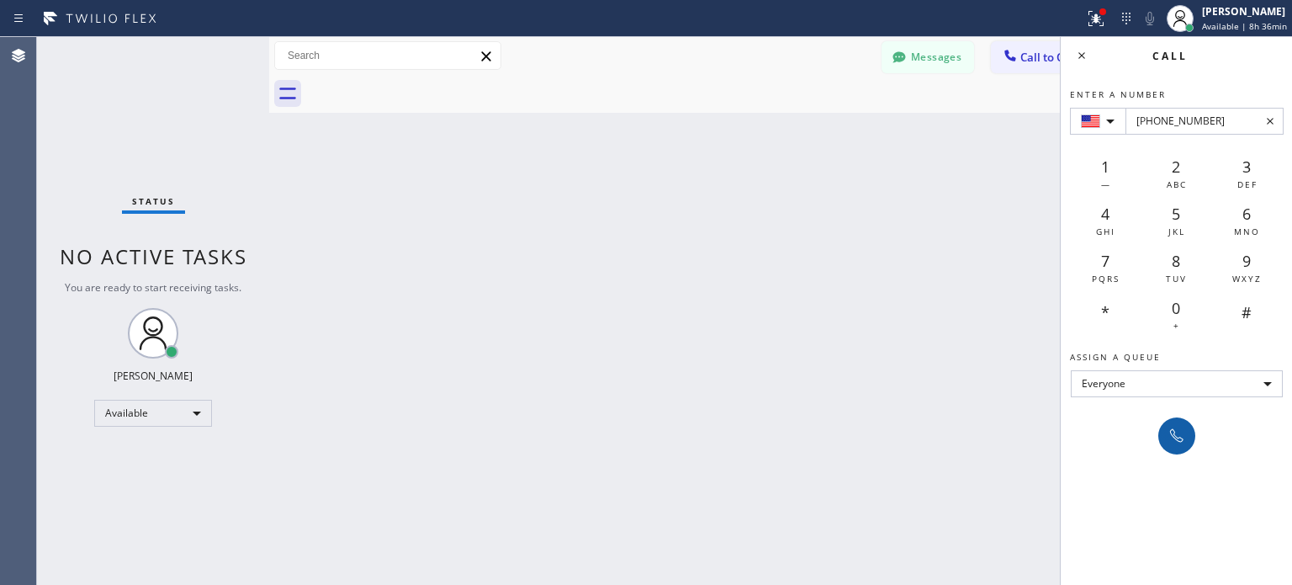
type input "[PHONE_NUMBER]"
click at [1171, 426] on icon at bounding box center [1177, 436] width 20 height 20
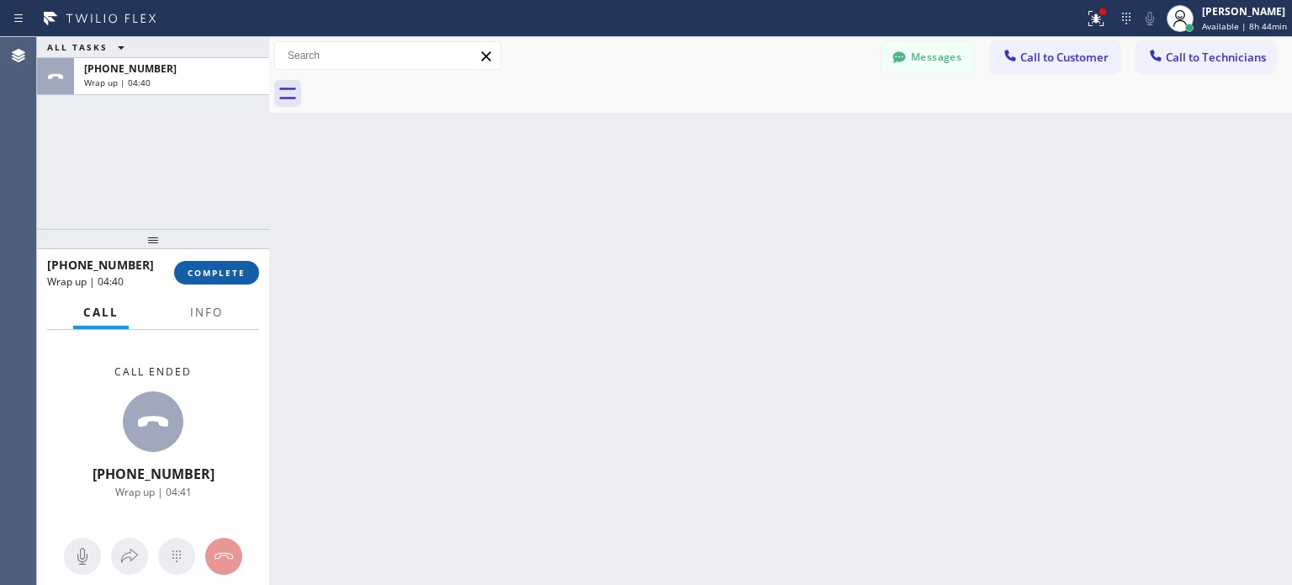
click at [235, 277] on span "COMPLETE" at bounding box center [217, 273] width 58 height 12
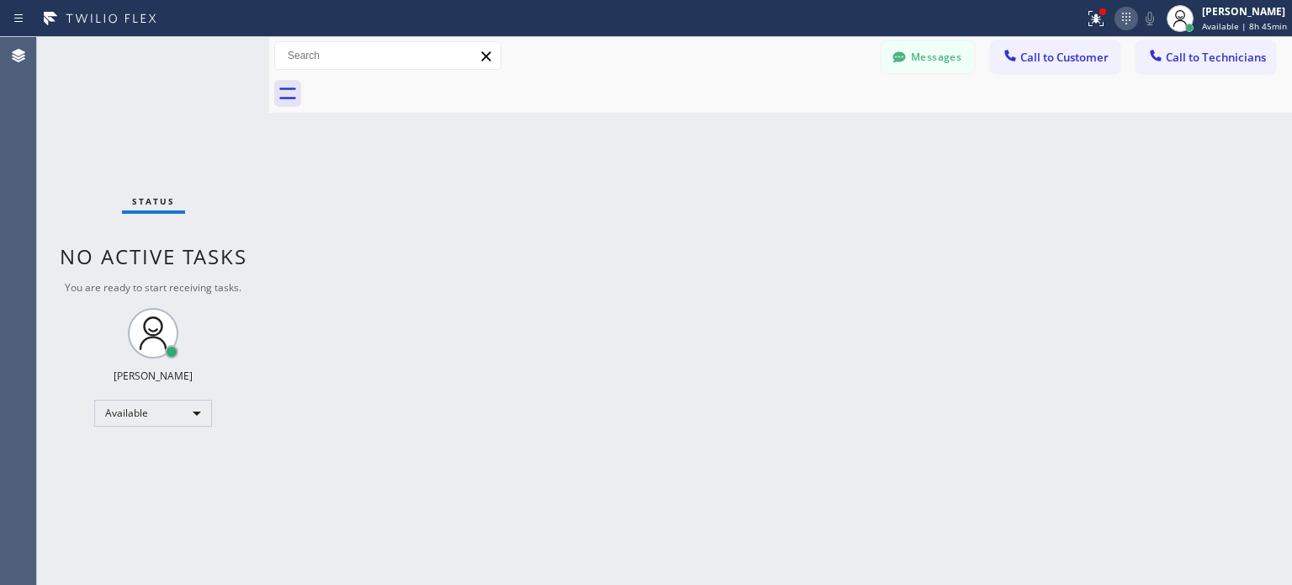
click at [1130, 22] on icon at bounding box center [1126, 18] width 20 height 20
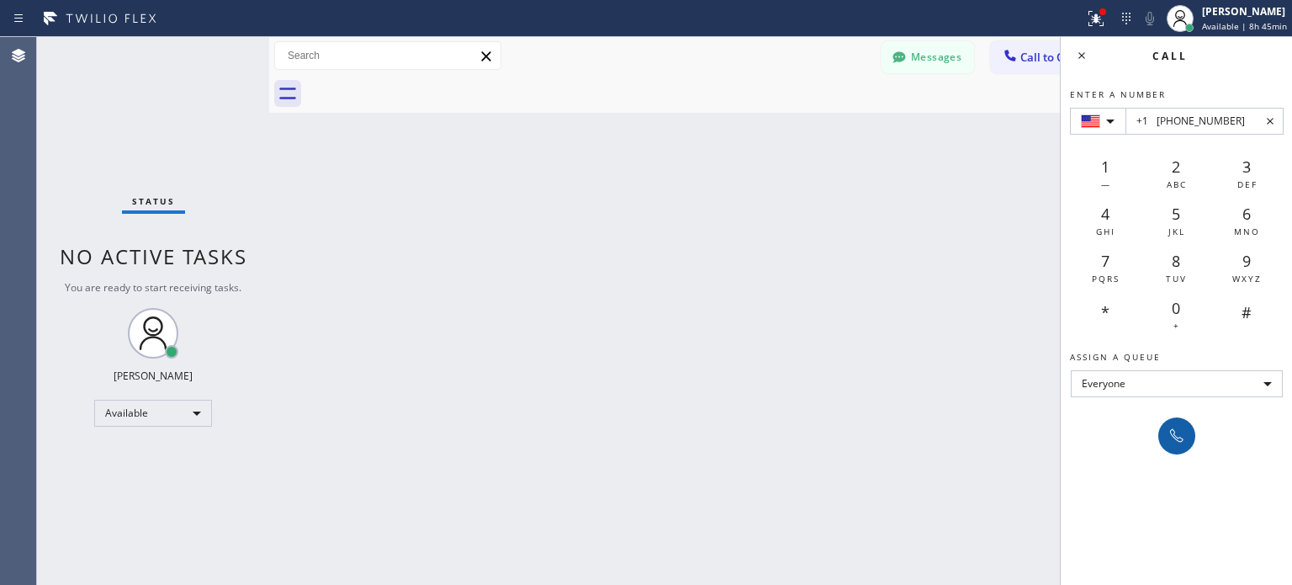
type input "+1 [PHONE_NUMBER]"
click at [1182, 436] on icon at bounding box center [1177, 436] width 20 height 20
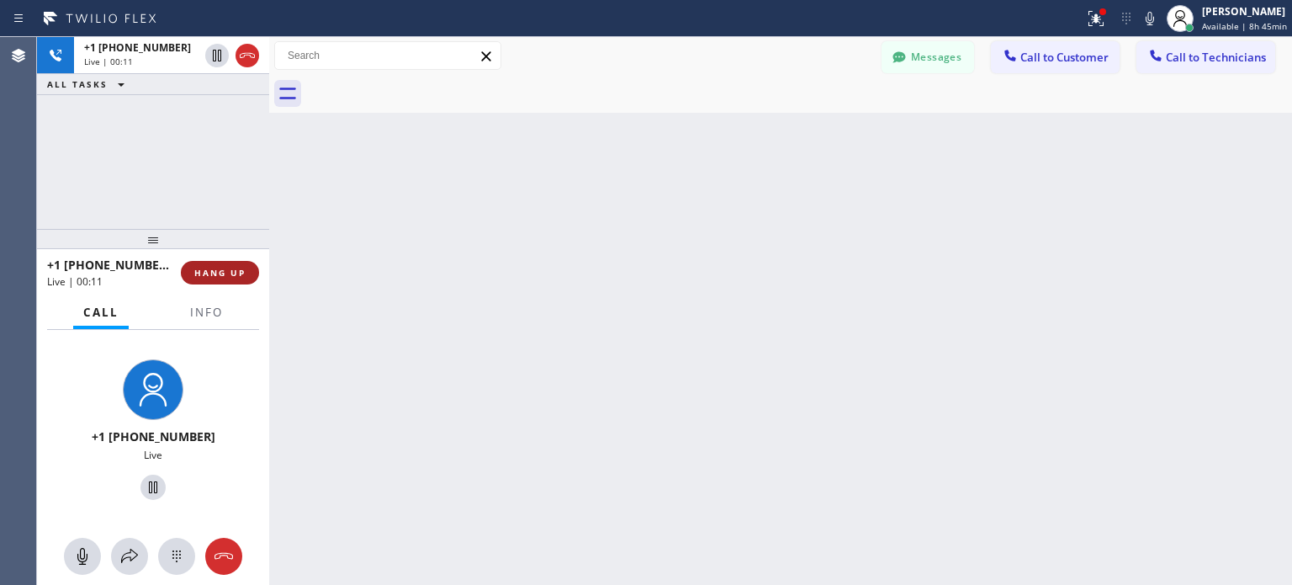
click at [231, 268] on span "HANG UP" at bounding box center [219, 273] width 51 height 12
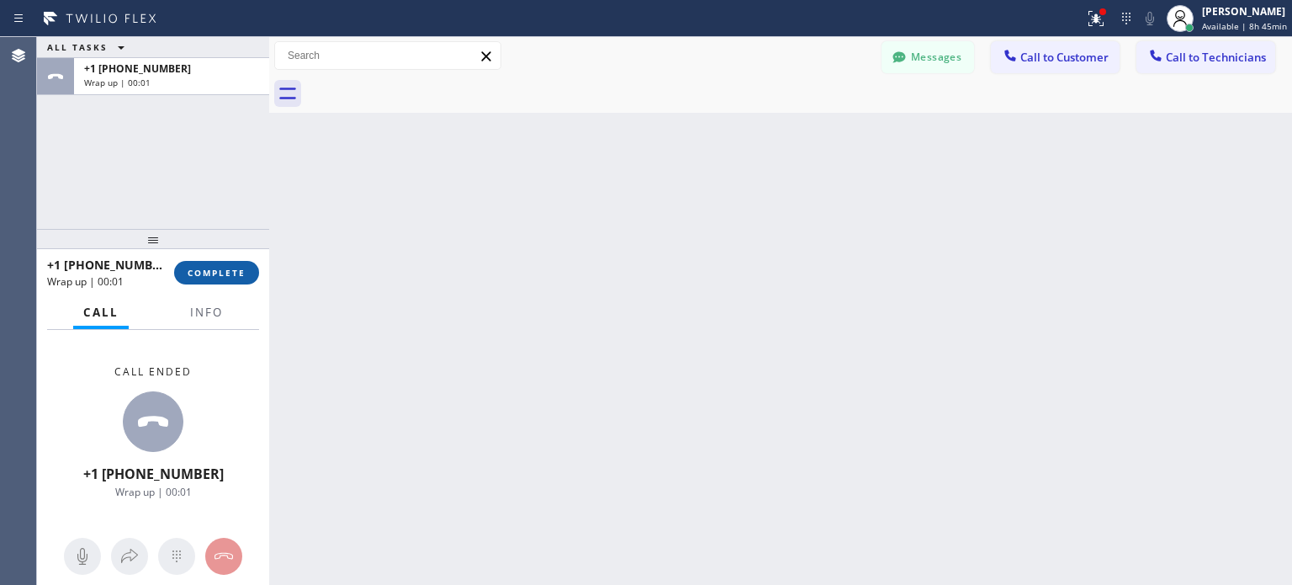
click at [202, 282] on button "COMPLETE" at bounding box center [216, 273] width 85 height 24
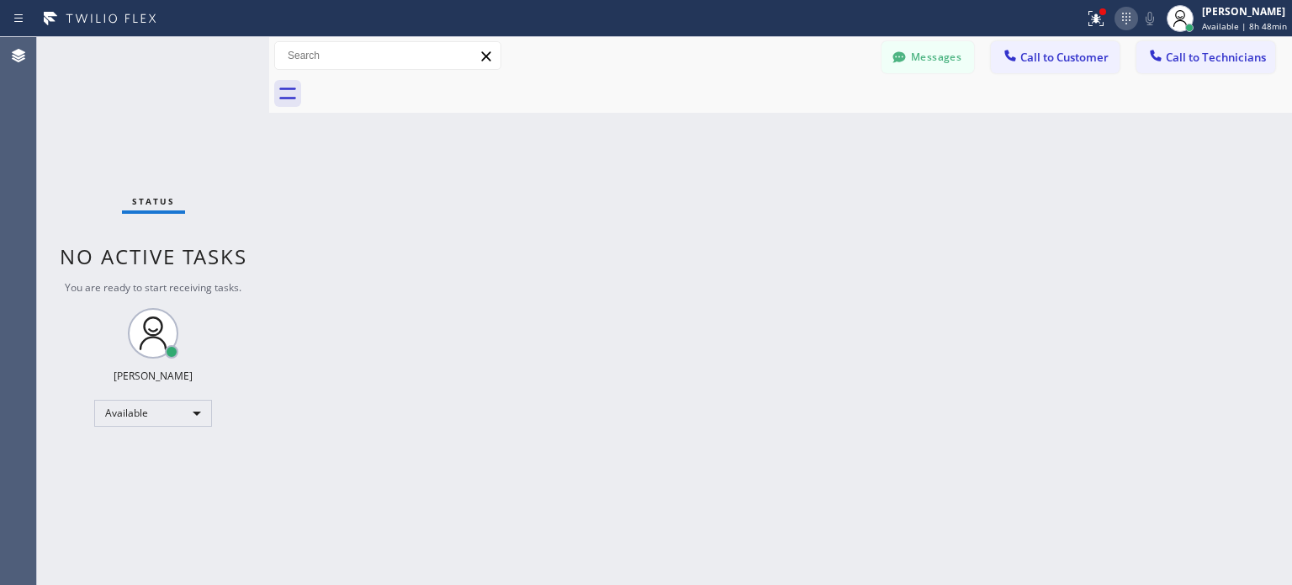
click at [1121, 26] on icon at bounding box center [1126, 18] width 20 height 20
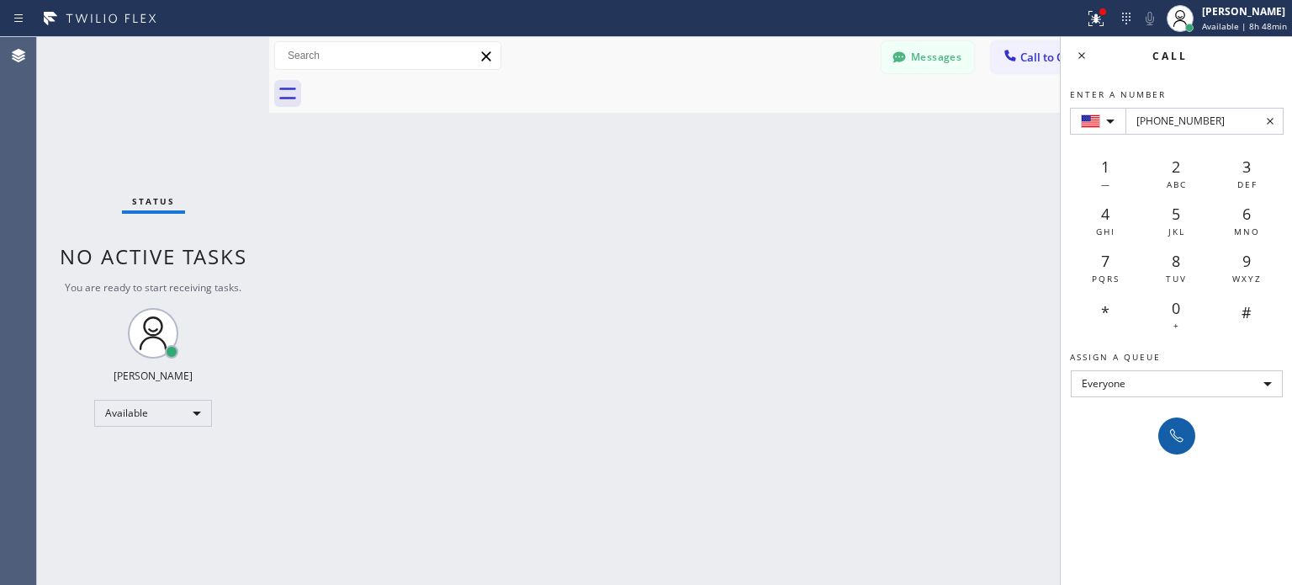
type input "[PHONE_NUMBER]"
click at [1176, 432] on icon at bounding box center [1177, 436] width 20 height 20
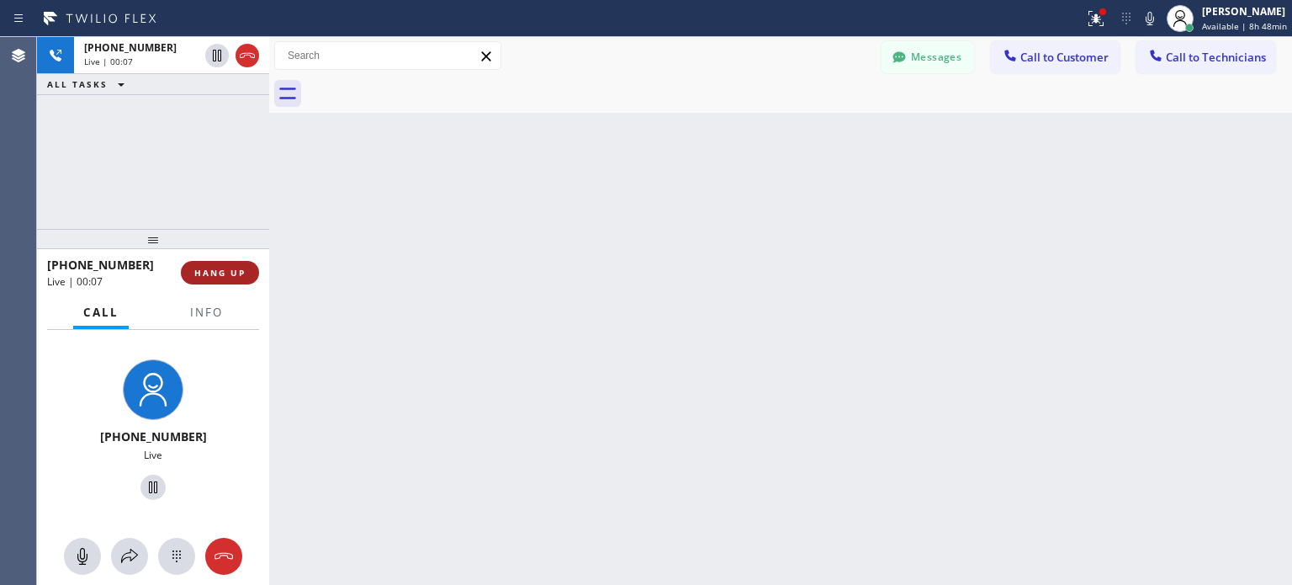
click at [235, 280] on button "HANG UP" at bounding box center [220, 273] width 78 height 24
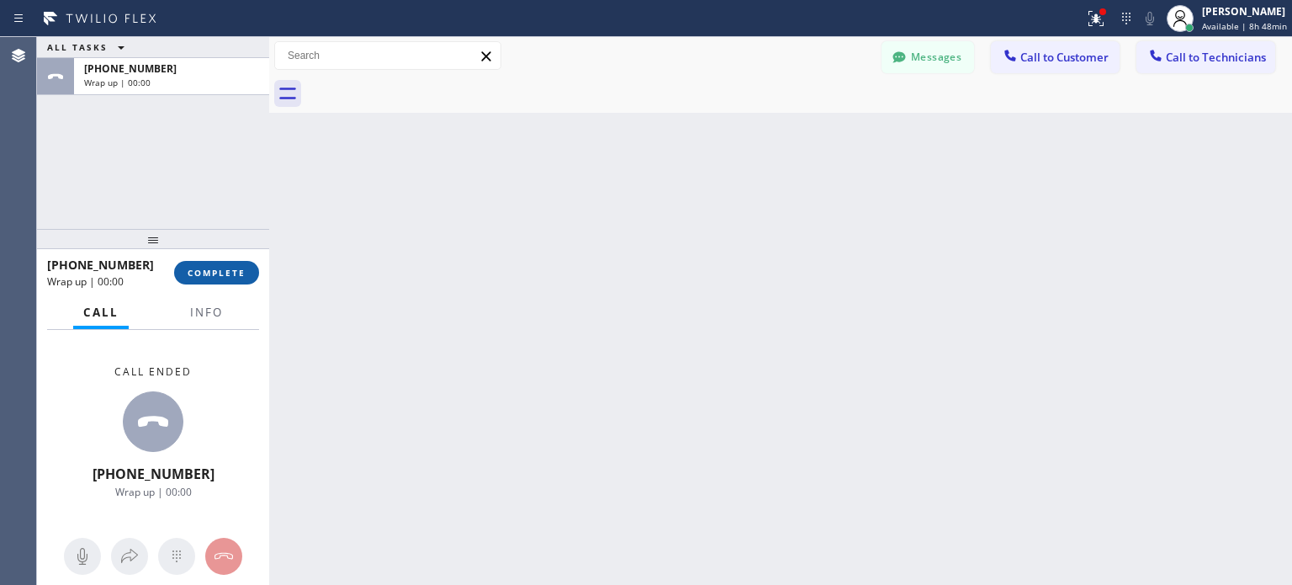
click at [212, 268] on span "COMPLETE" at bounding box center [217, 273] width 58 height 12
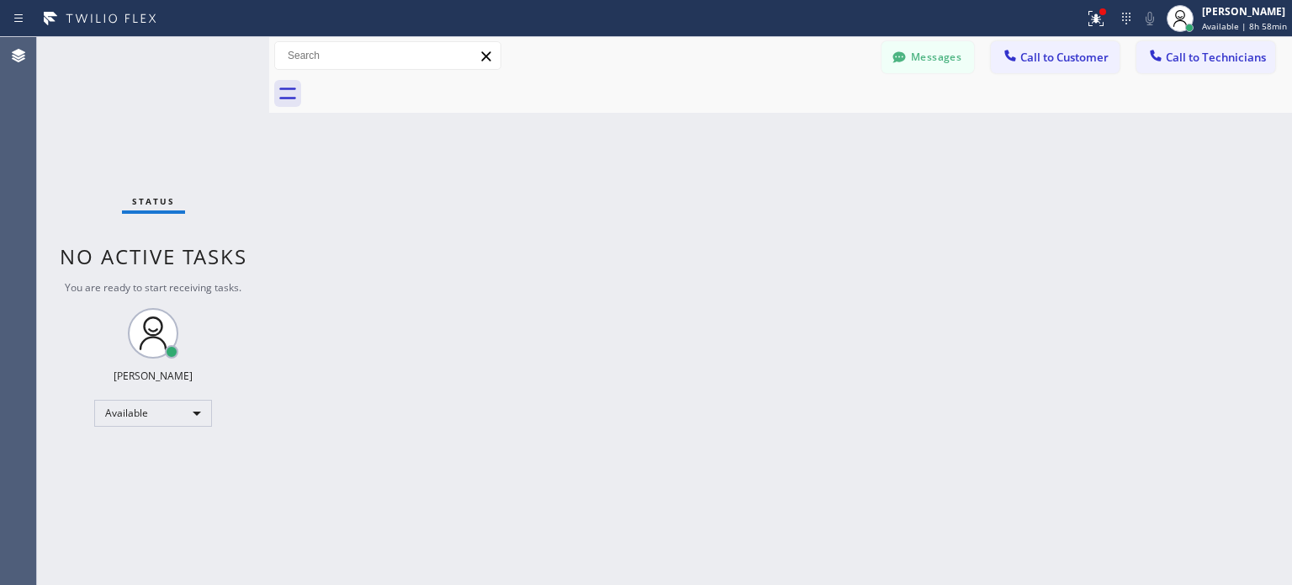
click at [152, 426] on div "Status No active tasks You are ready to start receiving tasks. [PERSON_NAME] Av…" at bounding box center [153, 311] width 232 height 548
click at [167, 419] on div "Available" at bounding box center [153, 413] width 118 height 27
click at [170, 438] on li "Offline" at bounding box center [152, 436] width 114 height 20
